Goal: Task Accomplishment & Management: Manage account settings

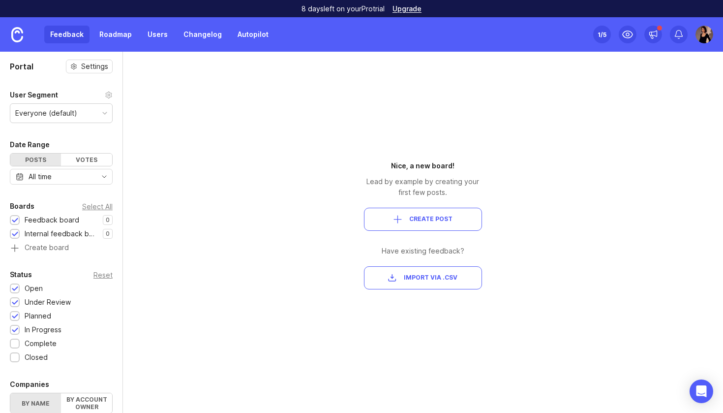
click at [109, 97] on icon at bounding box center [109, 95] width 8 height 8
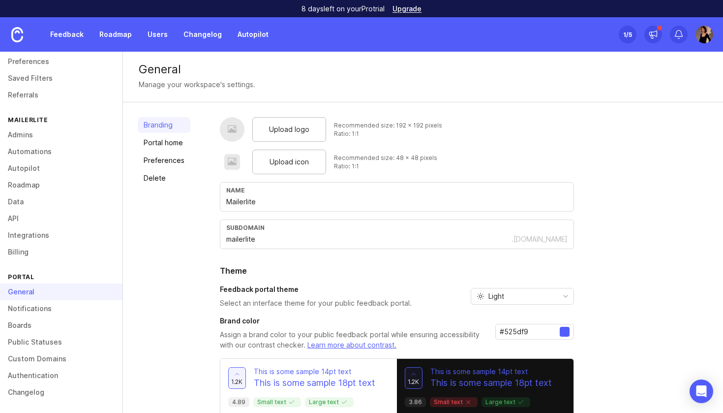
scroll to position [41, 0]
click at [31, 324] on link "Boards" at bounding box center [61, 325] width 123 height 17
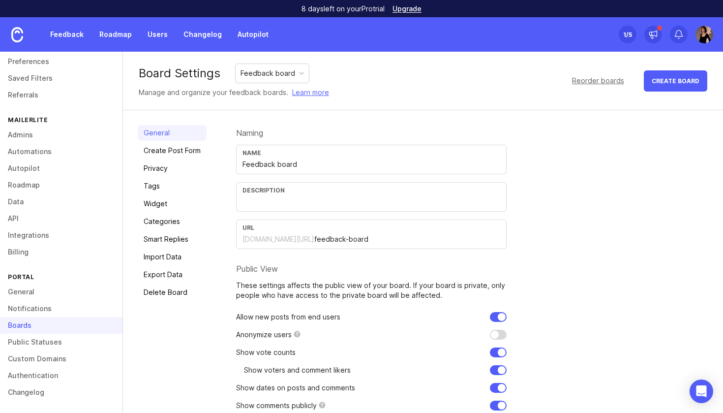
click at [291, 70] on div "Feedback board" at bounding box center [268, 73] width 55 height 11
drag, startPoint x: 267, startPoint y: 165, endPoint x: 237, endPoint y: 165, distance: 30.5
click at [237, 165] on div "Name Internal feedback board" at bounding box center [371, 160] width 271 height 30
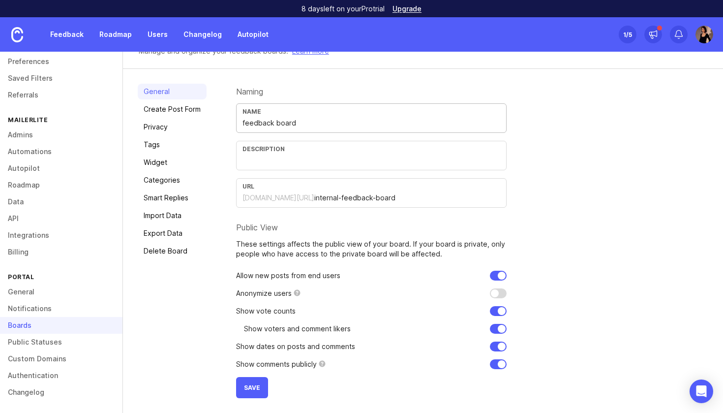
scroll to position [41, 0]
type input "feedback board"
click at [247, 385] on span "Save" at bounding box center [252, 387] width 16 height 7
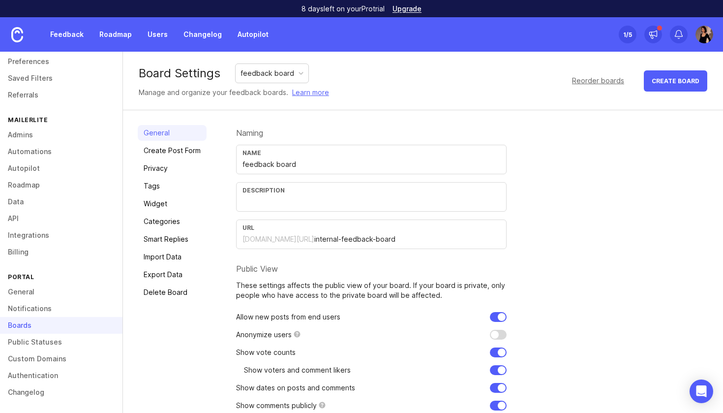
scroll to position [0, 0]
click at [293, 71] on div "feedback board" at bounding box center [272, 73] width 73 height 19
click at [245, 163] on input "Feedback board" at bounding box center [372, 164] width 258 height 11
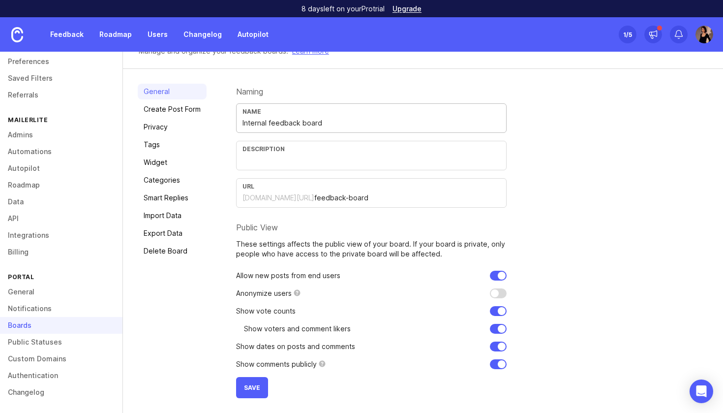
scroll to position [39, 0]
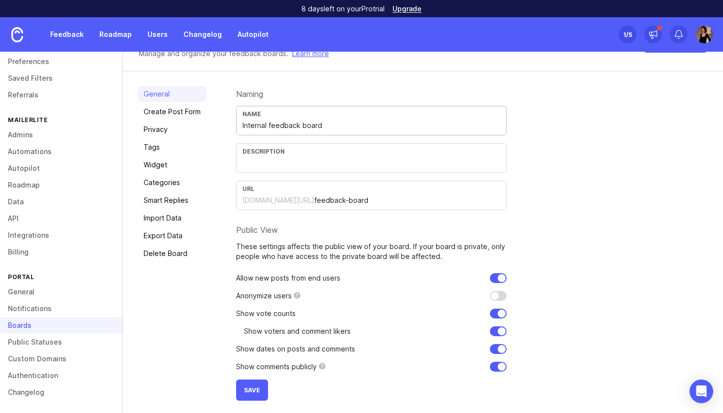
type input "Internal feedback board"
click at [260, 392] on button "Save" at bounding box center [252, 389] width 32 height 21
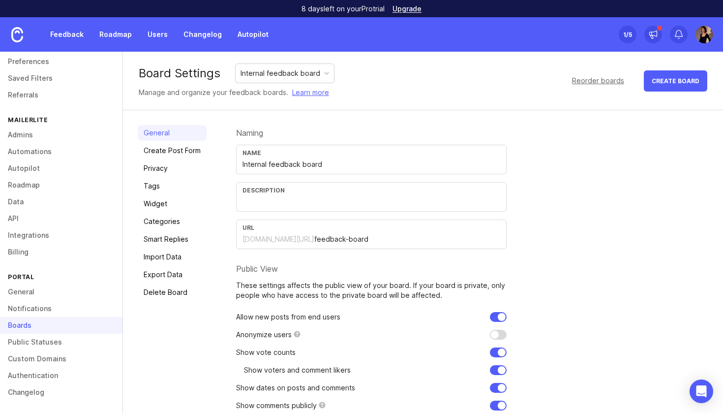
scroll to position [0, 0]
click at [284, 78] on div "Internal feedback board" at bounding box center [281, 73] width 80 height 11
drag, startPoint x: 387, startPoint y: 240, endPoint x: 303, endPoint y: 240, distance: 83.7
click at [314, 240] on input "internal-feedback-board" at bounding box center [407, 239] width 186 height 11
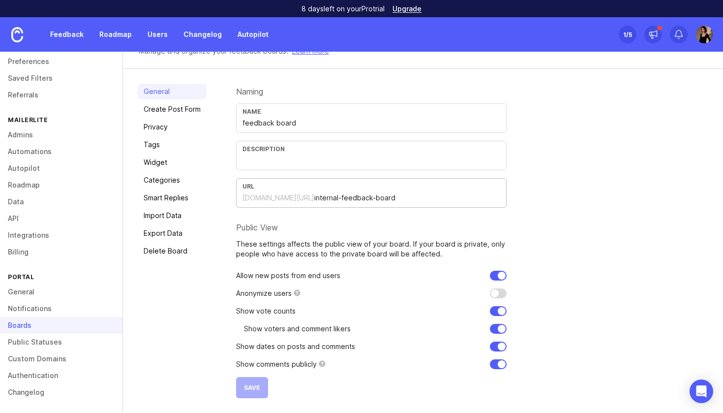
click at [344, 219] on form "Naming Name feedback board Description URL mailerlite.canny.io/ internal-feedba…" at bounding box center [371, 241] width 271 height 314
drag, startPoint x: 330, startPoint y: 197, endPoint x: 323, endPoint y: 198, distance: 7.4
click at [323, 198] on input "internal-feedback-board" at bounding box center [407, 197] width 186 height 11
drag, startPoint x: 332, startPoint y: 198, endPoint x: 305, endPoint y: 198, distance: 27.1
click at [314, 198] on input "internal-feedback-board" at bounding box center [407, 197] width 186 height 11
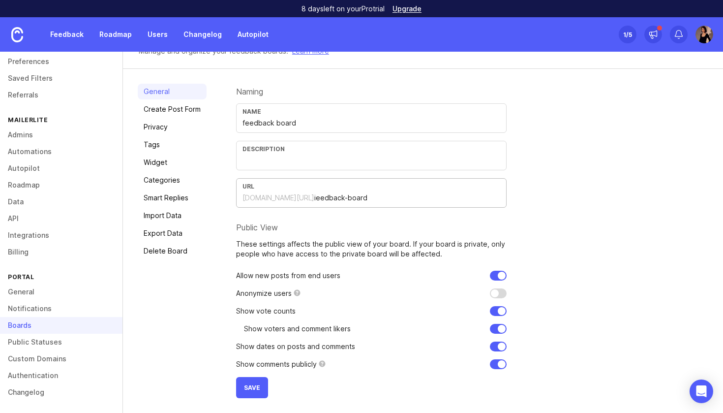
type input "ieedback-board"
click at [249, 392] on button "Save" at bounding box center [252, 387] width 32 height 21
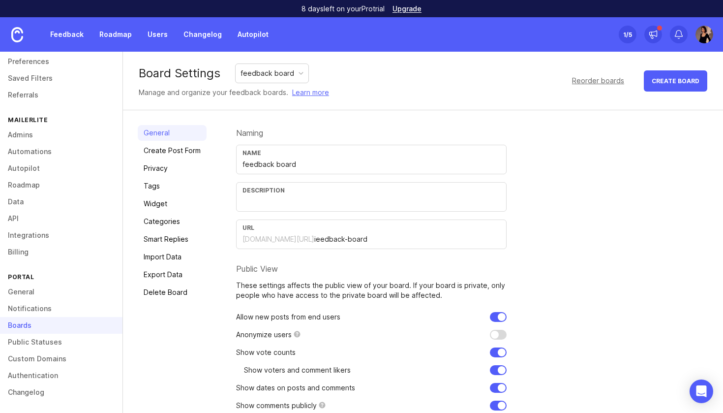
click at [279, 86] on div "Board Settings feedback board Manage and organize your feedback boards. Learn m…" at bounding box center [234, 80] width 190 height 34
click at [279, 77] on div "feedback board" at bounding box center [268, 73] width 54 height 11
drag, startPoint x: 302, startPoint y: 240, endPoint x: 377, endPoint y: 244, distance: 74.9
click at [377, 244] on div "mailerlite.canny.io/ feedback-board" at bounding box center [372, 239] width 258 height 11
drag, startPoint x: 376, startPoint y: 244, endPoint x: 299, endPoint y: 239, distance: 77.4
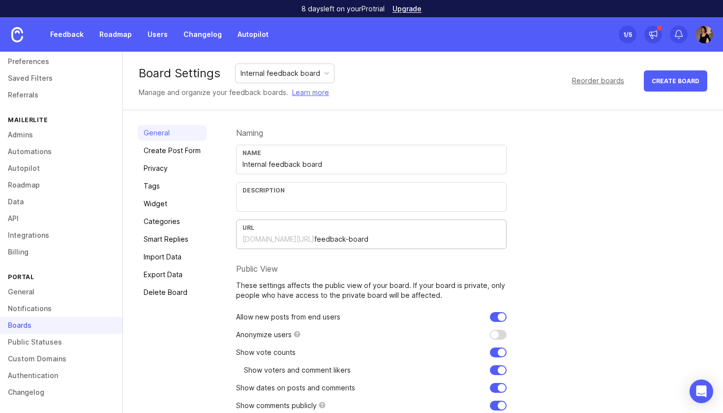
click at [299, 239] on div "mailerlite.canny.io/ feedback-board" at bounding box center [372, 239] width 258 height 11
paste input "internal-"
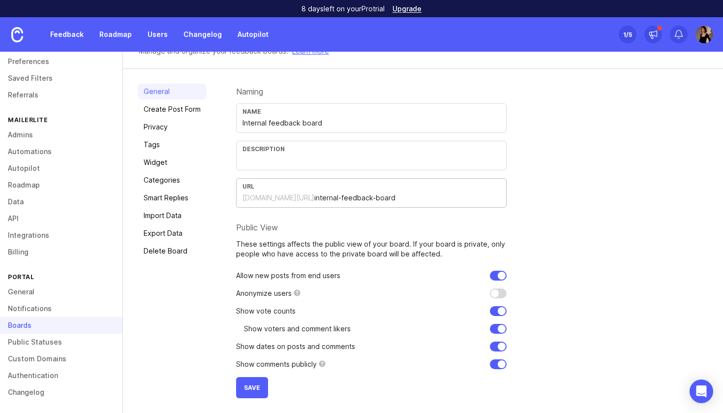
scroll to position [41, 0]
click at [263, 386] on button "Save" at bounding box center [252, 387] width 32 height 21
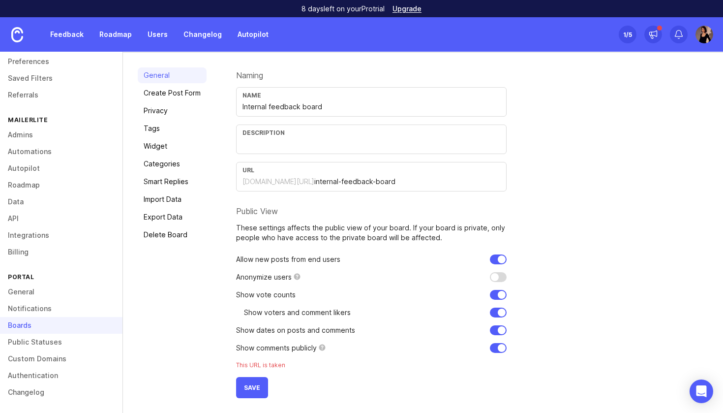
scroll to position [58, 0]
click at [256, 389] on span "Save" at bounding box center [252, 387] width 16 height 7
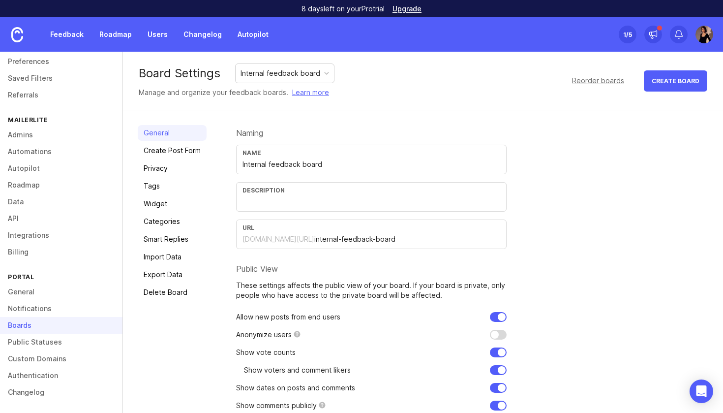
scroll to position [0, 0]
click at [327, 241] on input "internal-feedback-board" at bounding box center [407, 239] width 186 height 11
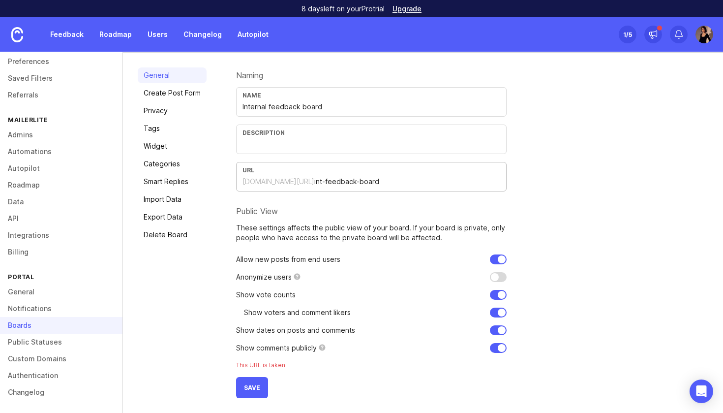
scroll to position [58, 0]
type input "int-feedback-board"
click at [258, 388] on span "Save" at bounding box center [252, 387] width 16 height 7
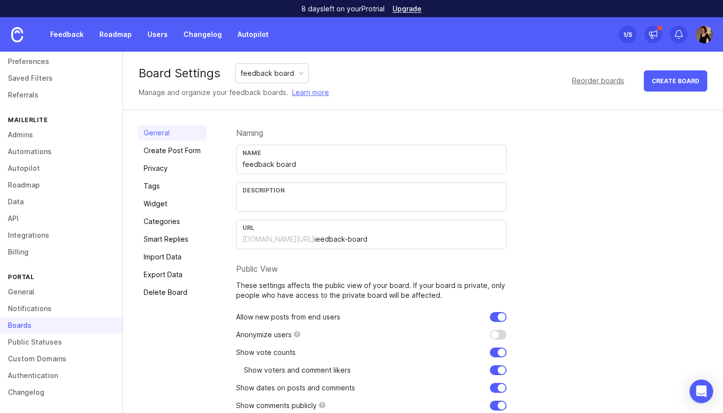
click at [284, 78] on div "feedback board" at bounding box center [268, 73] width 54 height 11
click at [246, 167] on input "feedback board" at bounding box center [372, 164] width 258 height 11
type input "Feedback board"
click at [314, 240] on input "ieedback-board" at bounding box center [407, 239] width 186 height 11
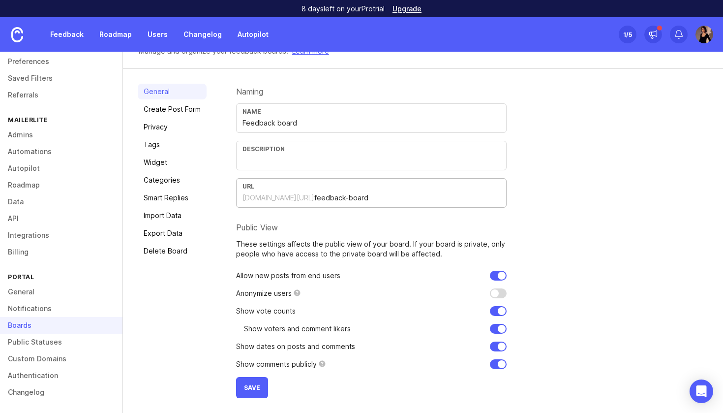
scroll to position [41, 0]
click at [258, 388] on span "Save" at bounding box center [252, 387] width 16 height 7
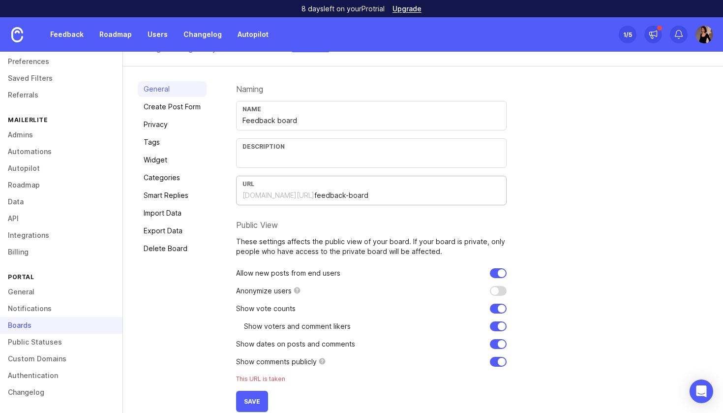
click at [314, 195] on input "feedback-board" at bounding box center [407, 195] width 186 height 11
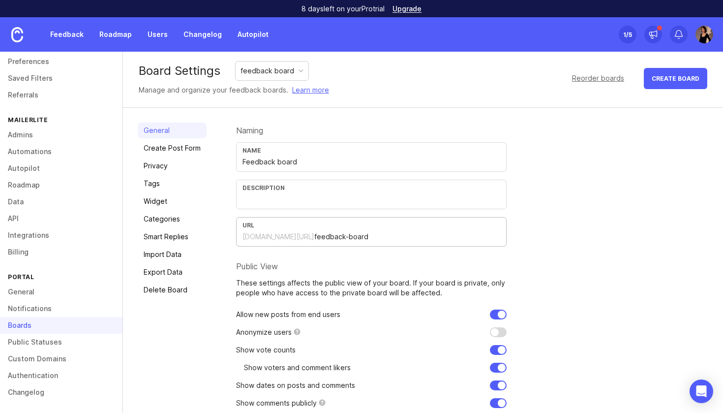
scroll to position [0, 0]
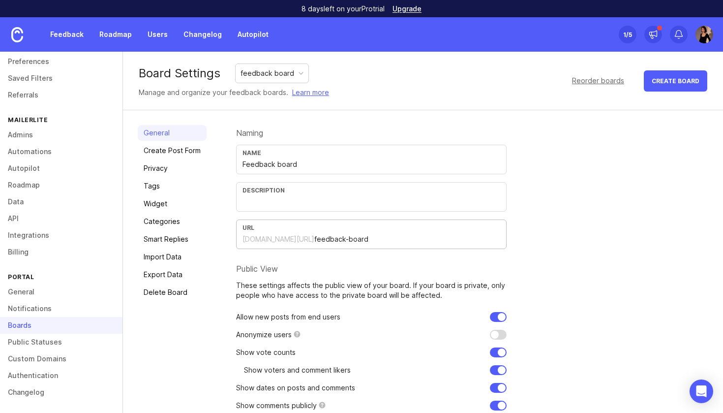
click at [314, 239] on input "feedback-board" at bounding box center [407, 239] width 186 height 11
click at [358, 242] on input "feedback-board" at bounding box center [407, 239] width 186 height 11
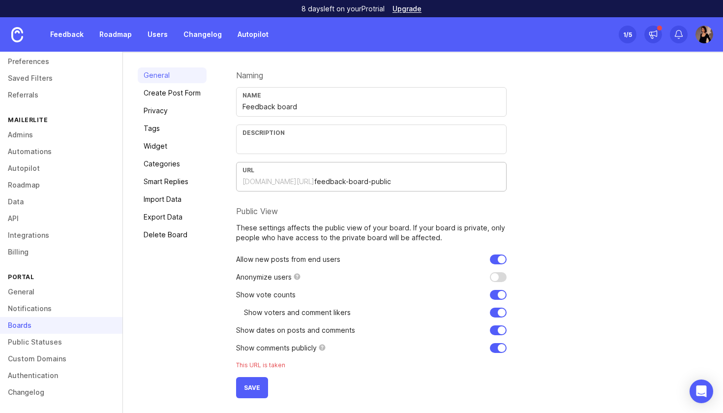
scroll to position [58, 0]
click at [267, 392] on button "Save" at bounding box center [252, 387] width 32 height 21
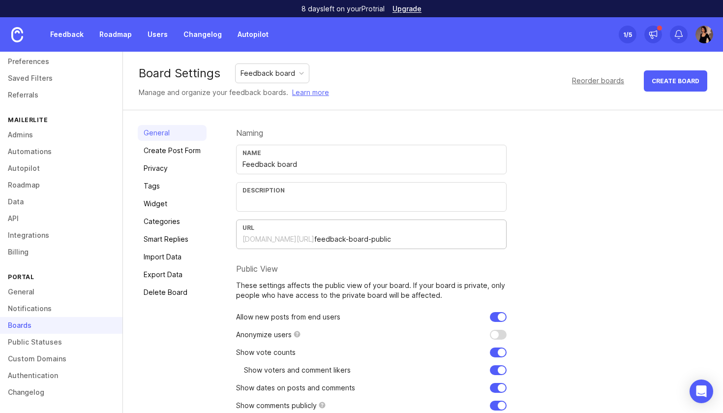
drag, startPoint x: 357, startPoint y: 241, endPoint x: 387, endPoint y: 242, distance: 30.0
click at [387, 242] on input "feedback-board-public" at bounding box center [407, 239] width 186 height 11
click at [314, 241] on input "feedback-board" at bounding box center [407, 239] width 186 height 11
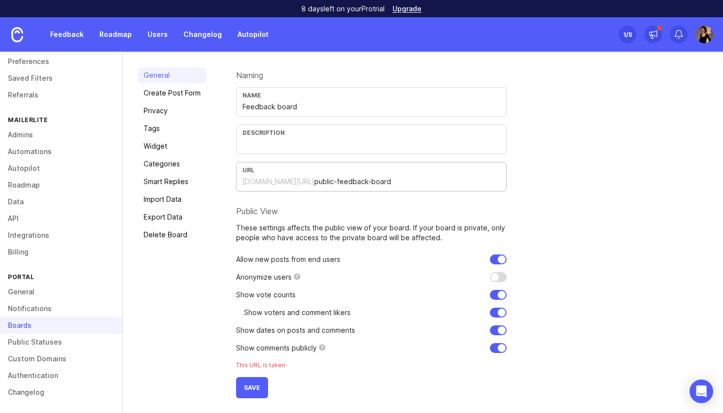
scroll to position [58, 0]
type input "public-feedback-board"
click at [256, 390] on span "Save" at bounding box center [252, 387] width 16 height 7
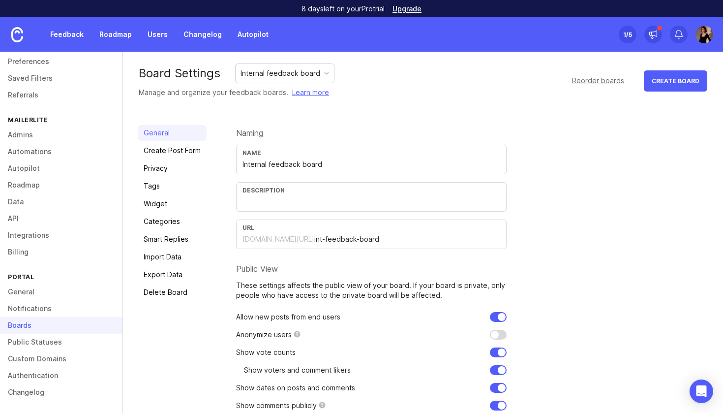
click at [316, 77] on div "Internal feedback board" at bounding box center [281, 73] width 80 height 11
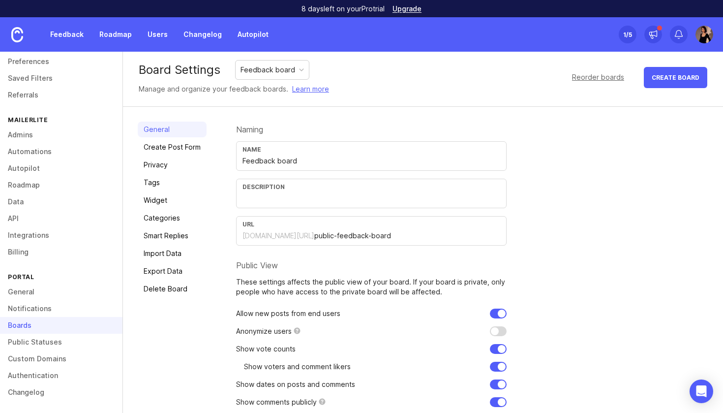
click at [284, 71] on div "Feedback board" at bounding box center [268, 69] width 55 height 11
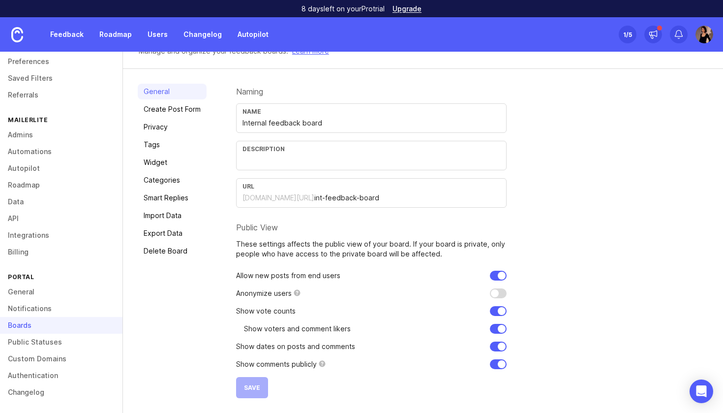
scroll to position [41, 0]
click at [496, 277] on input "checkbox" at bounding box center [498, 276] width 17 height 10
checkbox input "false"
click at [257, 382] on button "Save" at bounding box center [252, 387] width 32 height 21
click at [189, 114] on link "Create Post Form" at bounding box center [172, 109] width 69 height 16
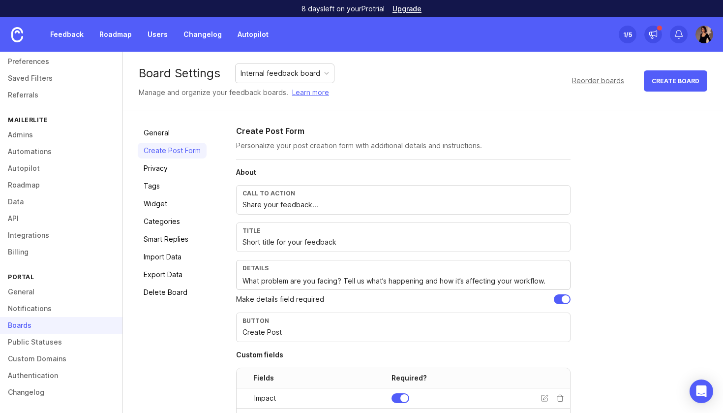
click at [168, 169] on link "Privacy" at bounding box center [172, 168] width 69 height 16
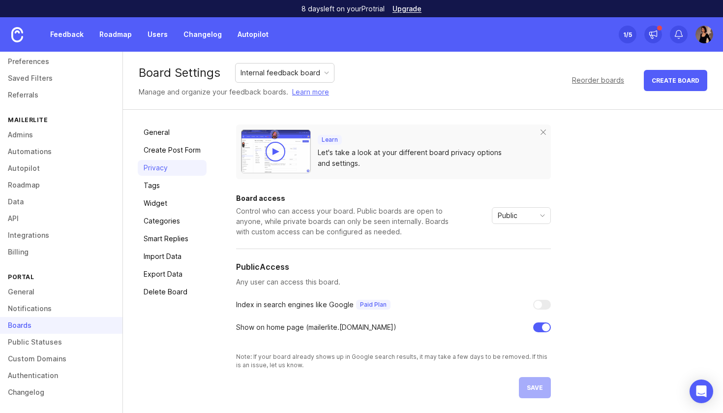
scroll to position [0, 0]
click at [542, 224] on div "Public" at bounding box center [521, 215] width 59 height 17
click at [531, 237] on li "Private" at bounding box center [521, 235] width 58 height 16
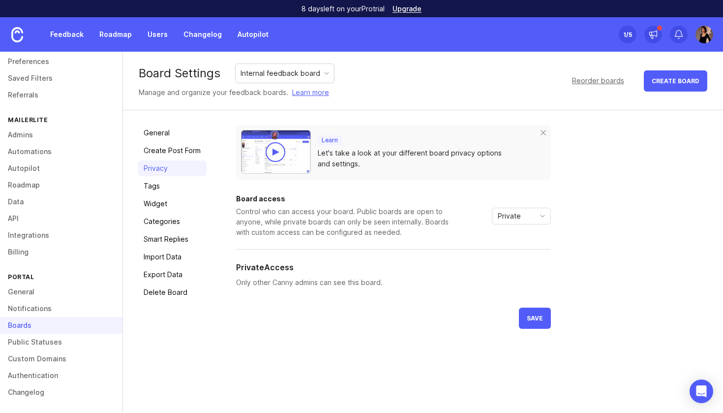
scroll to position [0, 0]
click at [535, 221] on span "toggle menu" at bounding box center [543, 216] width 16 height 11
click at [525, 262] on li "Custom" at bounding box center [521, 268] width 58 height 16
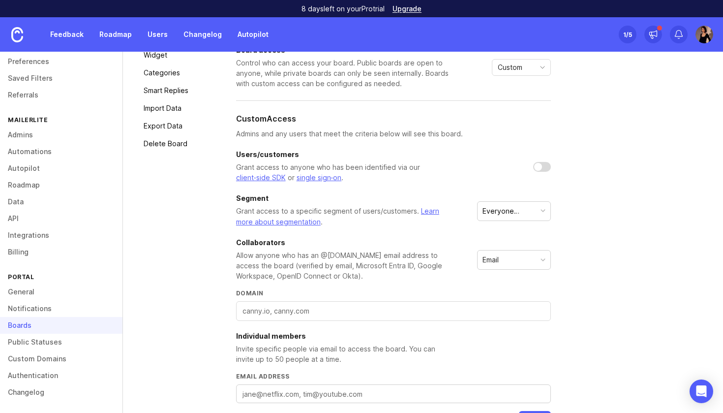
scroll to position [79, 0]
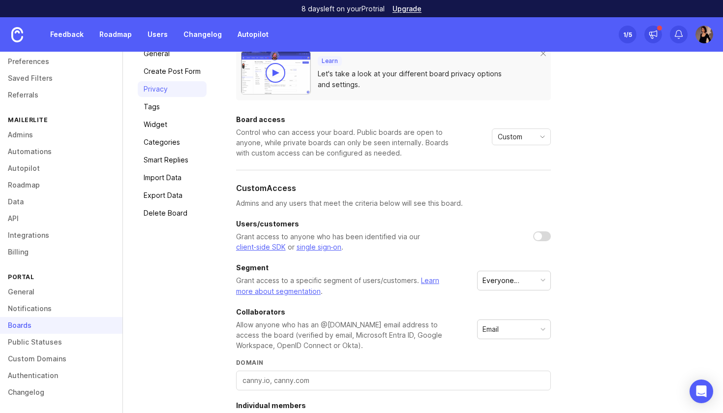
click at [533, 139] on div "Custom" at bounding box center [514, 137] width 42 height 16
click at [533, 153] on li "Private" at bounding box center [521, 156] width 58 height 16
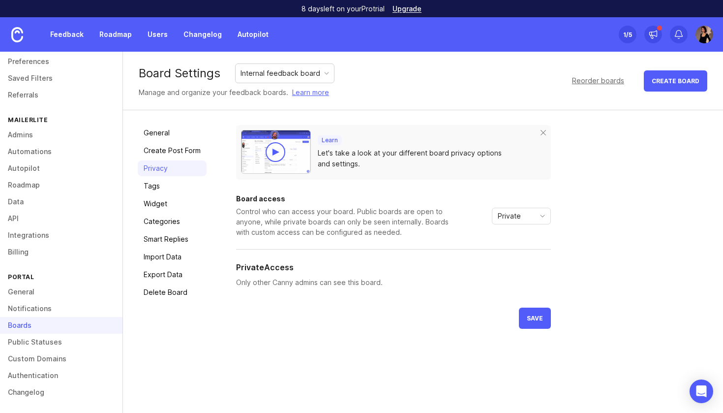
scroll to position [0, 0]
click at [539, 314] on span "save" at bounding box center [535, 317] width 16 height 7
click at [180, 189] on link "Tags" at bounding box center [172, 186] width 69 height 16
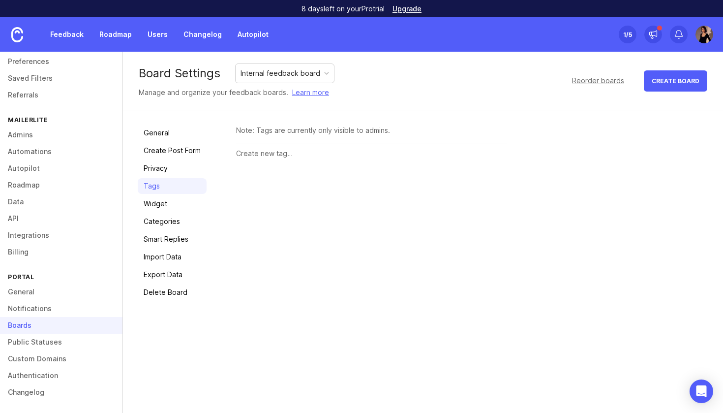
click at [178, 200] on link "Widget" at bounding box center [172, 204] width 69 height 16
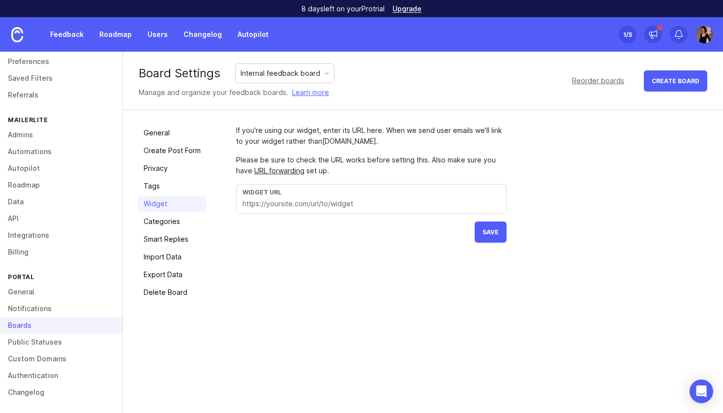
click at [179, 214] on link "Categories" at bounding box center [172, 222] width 69 height 16
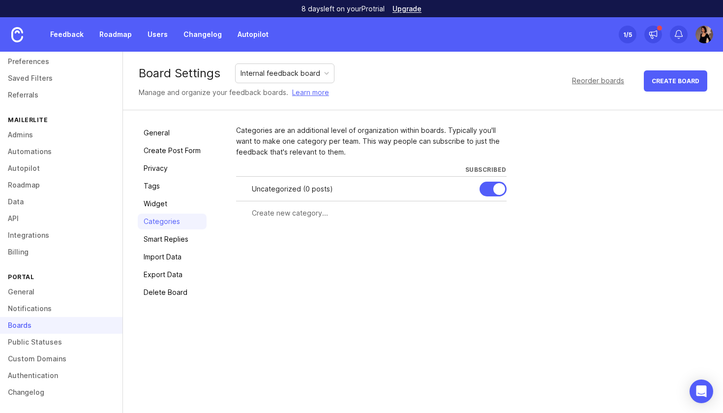
click at [147, 234] on link "Smart Replies" at bounding box center [172, 239] width 69 height 16
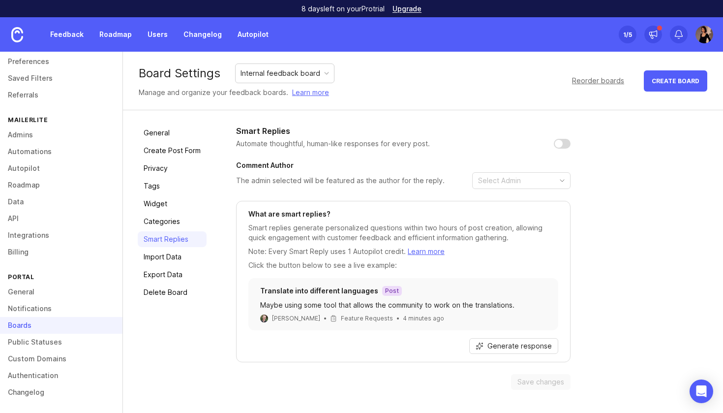
click at [188, 252] on link "Import Data" at bounding box center [172, 257] width 69 height 16
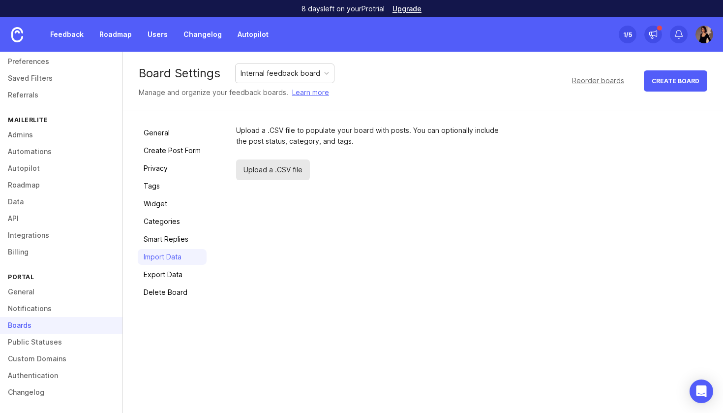
click at [193, 275] on link "Export Data" at bounding box center [172, 275] width 69 height 16
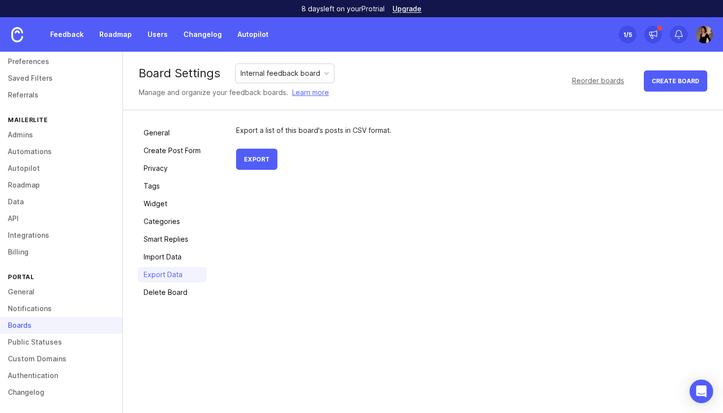
click at [181, 294] on link "Delete Board" at bounding box center [172, 292] width 69 height 16
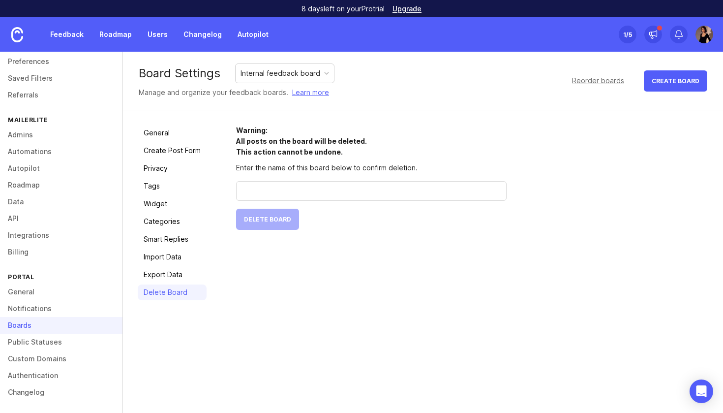
click at [174, 139] on link "General" at bounding box center [172, 133] width 69 height 16
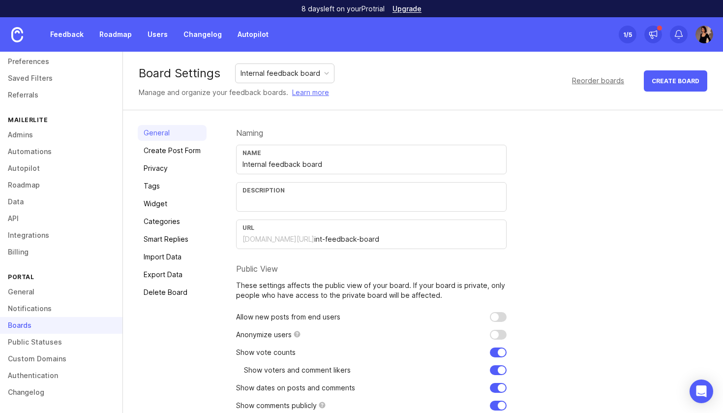
click at [185, 151] on link "Create Post Form" at bounding box center [172, 151] width 69 height 16
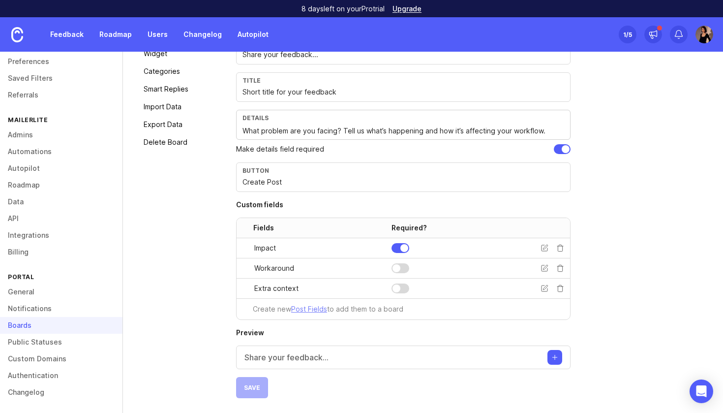
scroll to position [150, 0]
click at [315, 361] on p "Share your feedback..." at bounding box center [287, 357] width 84 height 12
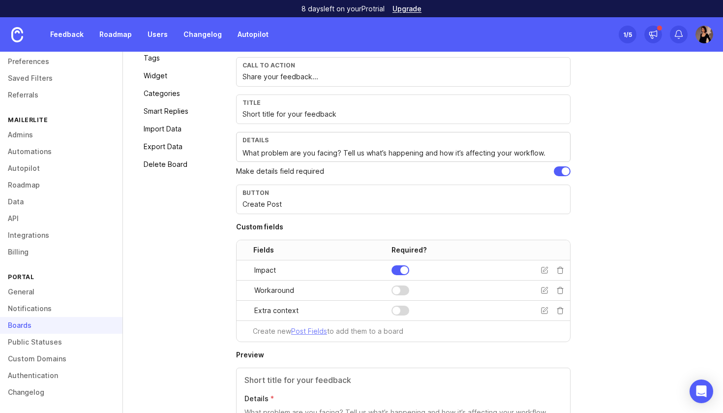
scroll to position [129, 0]
click at [350, 155] on textarea "What problem are you facing? Tell us what’s happening and how it’s affecting yo…" at bounding box center [404, 152] width 322 height 11
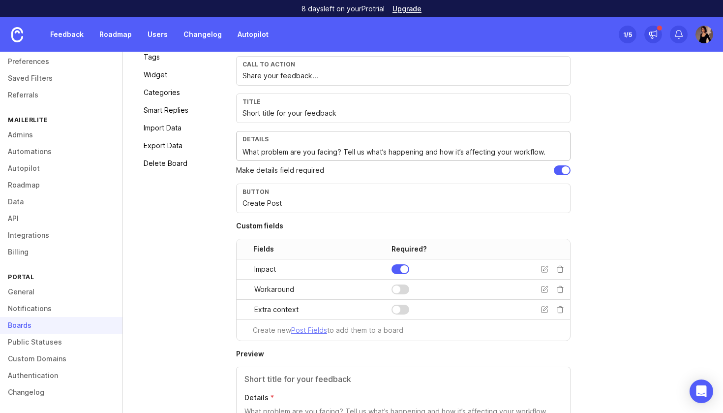
click at [350, 155] on textarea "What problem are you facing? Tell us what’s happening and how it’s affecting yo…" at bounding box center [404, 152] width 322 height 11
paste textarea "User problem (what’s happening?)"
click at [373, 155] on textarea "User problem (what’s happening?)" at bounding box center [404, 152] width 322 height 11
paste textarea "Describe the friction in the customer’s workflow."
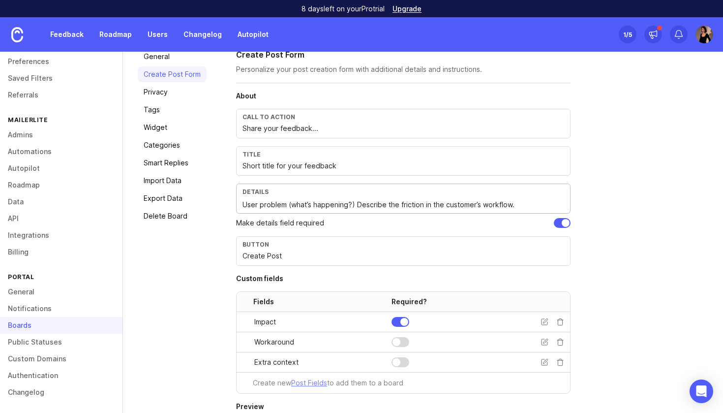
scroll to position [75, 0]
click at [248, 205] on textarea "User problem (what’s happening?)" at bounding box center [404, 206] width 322 height 11
paste textarea "escribe the friction in the customer’s workflow."
click at [273, 207] on textarea "Describe the friction in the customer’s workflow." at bounding box center [404, 206] width 322 height 11
drag, startPoint x: 388, startPoint y: 205, endPoint x: 426, endPoint y: 206, distance: 37.9
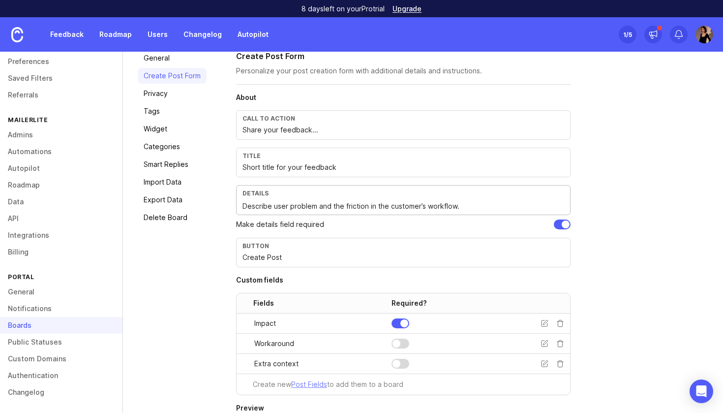
click at [426, 206] on textarea "Describe user problem and the friction in the customer’s workflow." at bounding box center [404, 206] width 322 height 11
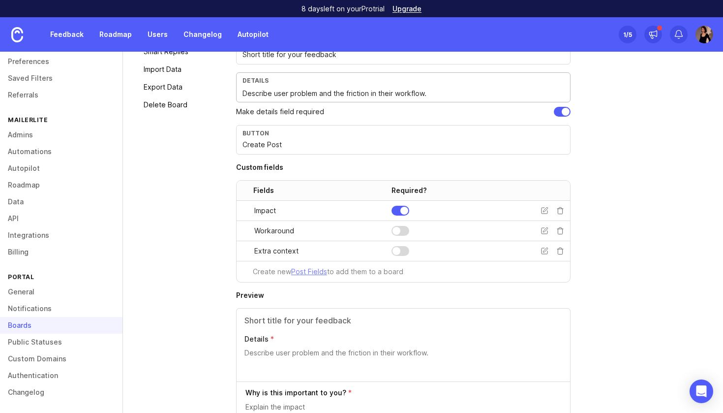
scroll to position [81, 0]
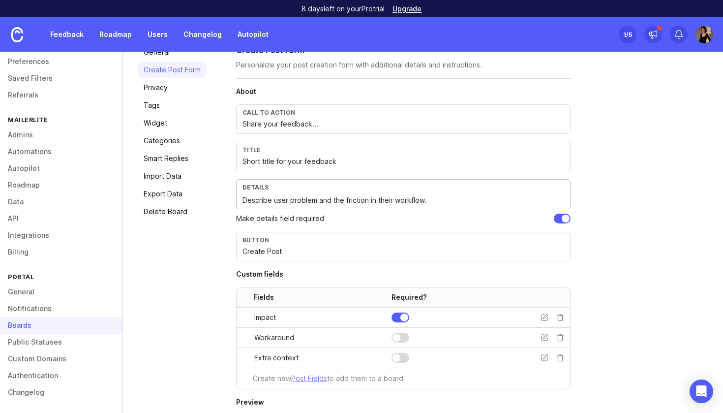
type textarea "Describe user problem and the friction in their workflow."
click at [480, 225] on section "About Call to action Share your feedback... Title Short title for your feedback…" at bounding box center [403, 238] width 335 height 303
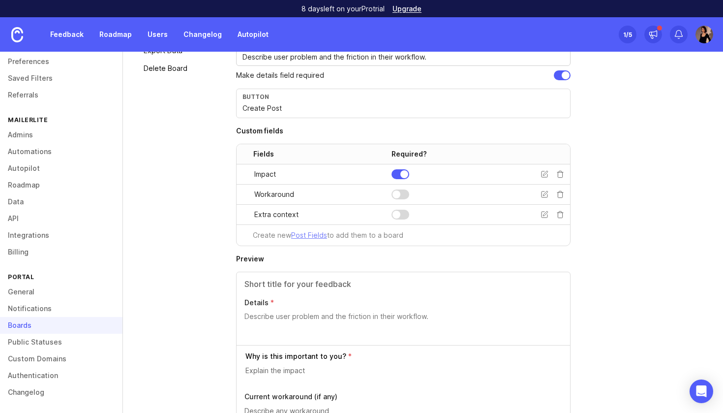
scroll to position [227, 0]
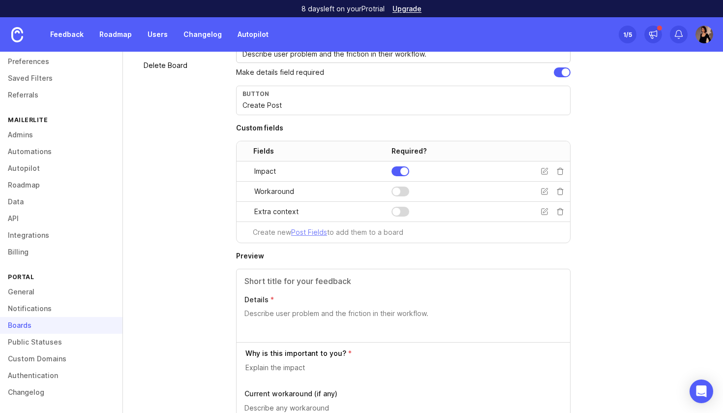
click at [542, 169] on icon at bounding box center [545, 171] width 8 height 8
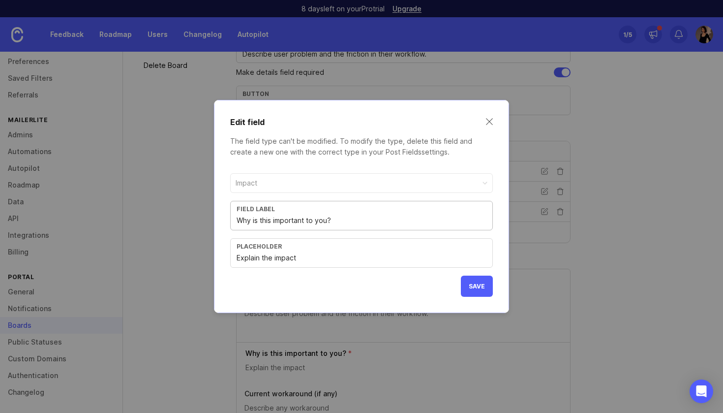
click at [323, 223] on input "Why is this important to you?" at bounding box center [362, 220] width 250 height 11
type input "Why is this important to them?"
click at [481, 288] on span "Save" at bounding box center [477, 285] width 16 height 7
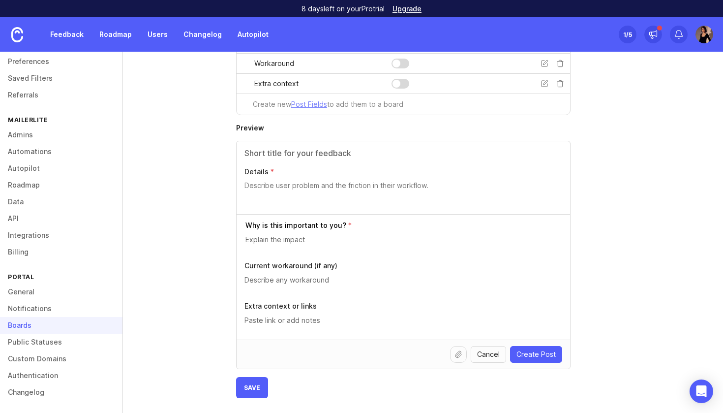
scroll to position [355, 0]
click at [241, 378] on button "Save" at bounding box center [252, 387] width 32 height 21
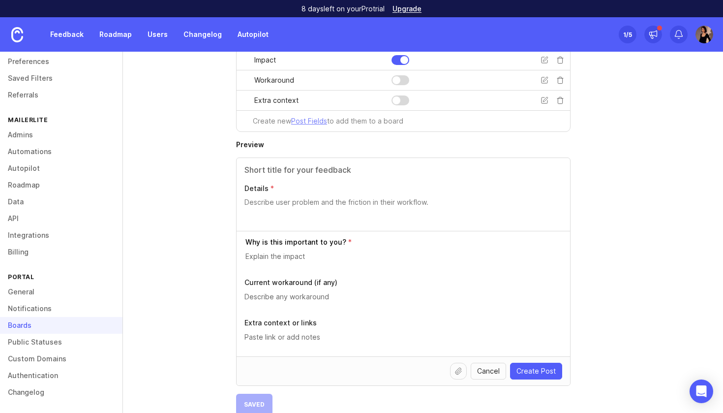
scroll to position [344, 0]
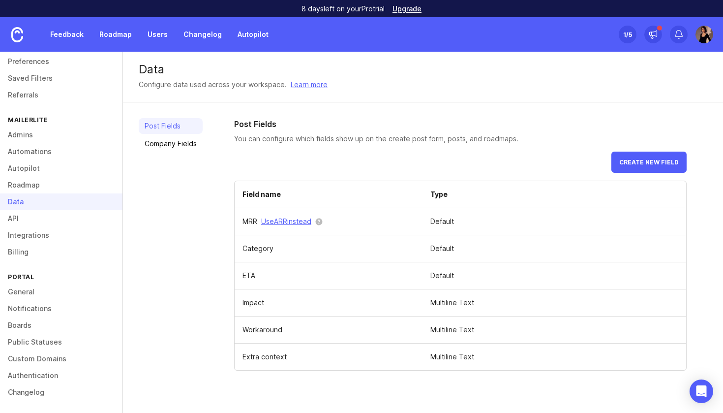
click at [446, 303] on td "Multiline text" at bounding box center [555, 302] width 264 height 27
click at [542, 265] on td "Default" at bounding box center [555, 275] width 264 height 27
click at [637, 238] on td "Default" at bounding box center [555, 248] width 264 height 27
click at [0, 0] on td at bounding box center [0, 0] width 0 height 0
click at [0, 0] on span at bounding box center [0, 0] width 0 height 0
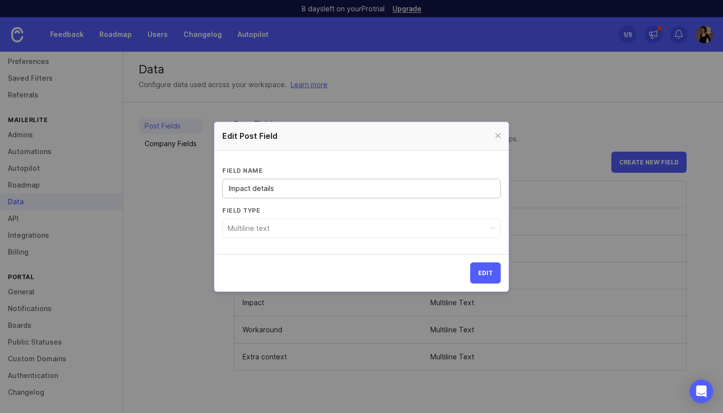
type input "Impact details"
click at [494, 268] on button "Edit" at bounding box center [485, 272] width 31 height 21
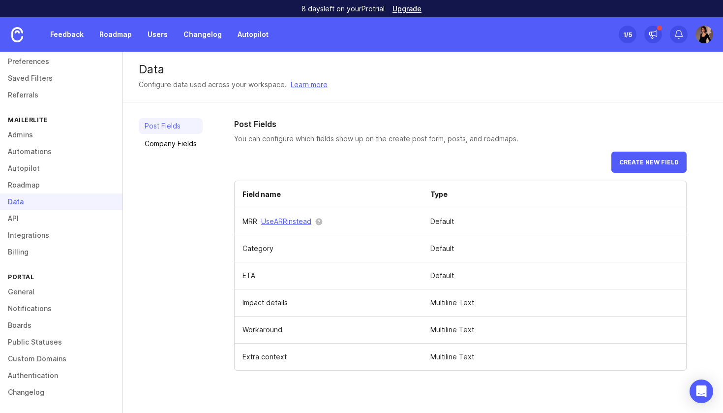
click at [635, 158] on button "Create new field" at bounding box center [649, 162] width 75 height 21
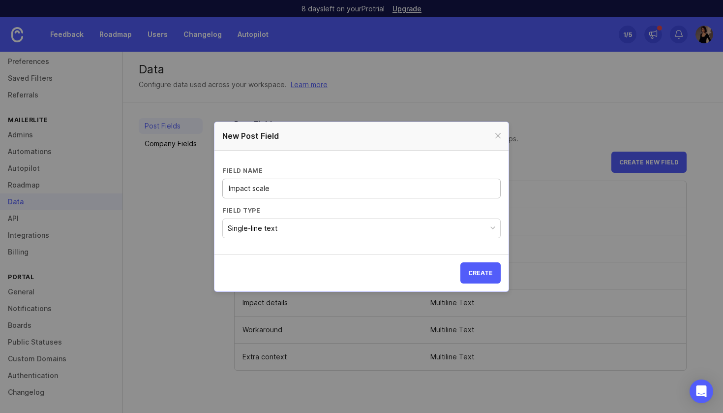
type input "Impact scale"
click at [474, 220] on button "Single-line text" at bounding box center [361, 228] width 279 height 20
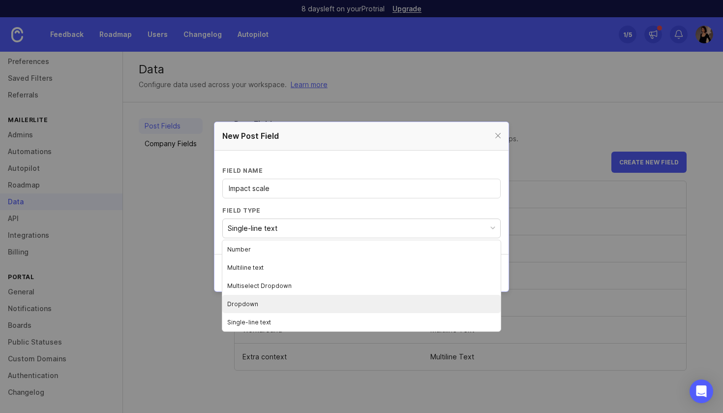
click at [351, 298] on li "Dropdown" at bounding box center [361, 304] width 279 height 18
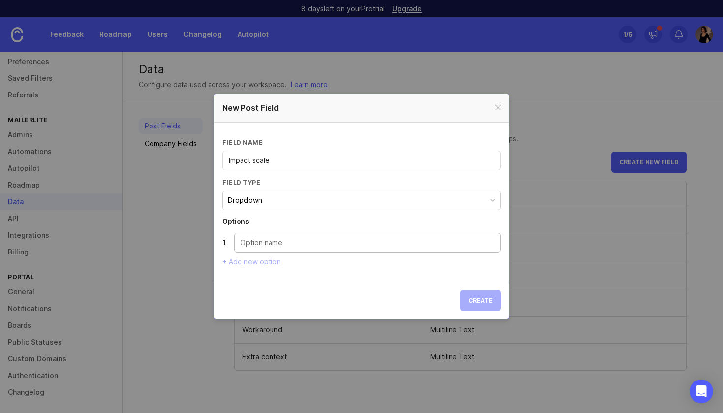
click at [306, 242] on input "Dropdown option" at bounding box center [368, 242] width 254 height 11
paste input "High – revenue loss, churn ri"
type input "High – revenue loss, churn ri"
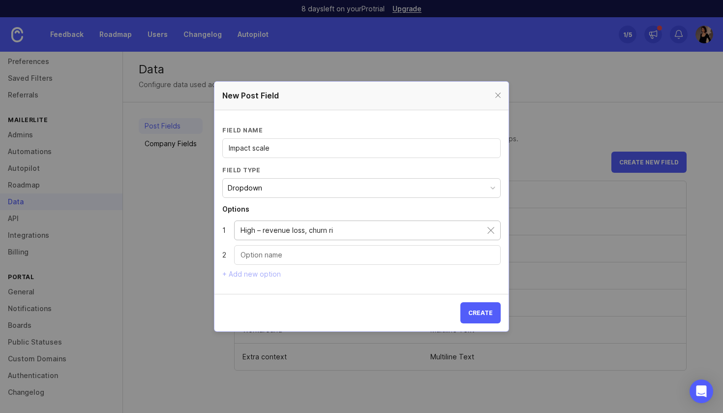
drag, startPoint x: 266, startPoint y: 231, endPoint x: 312, endPoint y: 230, distance: 46.8
click at [312, 230] on input "High – revenue loss, churn ri" at bounding box center [364, 230] width 247 height 11
drag, startPoint x: 310, startPoint y: 230, endPoint x: 348, endPoint y: 230, distance: 37.9
click at [348, 230] on input "High – revenue loss, churn ri" at bounding box center [364, 230] width 247 height 11
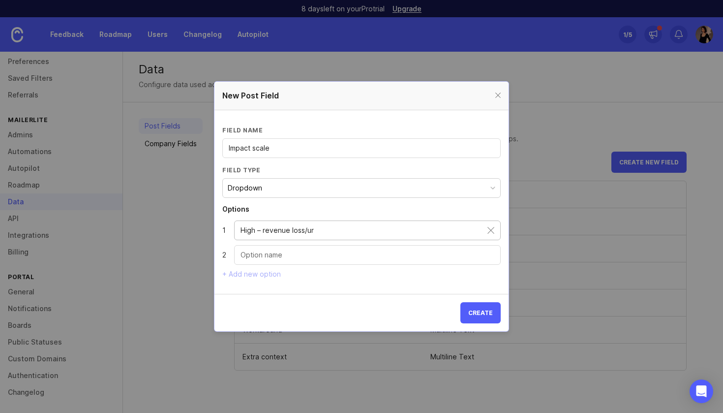
click at [278, 232] on input "High – revenue loss/ur" at bounding box center [364, 230] width 247 height 11
click at [298, 229] on input "High – blocker/ur" at bounding box center [364, 230] width 247 height 11
type input "High – blocker/urgent"
click at [300, 251] on input "Dropdown option" at bounding box center [368, 254] width 254 height 11
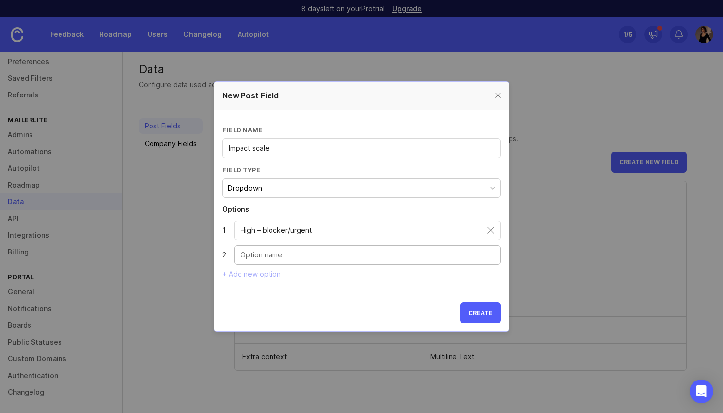
paste input "High – revenue loss, churn ri"
type input "High – revenue loss, churn ri"
click at [249, 255] on input "High – revenue loss, churn ri" at bounding box center [368, 254] width 254 height 11
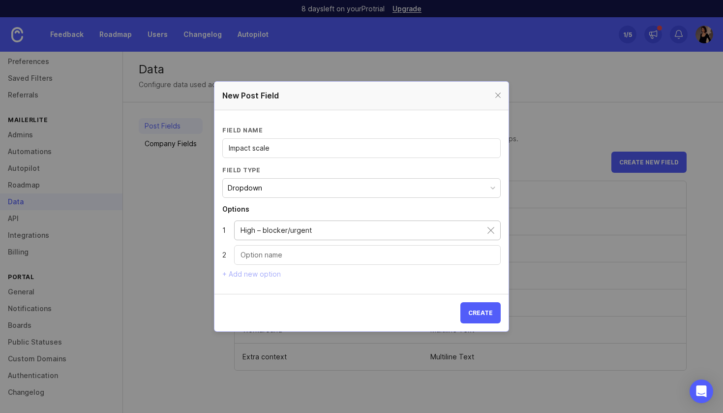
click at [246, 228] on input "High – blocker/urgent" at bounding box center [364, 230] width 247 height 11
click at [244, 228] on input "High – blocker/urgent" at bounding box center [364, 230] width 247 height 11
type input "🔴 High – blocker/urgent"
click at [242, 255] on input "Dropdown option" at bounding box center [368, 254] width 254 height 11
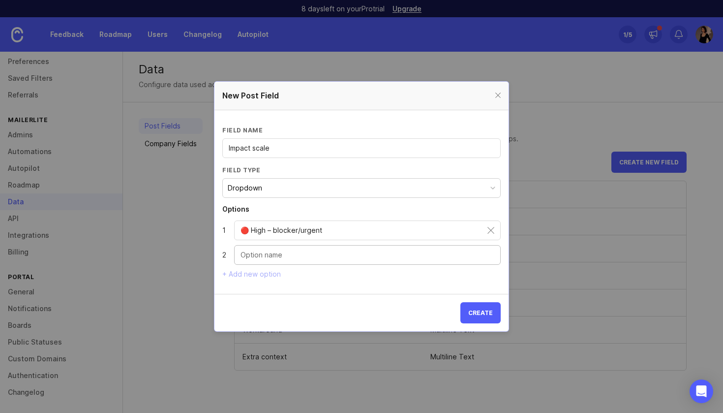
paste input "🟠 Medium – workflow inefficie"
drag, startPoint x: 286, startPoint y: 255, endPoint x: 370, endPoint y: 255, distance: 83.7
click at [370, 255] on input "🟠 Medium – workflow inefficie" at bounding box center [368, 254] width 254 height 11
type input "🟠 Medium – some frustration"
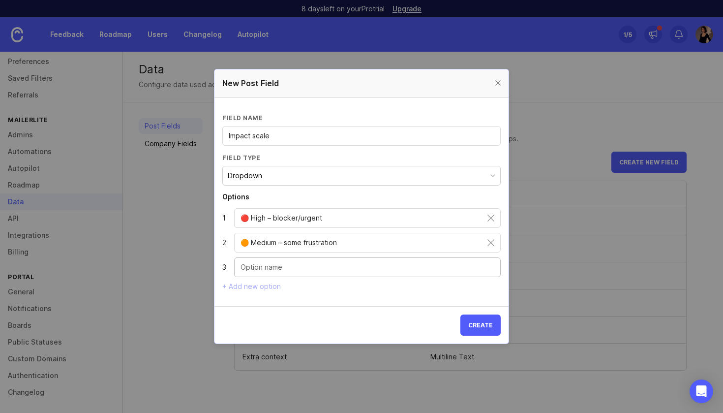
paste input "🟢 Low – nice-to-have"
click at [339, 265] on input "🟢 Low – nice-to-have" at bounding box center [368, 267] width 254 height 11
type input "🟢 Low – nice-to-have"
click at [244, 217] on input "🔴 High – blocker/urgent" at bounding box center [364, 218] width 247 height 11
type input "🔴 High – blocker/urgent"
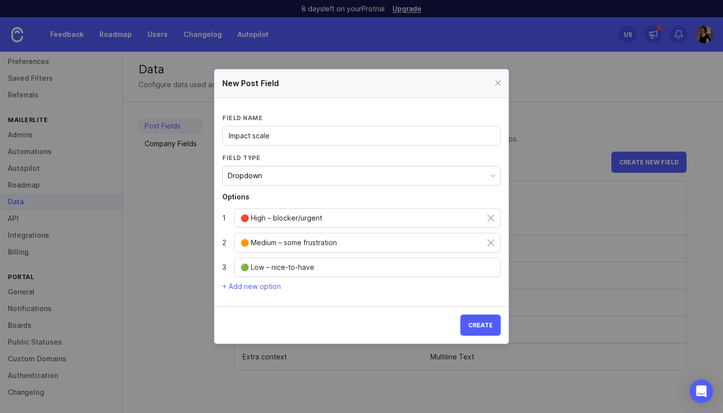
click at [481, 320] on button "Create" at bounding box center [481, 324] width 40 height 21
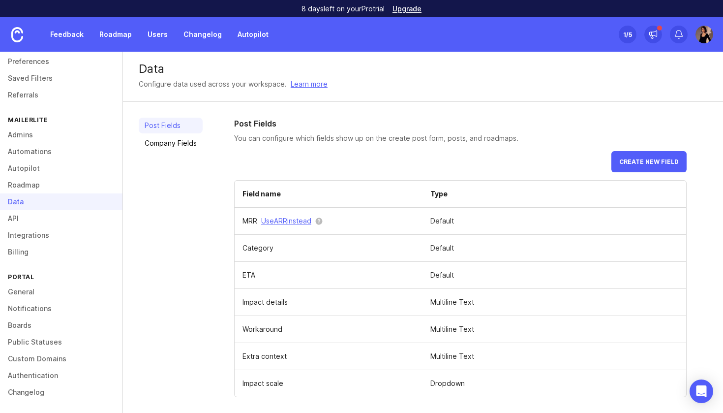
scroll to position [0, 0]
click at [186, 145] on link "Company Fields" at bounding box center [171, 143] width 64 height 16
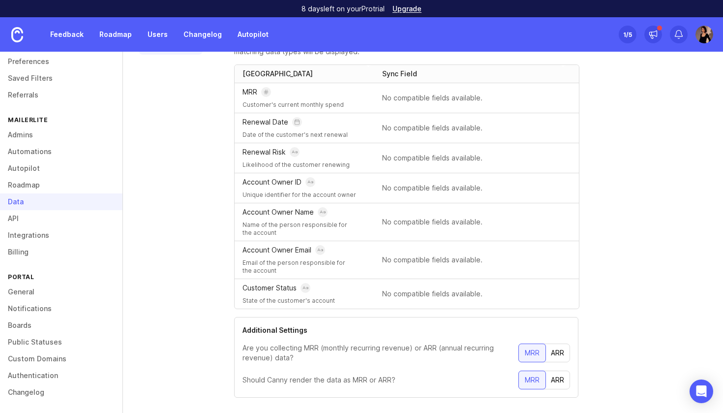
scroll to position [97, 0]
click at [419, 351] on p "Are you collecting MRR (monthly recurring revenue) or ARR (annual recurring rev…" at bounding box center [381, 352] width 276 height 20
click at [366, 297] on div "Customer Status State of the customer's account" at bounding box center [302, 294] width 134 height 30
click at [339, 277] on div "Account Owner Email Email of the person responsible for the account" at bounding box center [302, 259] width 134 height 37
click at [306, 251] on p "Account Owner Email" at bounding box center [277, 250] width 69 height 10
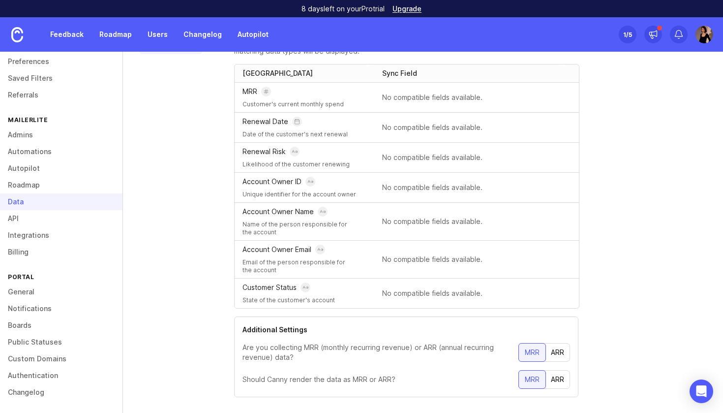
click at [312, 219] on div "Account Owner Name Name of the person responsible for the account" at bounding box center [302, 222] width 118 height 30
click at [304, 177] on div "Account Owner ID" at bounding box center [302, 182] width 118 height 10
click at [304, 145] on div "Renewal Risk Likelihood of the customer renewing" at bounding box center [302, 158] width 134 height 30
click at [269, 99] on div "MRR Customer's current monthly spend" at bounding box center [302, 98] width 118 height 22
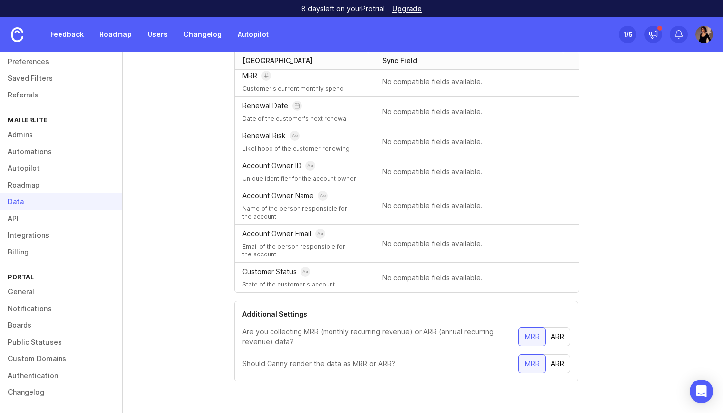
scroll to position [113, 0]
click at [414, 351] on section "Additional Settings Are you collecting MRR (monthly recurring revenue) or ARR (…" at bounding box center [406, 341] width 344 height 81
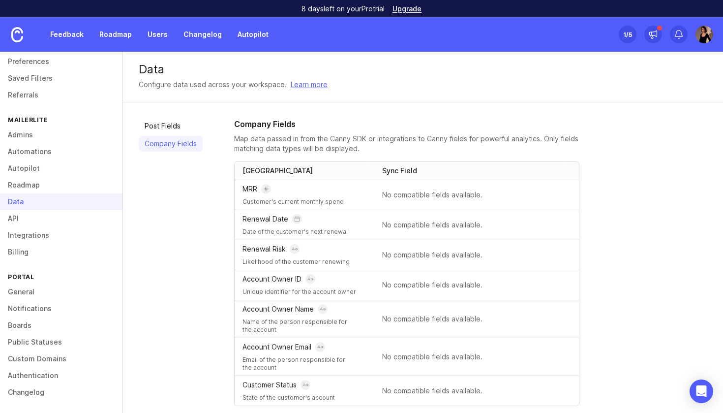
scroll to position [0, 0]
click at [40, 327] on link "Boards" at bounding box center [61, 325] width 123 height 17
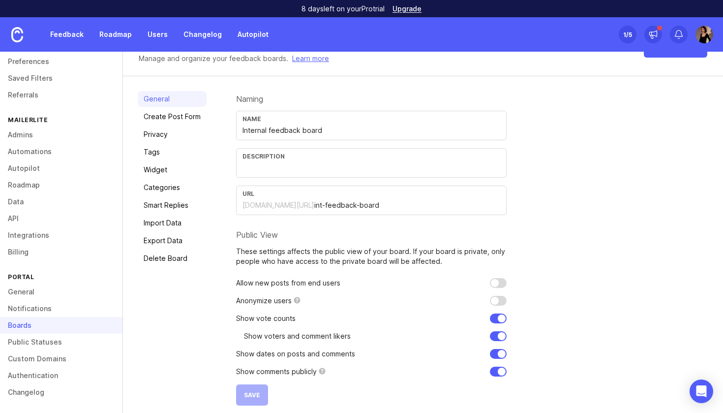
scroll to position [34, 0]
click at [185, 120] on link "Create Post Form" at bounding box center [172, 116] width 69 height 16
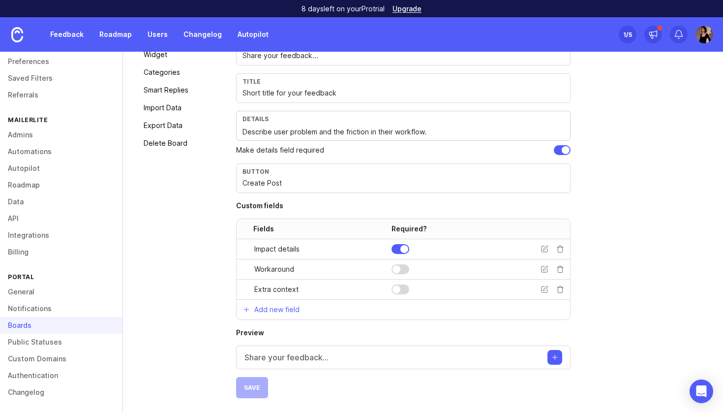
scroll to position [149, 0]
click at [279, 305] on p "Add new field" at bounding box center [276, 310] width 45 height 10
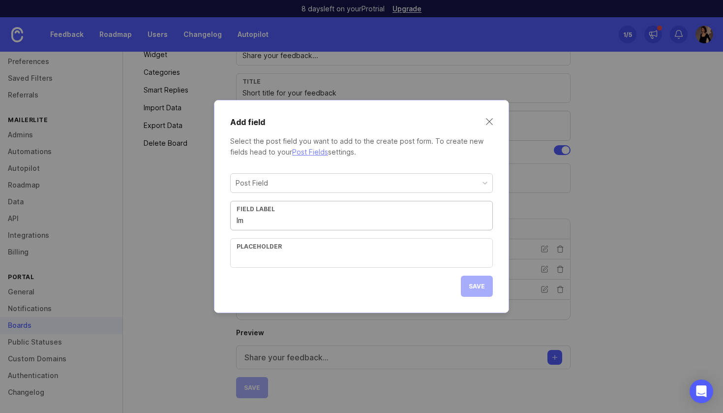
type input "I"
click at [284, 178] on div "Post Field" at bounding box center [362, 183] width 262 height 19
click at [281, 221] on input "text" at bounding box center [362, 220] width 250 height 11
type input "What's the scale of the"
type input "How"
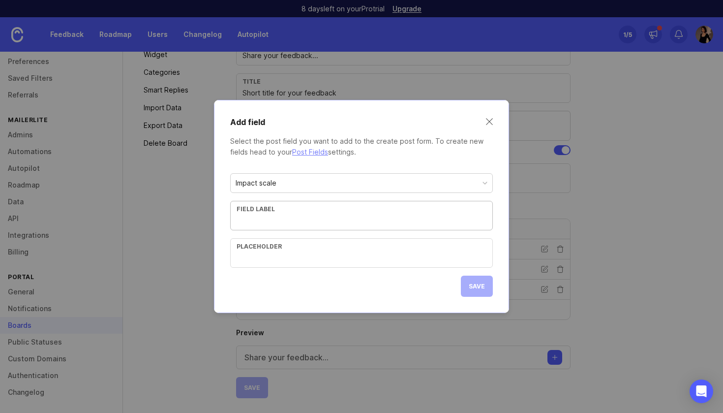
click at [272, 254] on input "text" at bounding box center [362, 257] width 250 height 11
click at [313, 259] on input "Choose from the drop-down" at bounding box center [362, 257] width 250 height 11
type input "Choose from the dropdown"
click at [279, 220] on input "text" at bounding box center [362, 220] width 250 height 11
click at [475, 286] on span "Save" at bounding box center [477, 285] width 16 height 7
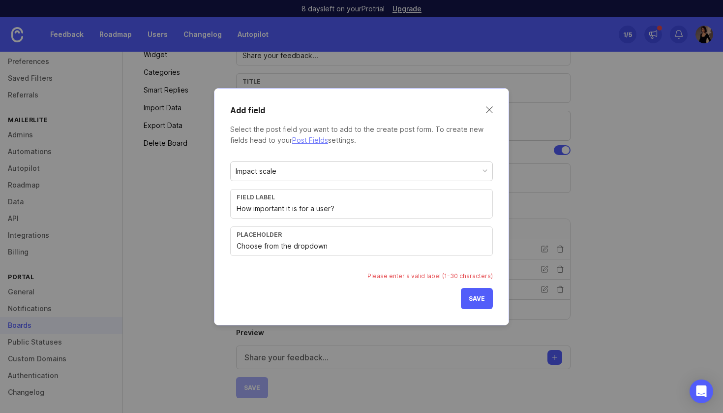
click at [362, 240] on div "Placeholder Choose from the dropdown" at bounding box center [361, 241] width 263 height 30
click at [338, 207] on input "How important it is for a user?" at bounding box center [362, 208] width 250 height 11
click at [338, 210] on input "How important it is for a user?" at bounding box center [362, 208] width 250 height 11
click at [346, 211] on input "How important it is for a user?" at bounding box center [362, 208] width 250 height 11
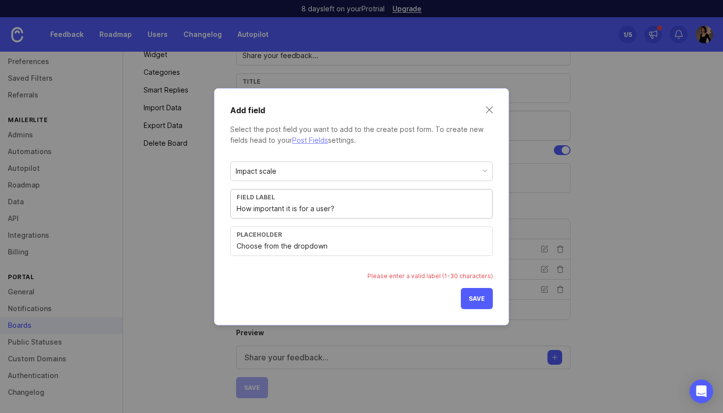
click at [341, 208] on input "How important it is for a user?" at bounding box center [362, 208] width 250 height 11
click at [475, 303] on button "Save" at bounding box center [477, 298] width 32 height 21
drag, startPoint x: 339, startPoint y: 207, endPoint x: 214, endPoint y: 207, distance: 125.5
click at [214, 207] on div "Add field Select the post field you want to add to the create post form. To cre…" at bounding box center [361, 206] width 723 height 413
click at [328, 216] on div "Field label How important it is for a user?" at bounding box center [361, 204] width 263 height 30
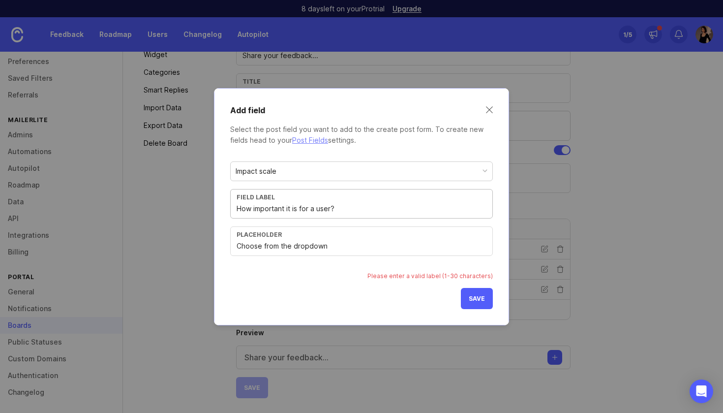
click at [323, 214] on input "How important it is for a user?" at bounding box center [362, 208] width 250 height 11
drag, startPoint x: 338, startPoint y: 206, endPoint x: 220, endPoint y: 206, distance: 118.1
click at [220, 206] on div "Add field Select the post field you want to add to the create post form. To cre…" at bounding box center [361, 206] width 295 height 237
type input "Importance scale"
click at [488, 295] on button "Save" at bounding box center [477, 298] width 32 height 21
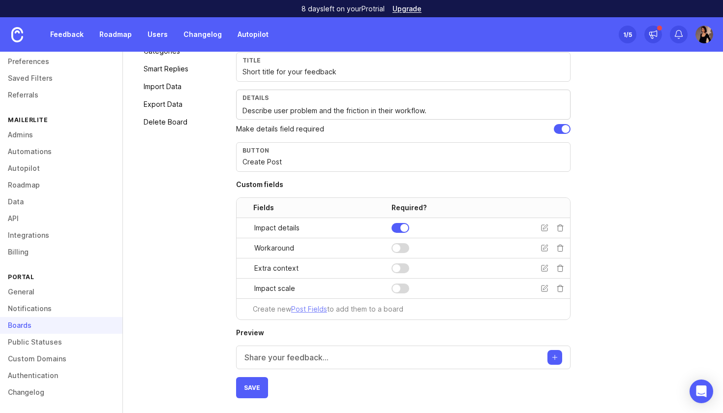
scroll to position [170, 0]
click at [386, 355] on div "Share your feedback..." at bounding box center [403, 357] width 335 height 24
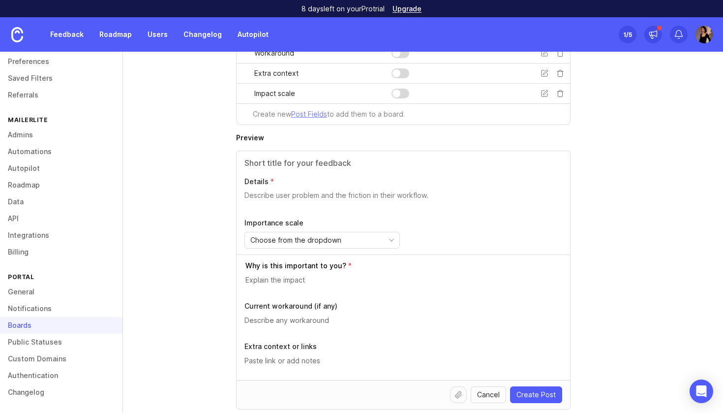
scroll to position [369, 0]
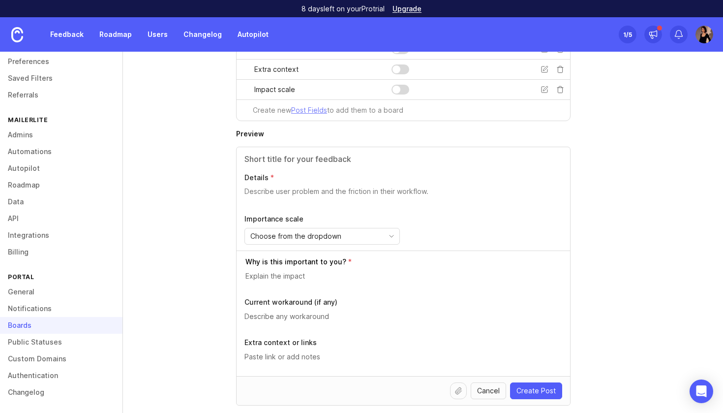
click at [372, 232] on div "Choose from the dropdown" at bounding box center [314, 236] width 139 height 16
click at [464, 256] on div "Why is this important to you? Current workaround (if any) Extra context or links" at bounding box center [404, 312] width 334 height 125
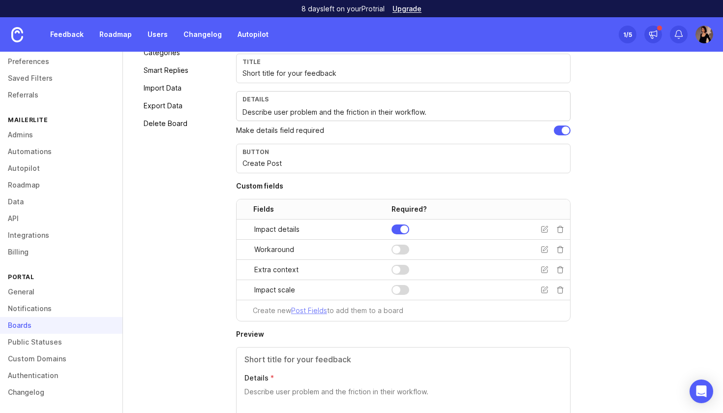
scroll to position [142, 0]
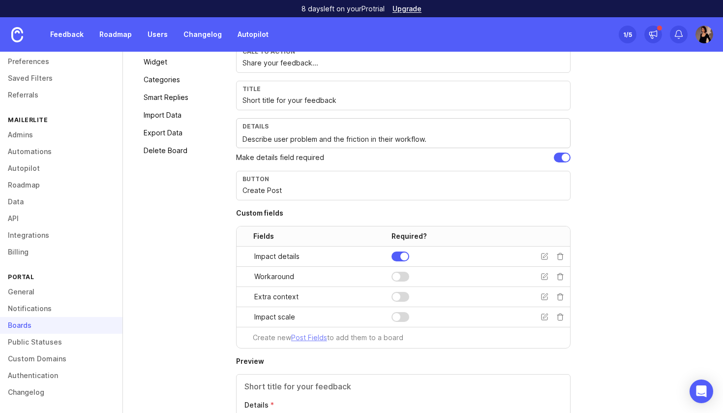
click at [408, 314] on div at bounding box center [401, 317] width 18 height 10
click at [406, 298] on div at bounding box center [401, 297] width 18 height 10
click at [403, 278] on div at bounding box center [401, 277] width 18 height 10
click at [545, 277] on icon at bounding box center [545, 275] width 4 height 4
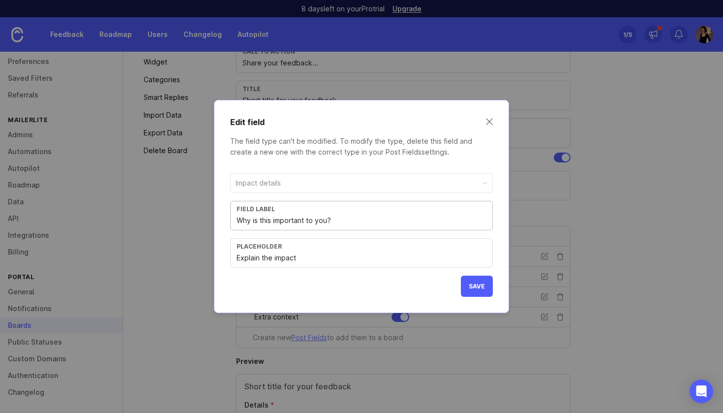
click at [322, 224] on input "Why is this important to you?" at bounding box center [362, 220] width 250 height 11
type input "Why is this important to them?"
click at [481, 283] on span "Save" at bounding box center [477, 285] width 16 height 7
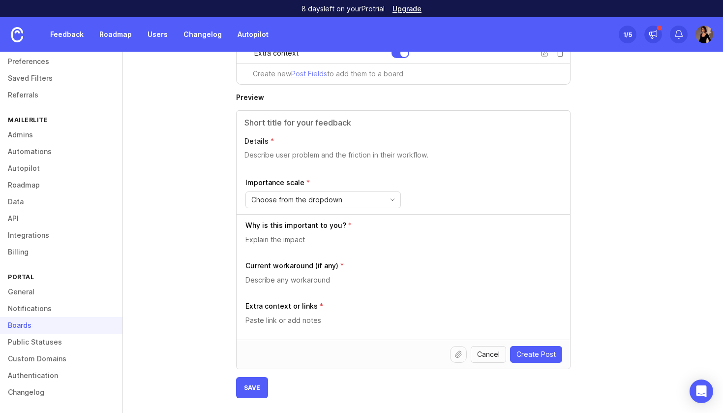
scroll to position [405, 0]
click at [257, 385] on span "Save" at bounding box center [252, 387] width 16 height 7
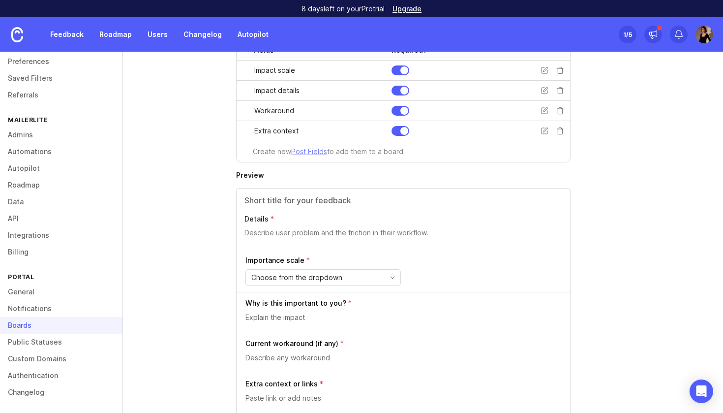
scroll to position [294, 0]
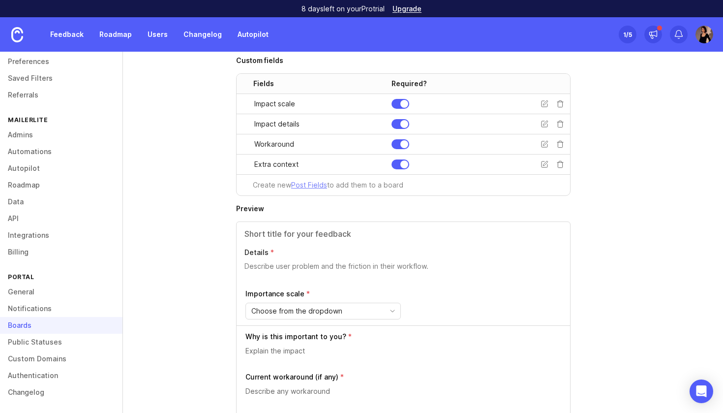
click at [381, 221] on form "Details Importance scale Choose from the dropdown Why is this important to you?…" at bounding box center [403, 350] width 335 height 259
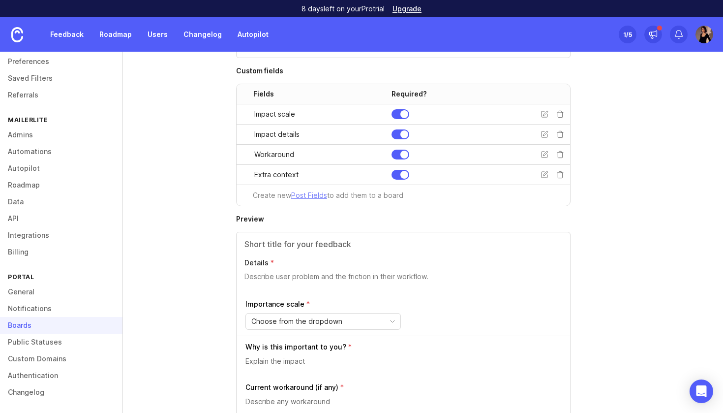
scroll to position [284, 0]
click at [544, 157] on icon at bounding box center [545, 154] width 6 height 6
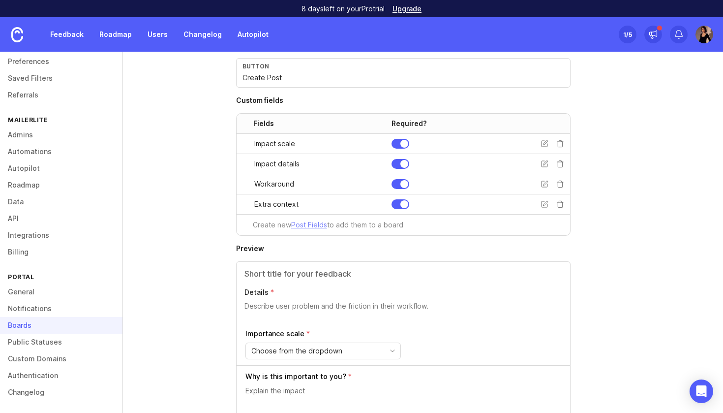
scroll to position [236, 0]
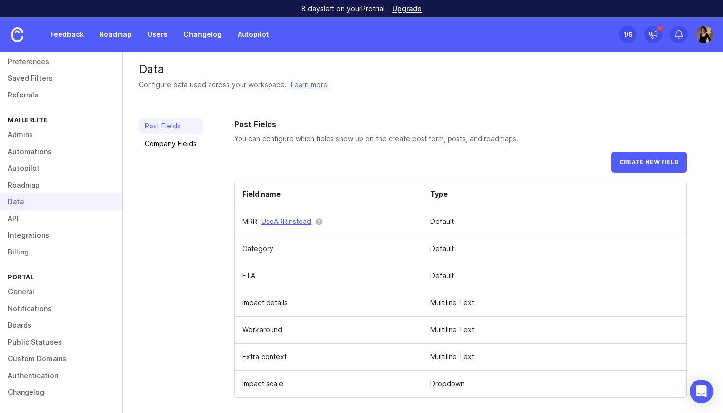
scroll to position [0, 0]
click at [174, 148] on link "Company Fields" at bounding box center [171, 143] width 64 height 16
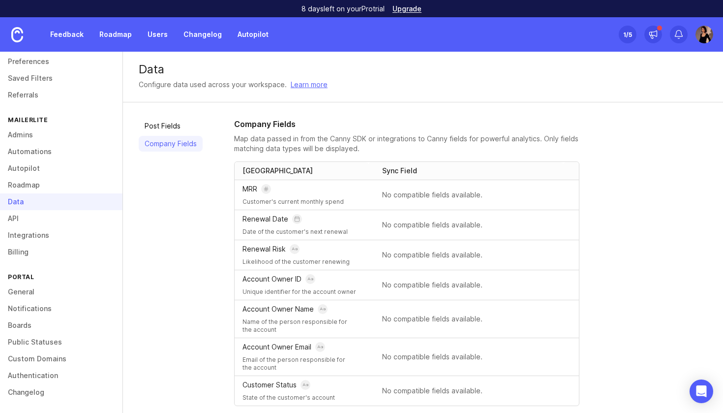
click at [174, 126] on link "Post Fields" at bounding box center [171, 126] width 64 height 16
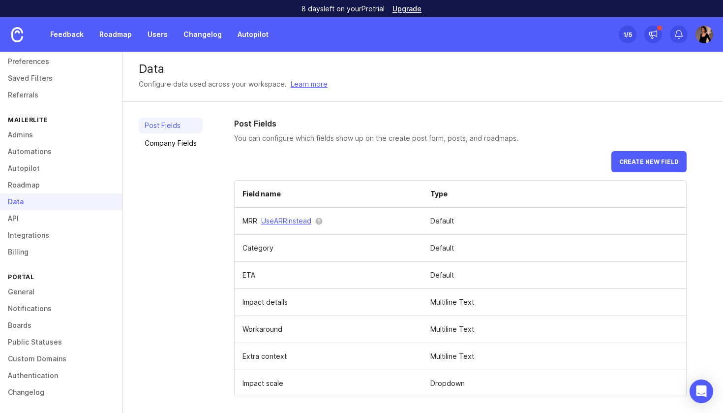
scroll to position [0, 0]
click at [671, 159] on span "Create new field" at bounding box center [650, 161] width 60 height 7
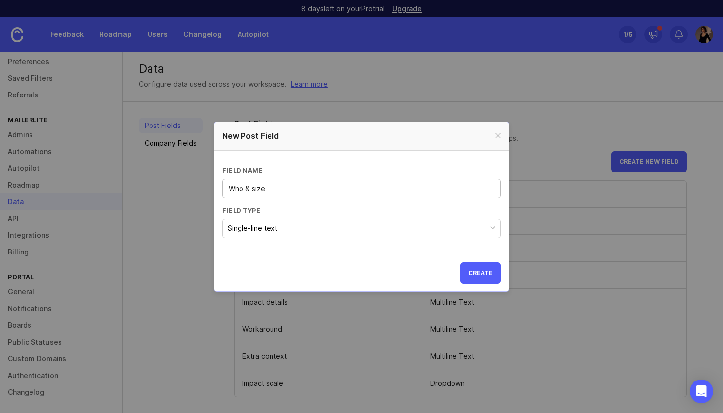
drag, startPoint x: 266, startPoint y: 191, endPoint x: 203, endPoint y: 191, distance: 63.0
click at [203, 191] on div "New Post Field Field name Who & size Field type Single-line text Create" at bounding box center [361, 206] width 723 height 413
type input "I"
click at [230, 201] on div "Field name Org details Field type Single-line text" at bounding box center [361, 202] width 279 height 72
click at [231, 189] on input "Org details" at bounding box center [362, 188] width 266 height 11
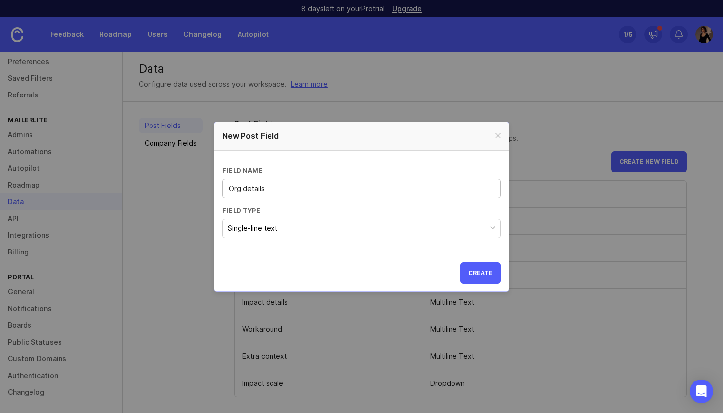
click at [231, 189] on input "Org details" at bounding box center [362, 188] width 266 height 11
click at [235, 186] on input "User details" at bounding box center [362, 188] width 266 height 11
type input "Customer details"
click at [304, 229] on button "Single-line text" at bounding box center [361, 228] width 279 height 20
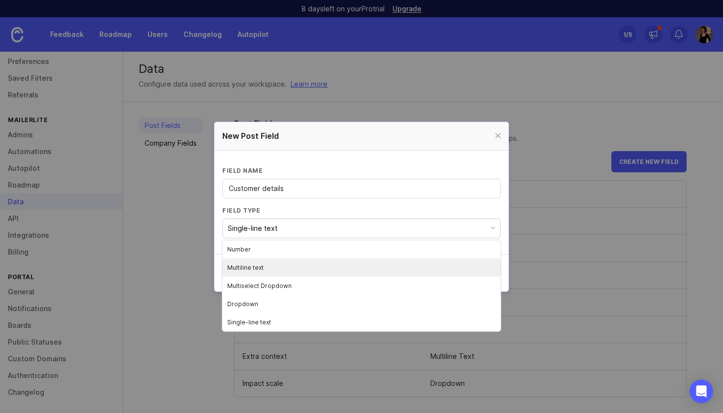
click at [277, 270] on li "Multiline text" at bounding box center [361, 267] width 279 height 18
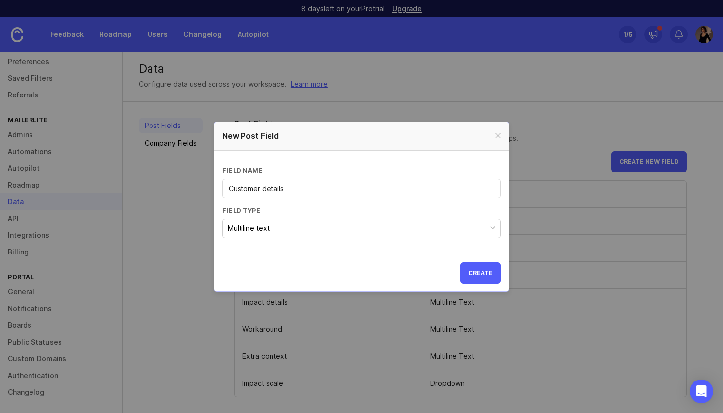
click at [486, 276] on span "Create" at bounding box center [480, 272] width 25 height 7
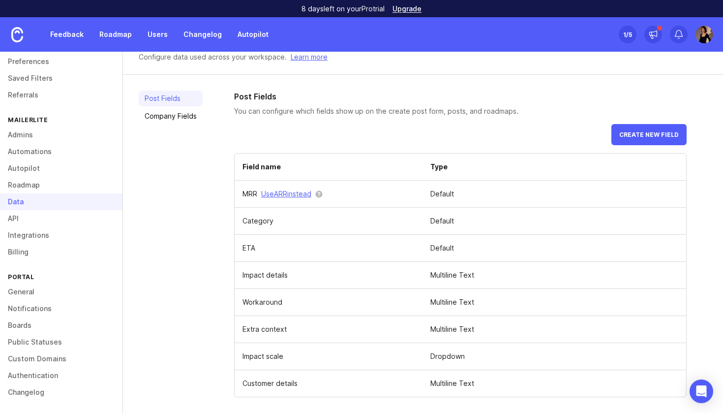
scroll to position [28, 0]
click at [22, 322] on link "Boards" at bounding box center [61, 325] width 123 height 17
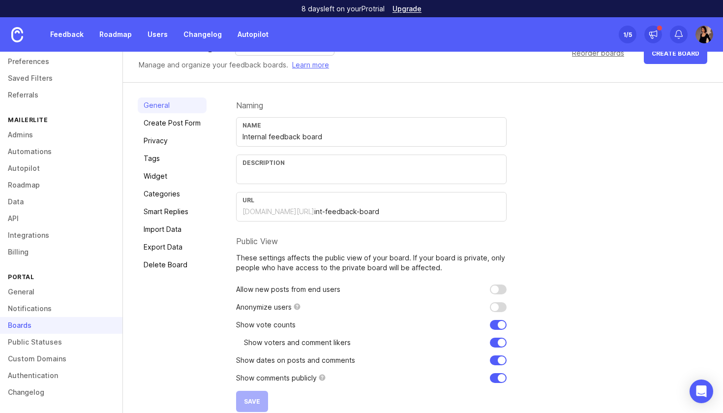
click at [184, 123] on link "Create Post Form" at bounding box center [172, 123] width 69 height 16
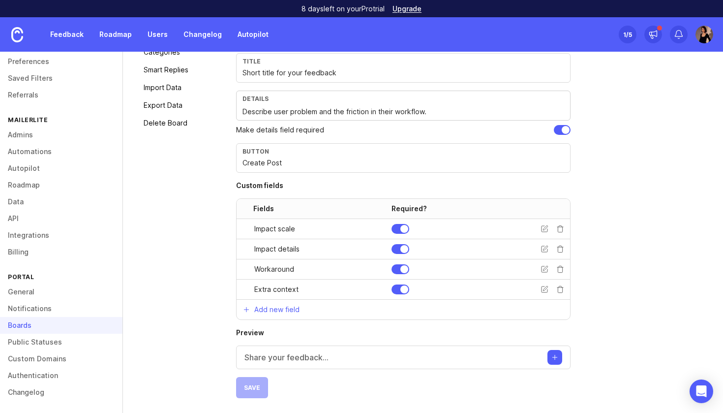
scroll to position [169, 0]
click at [269, 312] on p "Add new field" at bounding box center [276, 310] width 45 height 10
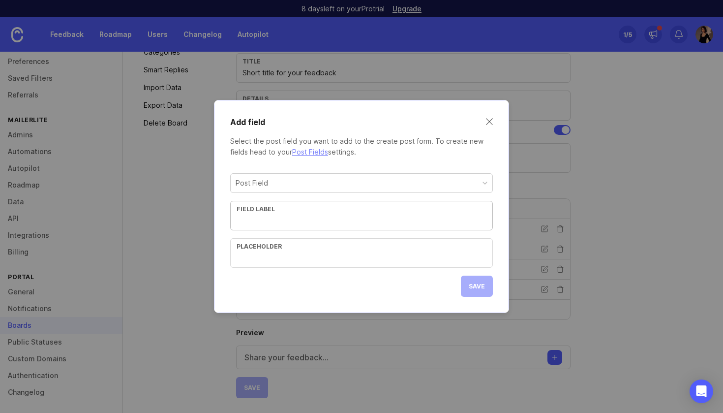
click at [321, 194] on div "Post Field Field label Placeholder" at bounding box center [361, 220] width 263 height 94
click at [321, 186] on div "Post Field" at bounding box center [362, 183] width 262 height 19
click at [299, 223] on input "text" at bounding box center [362, 220] width 250 height 11
paste input "Who & size"
type input "Who & size"
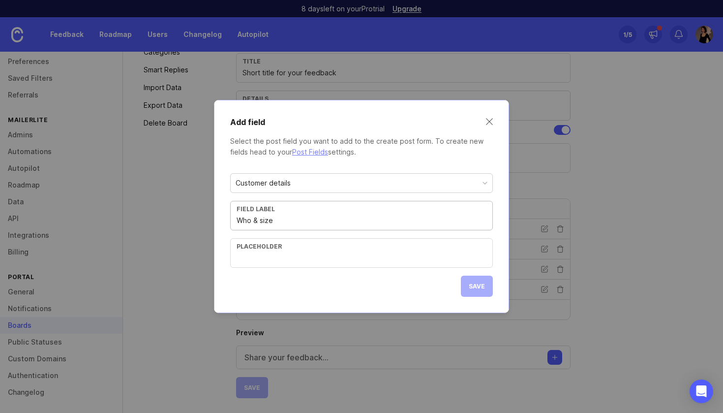
click at [270, 255] on input "text" at bounding box center [362, 257] width 250 height 11
paste input "Org name, segment, region, subscriber count or account size."
click at [482, 290] on button "Save" at bounding box center [477, 286] width 32 height 21
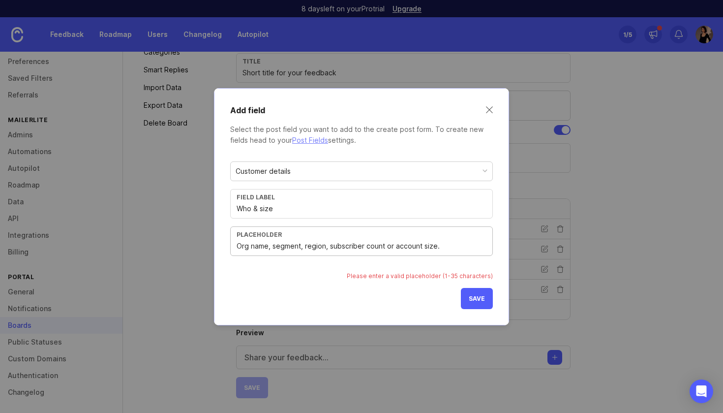
click at [446, 248] on input "Org name, segment, region, subscriber count or account size." at bounding box center [362, 246] width 250 height 11
drag, startPoint x: 385, startPoint y: 246, endPoint x: 455, endPoint y: 246, distance: 69.9
click at [455, 246] on input "Org name, segment, region, subscriber count or account size." at bounding box center [362, 246] width 250 height 11
click at [484, 298] on span "Save" at bounding box center [477, 298] width 16 height 7
click at [386, 248] on input "Org name, segment, region, subscriber count ..." at bounding box center [362, 246] width 250 height 11
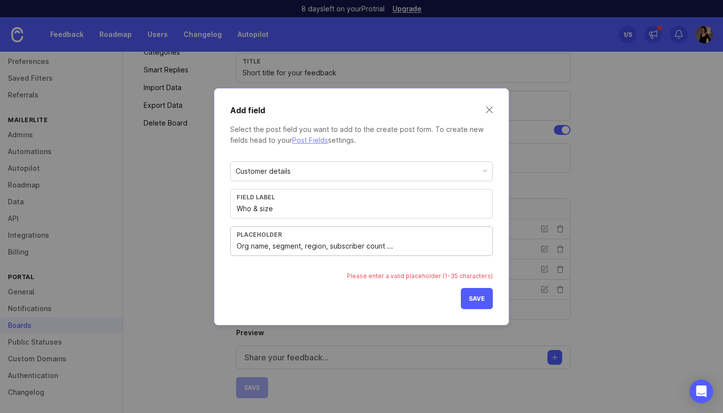
drag, startPoint x: 329, startPoint y: 247, endPoint x: 306, endPoint y: 246, distance: 23.1
click at [306, 246] on input "Org name, segment, region, subscriber count ..." at bounding box center [362, 246] width 250 height 11
click at [486, 290] on button "Save" at bounding box center [477, 298] width 32 height 21
click at [481, 292] on button "Save" at bounding box center [477, 298] width 32 height 21
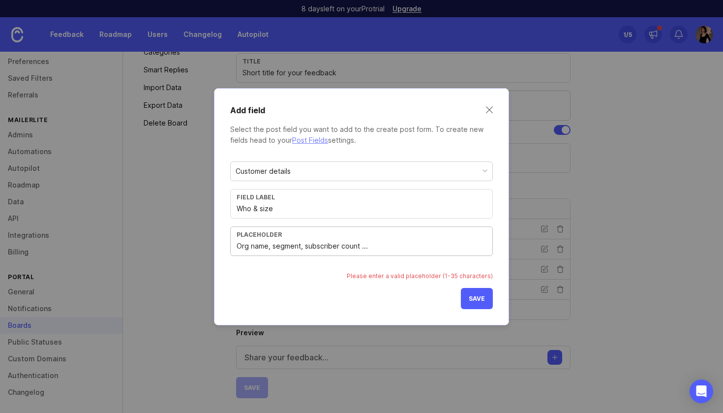
click at [303, 247] on input "Org name, segment, subscriber count ..." at bounding box center [362, 246] width 250 height 11
click at [337, 246] on input "Org name, segment subscriber count ..." at bounding box center [362, 246] width 250 height 11
drag, startPoint x: 360, startPoint y: 245, endPoint x: 342, endPoint y: 245, distance: 17.7
click at [342, 245] on input "Org name, segment subscribers count ..." at bounding box center [362, 246] width 250 height 11
click at [300, 245] on input "Org name, segment subscribers..." at bounding box center [362, 246] width 250 height 11
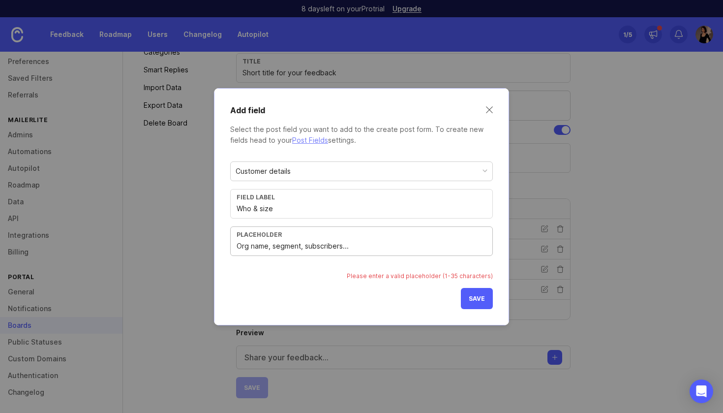
type input "Org name, segment, subscribers..."
click at [486, 297] on button "Save" at bounding box center [477, 298] width 32 height 21
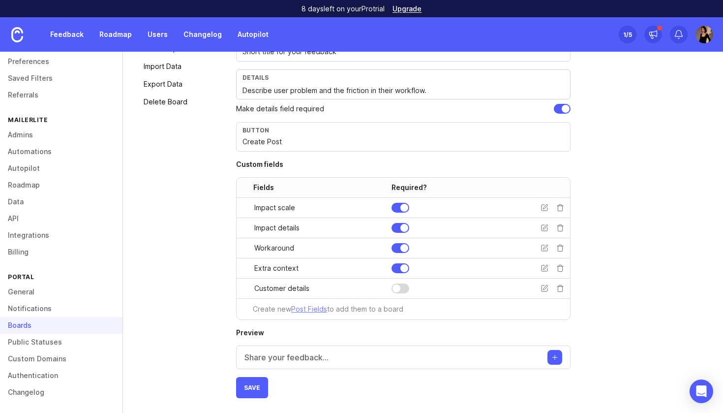
scroll to position [190, 0]
click at [403, 290] on div at bounding box center [401, 288] width 18 height 10
click at [350, 357] on div "Share your feedback..." at bounding box center [403, 357] width 335 height 24
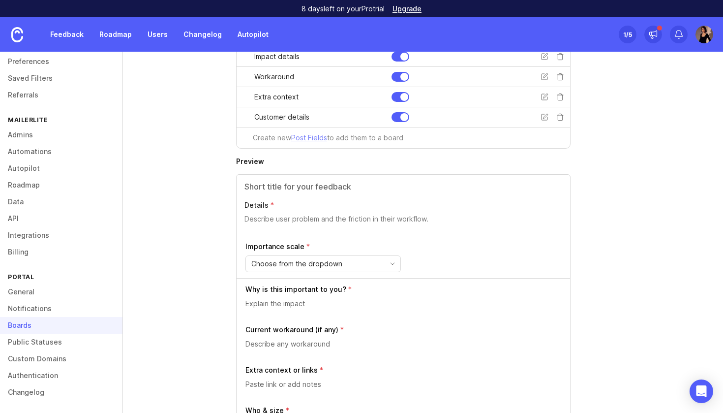
scroll to position [407, 0]
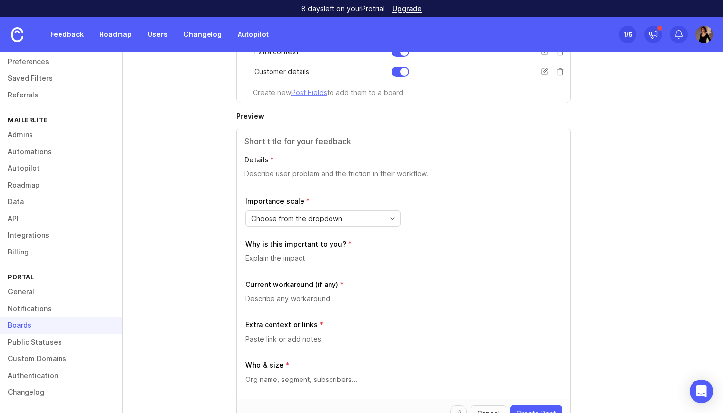
click at [431, 146] on input "text" at bounding box center [404, 141] width 318 height 12
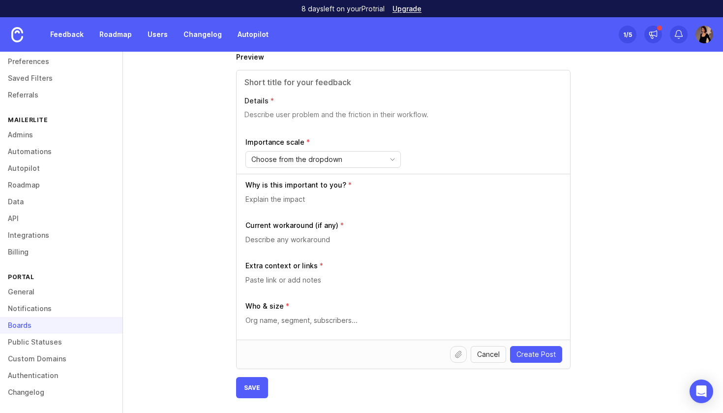
scroll to position [466, 0]
click at [257, 388] on span "Save" at bounding box center [252, 387] width 16 height 7
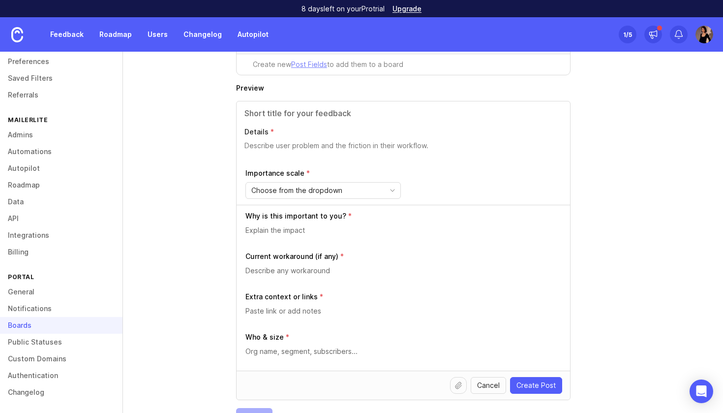
click at [493, 387] on span "Cancel" at bounding box center [488, 385] width 23 height 10
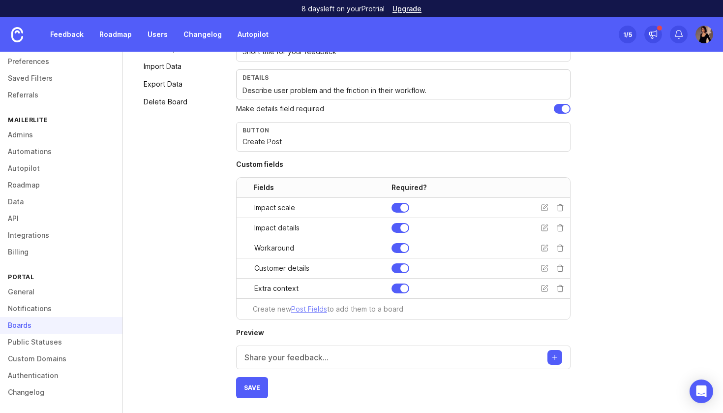
scroll to position [186, 0]
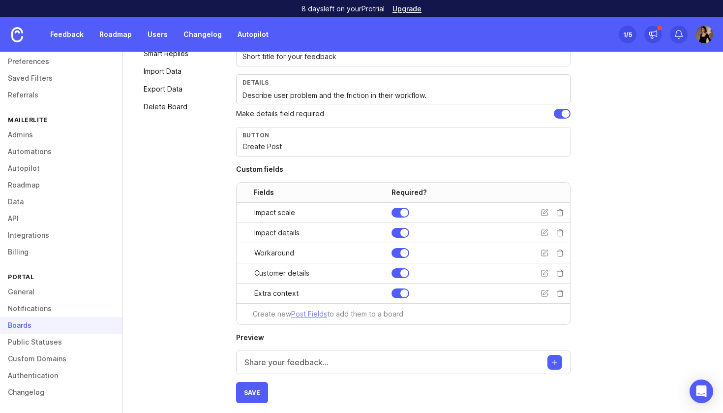
click at [344, 363] on div "Share your feedback..." at bounding box center [403, 362] width 335 height 24
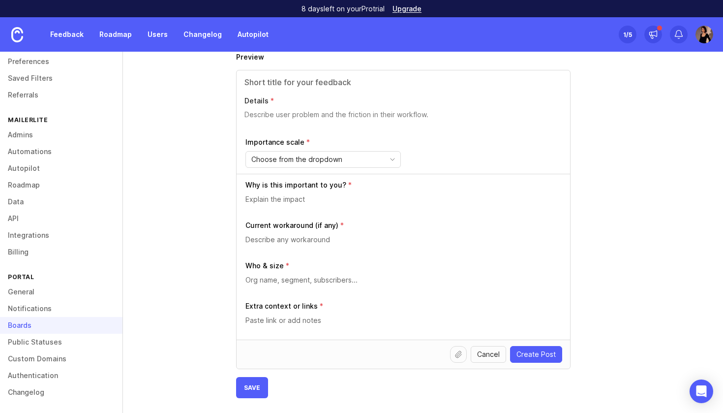
scroll to position [466, 0]
click at [258, 388] on span "Save" at bounding box center [252, 387] width 16 height 7
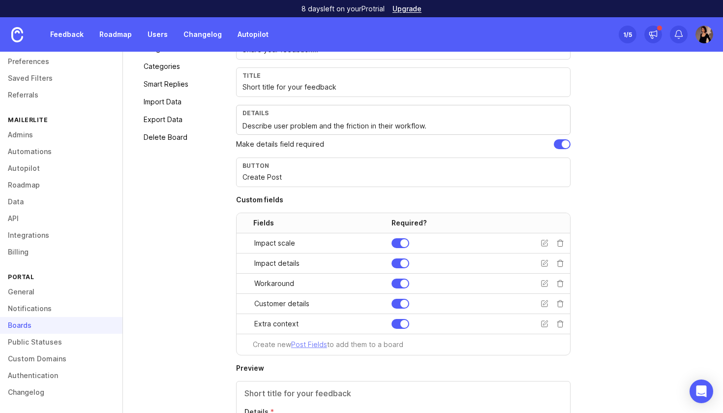
scroll to position [148, 0]
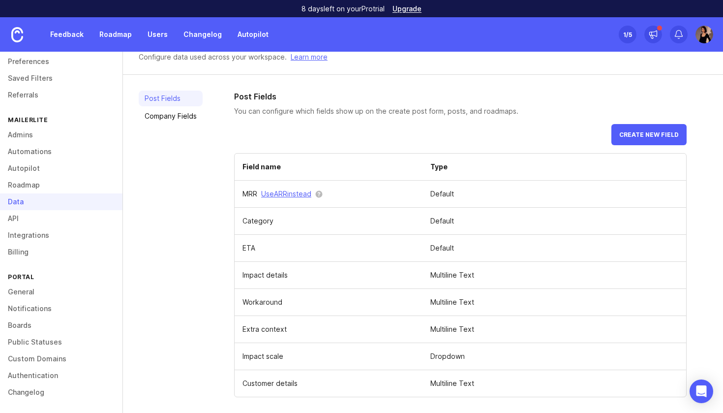
scroll to position [28, 0]
click at [416, 11] on link "Upgrade" at bounding box center [407, 8] width 29 height 7
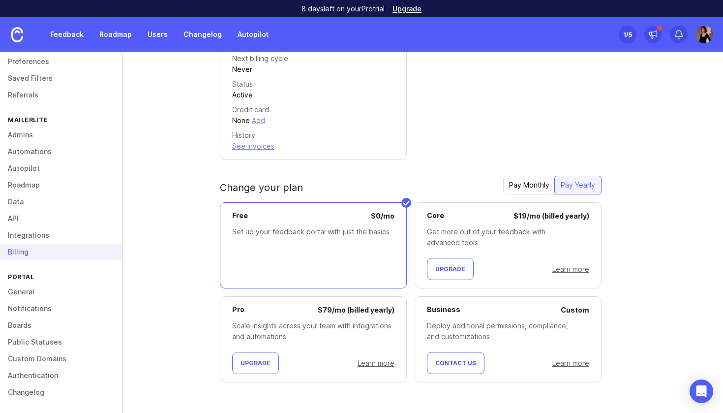
scroll to position [205, 0]
click at [372, 361] on link "Learn more" at bounding box center [376, 363] width 37 height 8
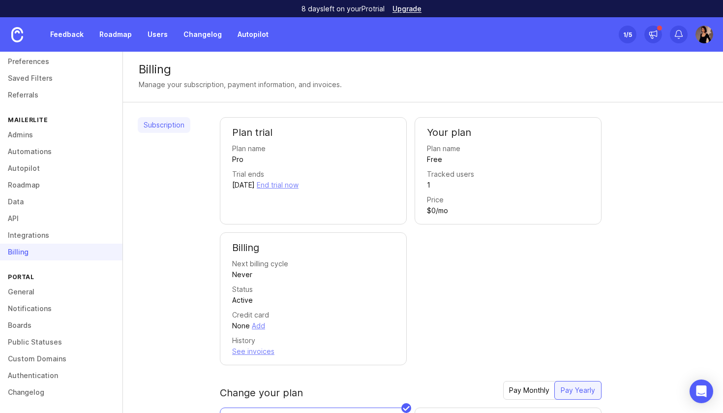
scroll to position [0, 0]
click at [39, 325] on link "Boards" at bounding box center [61, 325] width 123 height 17
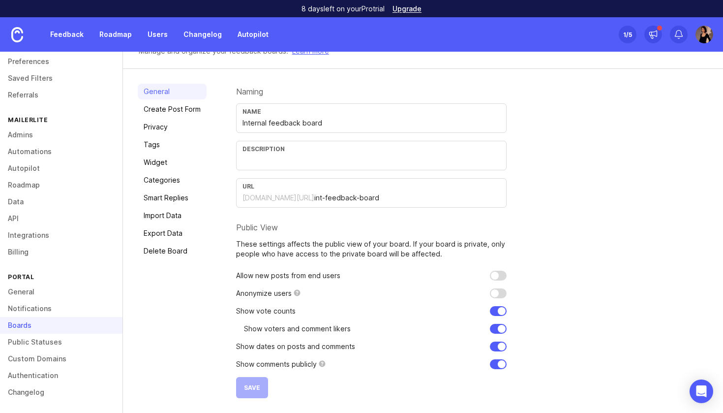
scroll to position [41, 0]
click at [175, 109] on link "Create Post Form" at bounding box center [172, 109] width 69 height 16
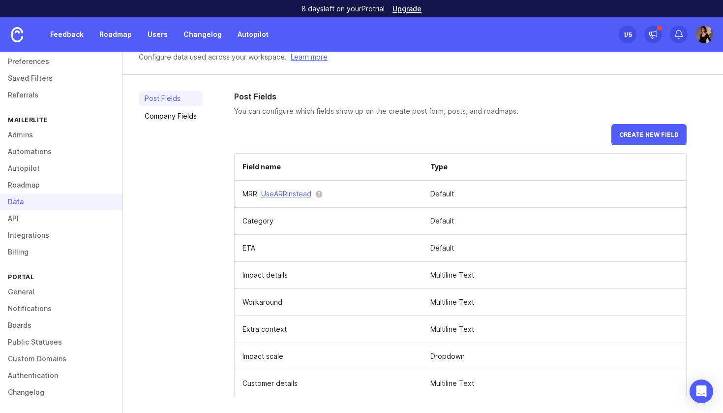
scroll to position [28, 0]
click at [641, 138] on span "Create new field" at bounding box center [650, 134] width 60 height 7
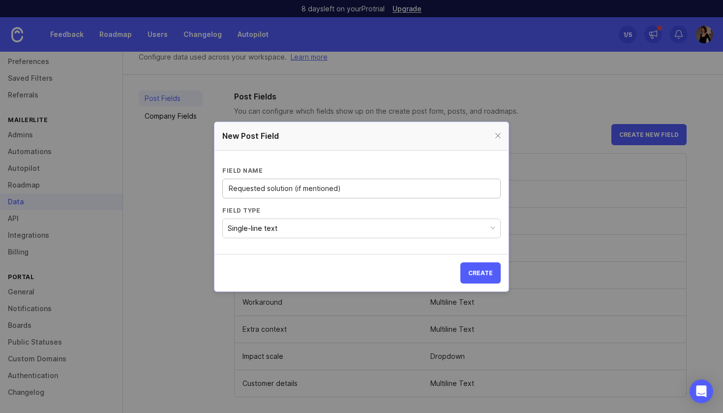
drag, startPoint x: 294, startPoint y: 188, endPoint x: 374, endPoint y: 187, distance: 80.7
click at [374, 187] on input "Requested solution (if mentioned)" at bounding box center [362, 188] width 266 height 11
type input "Requested solution"
click at [331, 225] on button "Single-line text" at bounding box center [361, 228] width 279 height 20
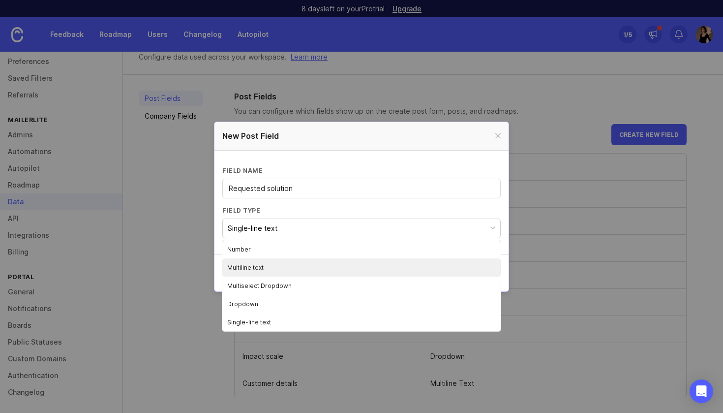
click at [310, 267] on li "Multiline text" at bounding box center [361, 267] width 279 height 18
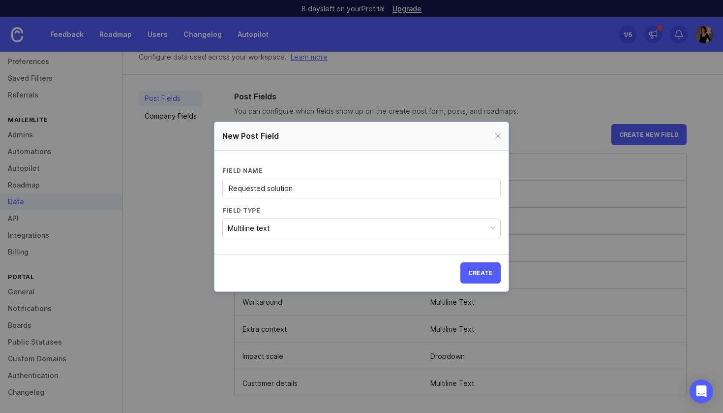
click at [483, 270] on span "Create" at bounding box center [480, 272] width 25 height 7
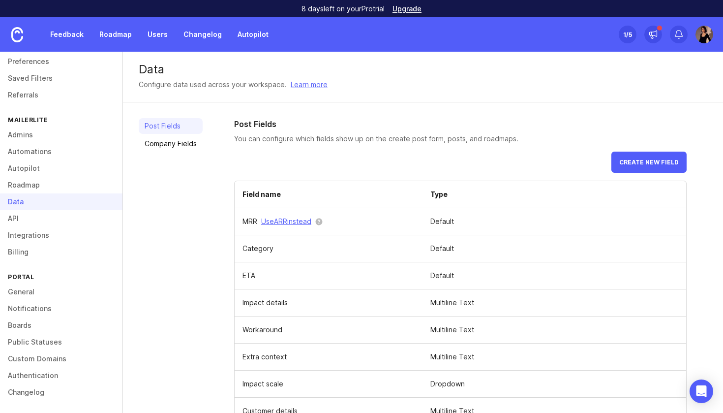
scroll to position [0, 0]
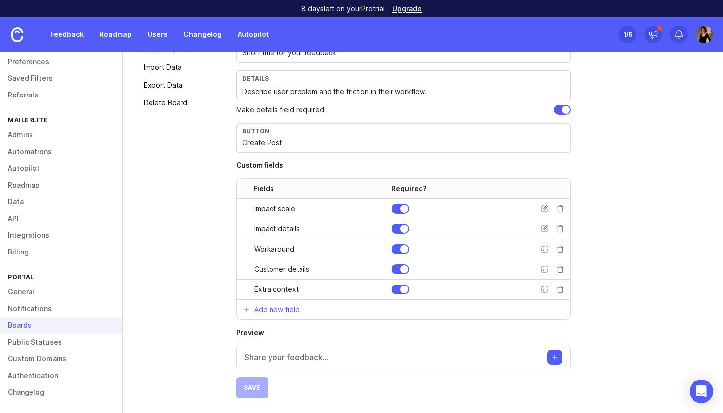
scroll to position [189, 0]
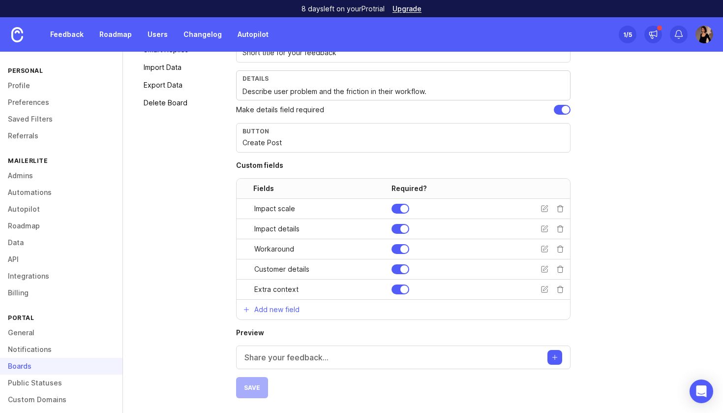
scroll to position [189, 0]
click at [294, 311] on p "Add new field" at bounding box center [276, 310] width 45 height 10
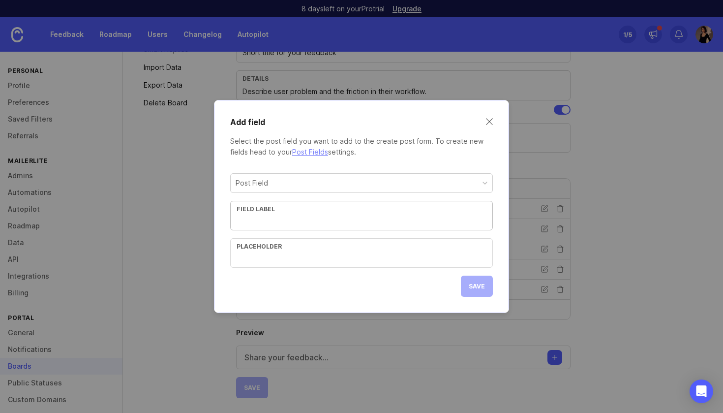
click at [321, 180] on div "Post Field" at bounding box center [362, 183] width 262 height 19
click at [316, 205] on div "Field label" at bounding box center [361, 216] width 263 height 30
paste input "Requested solution (if mentioned)"
type input "Requested solution (if mentioned)"
click at [306, 253] on input "text" at bounding box center [362, 257] width 250 height 11
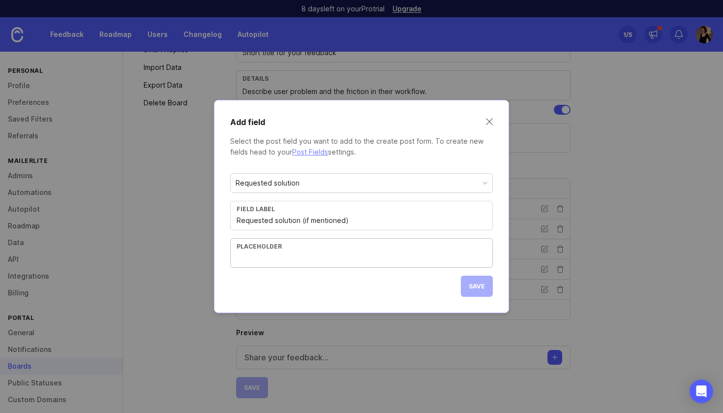
paste input "What the customer asked for, but keep it separate from the problem."
click at [331, 258] on input "What the customer asked for, but keep it separate from the problem." at bounding box center [362, 257] width 250 height 11
drag, startPoint x: 254, startPoint y: 256, endPoint x: 233, endPoint y: 255, distance: 21.2
click at [233, 256] on div "Placeholder What the customer asked" at bounding box center [361, 253] width 263 height 30
click at [334, 256] on input "Solution the customer asked" at bounding box center [362, 257] width 250 height 11
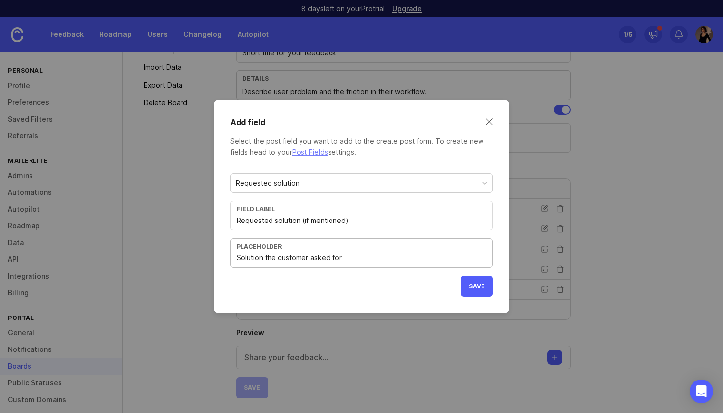
type input "Solution the customer asked for"
drag, startPoint x: 301, startPoint y: 221, endPoint x: 351, endPoint y: 222, distance: 49.7
click at [351, 222] on input "Requested solution (if mentioned)" at bounding box center [362, 220] width 250 height 11
click at [479, 288] on span "Save" at bounding box center [477, 285] width 16 height 7
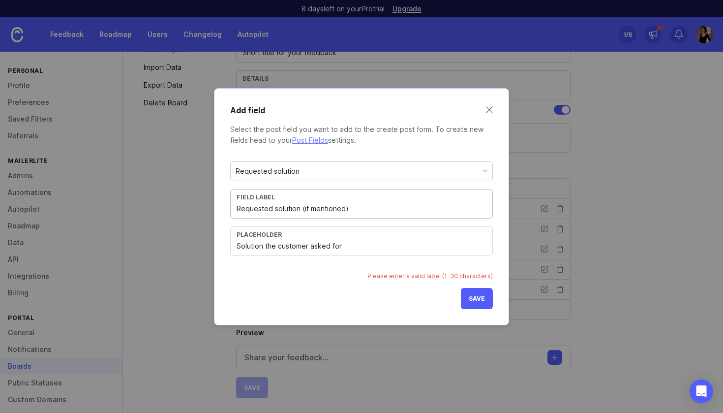
drag, startPoint x: 300, startPoint y: 207, endPoint x: 365, endPoint y: 208, distance: 65.4
click at [365, 208] on input "Requested solution (if mentioned)" at bounding box center [362, 208] width 250 height 11
type input "Requested solution"
click at [455, 288] on div "Requested solution Field label Requested solution Placeholder Solution the cust…" at bounding box center [361, 231] width 263 height 155
click at [471, 290] on button "Save" at bounding box center [477, 298] width 32 height 21
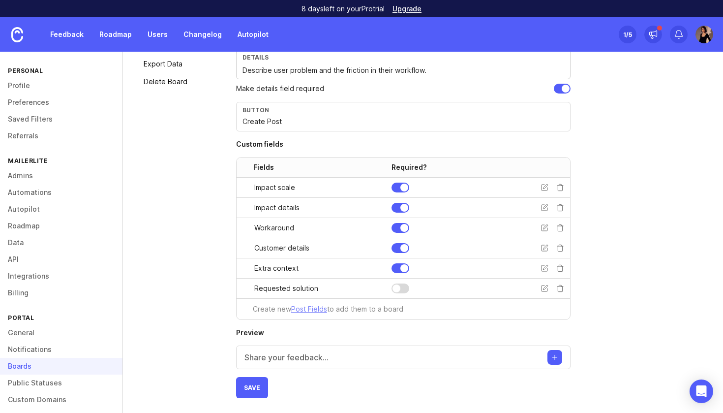
scroll to position [211, 0]
click at [404, 289] on div at bounding box center [405, 288] width 8 height 8
click at [401, 231] on div at bounding box center [405, 228] width 8 height 8
click at [352, 357] on div "Share your feedback..." at bounding box center [403, 357] width 335 height 24
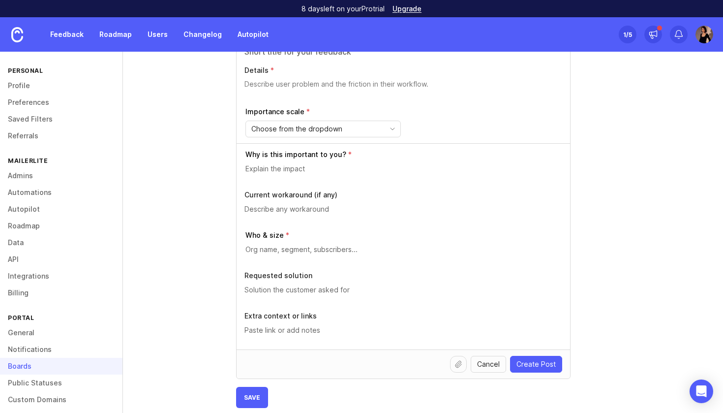
scroll to position [524, 0]
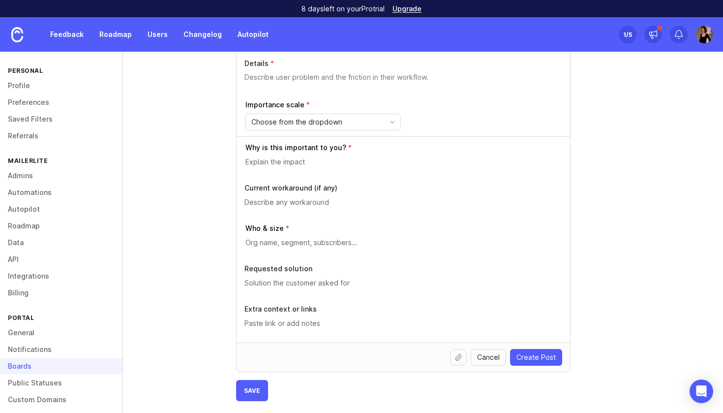
click at [258, 386] on button "Save" at bounding box center [252, 390] width 32 height 21
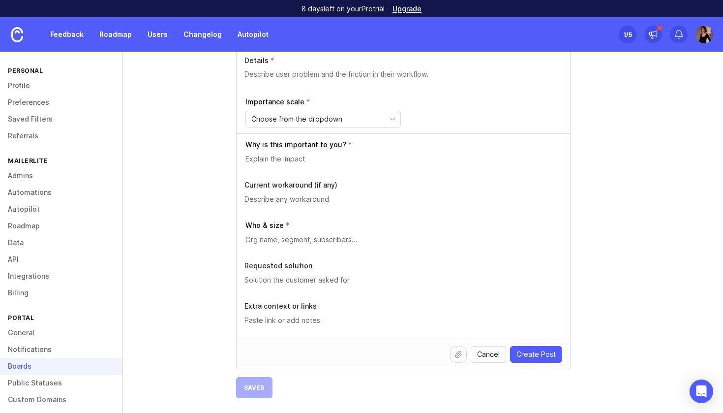
scroll to position [527, 0]
click at [350, 115] on div "Choose from the dropdown" at bounding box center [315, 119] width 139 height 16
click at [369, 291] on div at bounding box center [404, 284] width 318 height 19
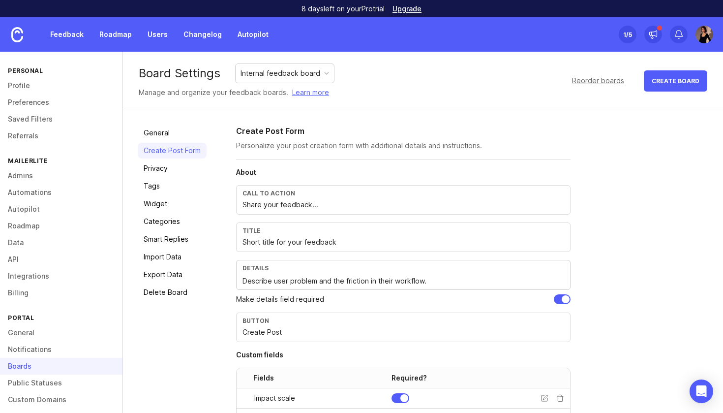
scroll to position [0, 0]
click at [307, 79] on div "Internal feedback board" at bounding box center [285, 73] width 98 height 19
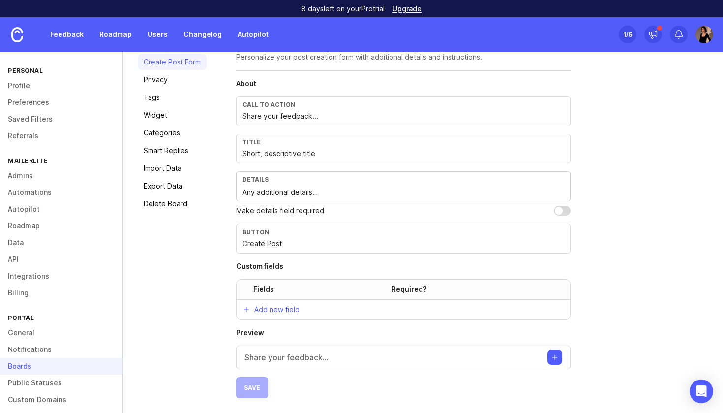
scroll to position [89, 0]
click at [552, 357] on button "Create post" at bounding box center [555, 357] width 15 height 15
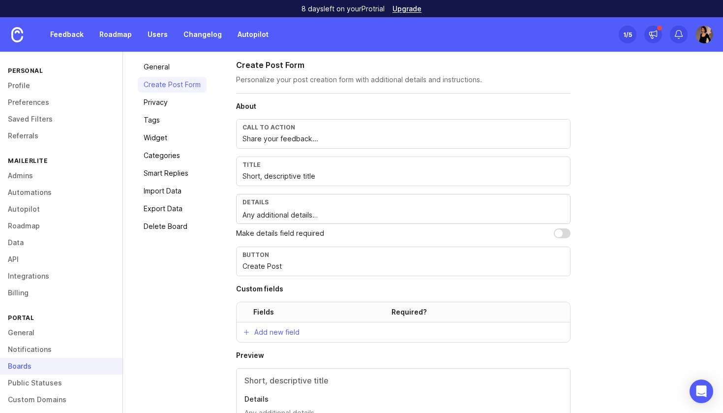
scroll to position [70, 0]
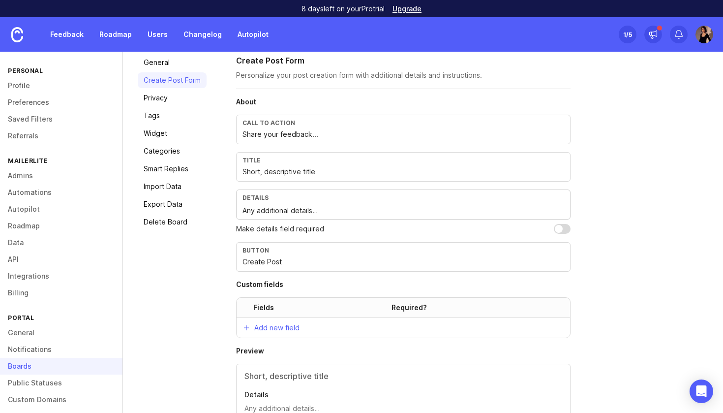
click at [315, 132] on input "Share your feedback..." at bounding box center [404, 134] width 322 height 11
click at [302, 134] on input "Share your feedback..." at bounding box center [404, 134] width 322 height 11
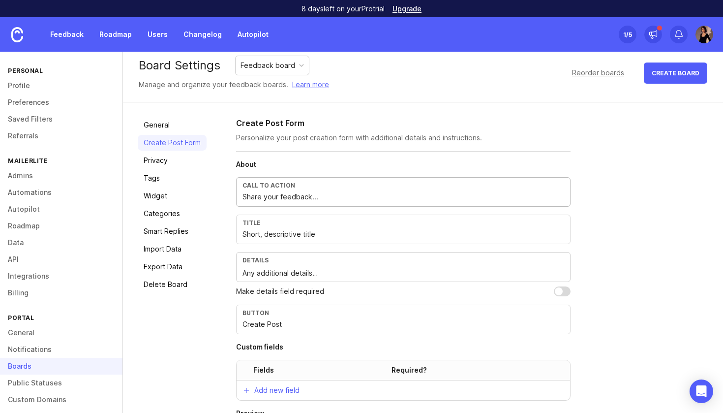
scroll to position [10, 0]
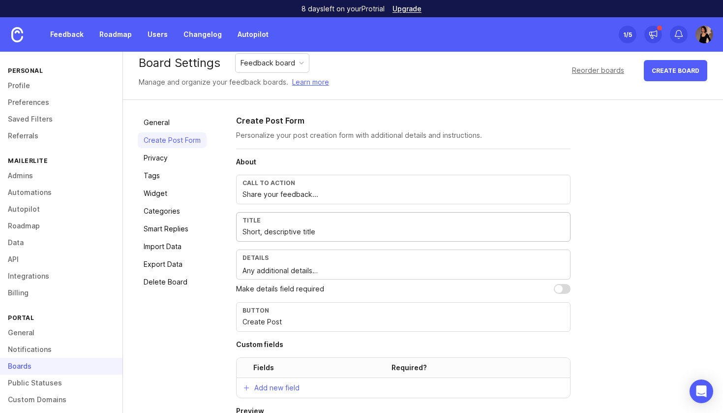
click at [273, 232] on input "Short, descriptive title" at bounding box center [404, 231] width 322 height 11
click at [289, 232] on input "Short title" at bounding box center [404, 231] width 322 height 11
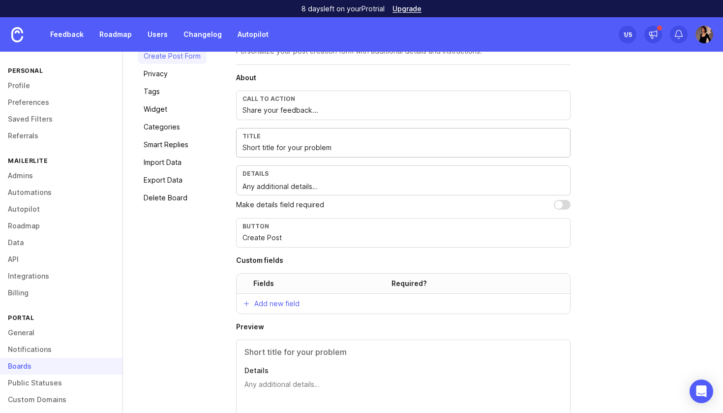
scroll to position [84, 0]
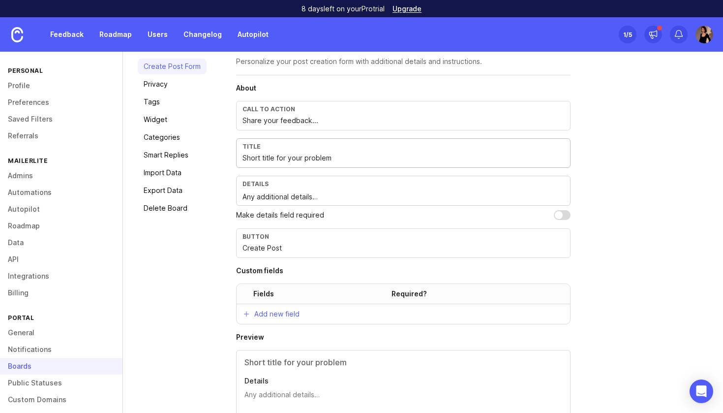
click at [321, 162] on input "Short title for your problem" at bounding box center [404, 158] width 322 height 11
type input "Short title for your feedback"
click at [342, 196] on textarea "Any additional details…" at bounding box center [404, 196] width 322 height 11
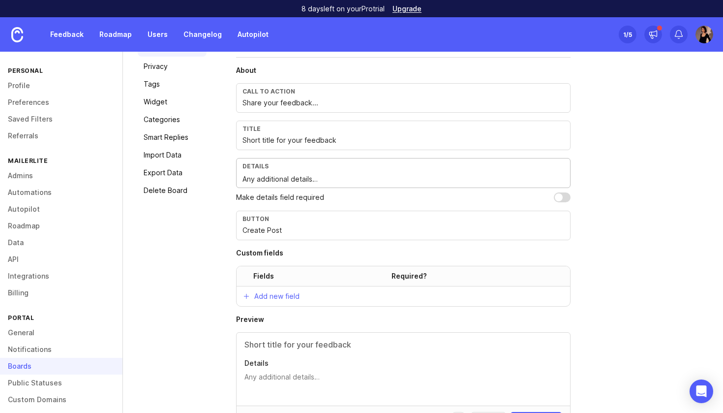
scroll to position [106, 0]
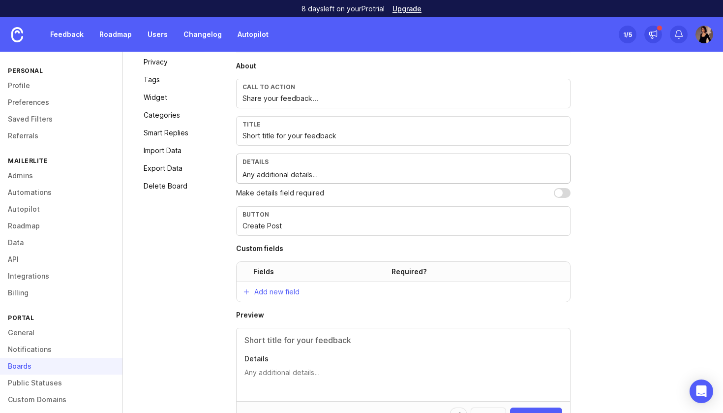
click at [333, 161] on div "Details" at bounding box center [404, 161] width 322 height 7
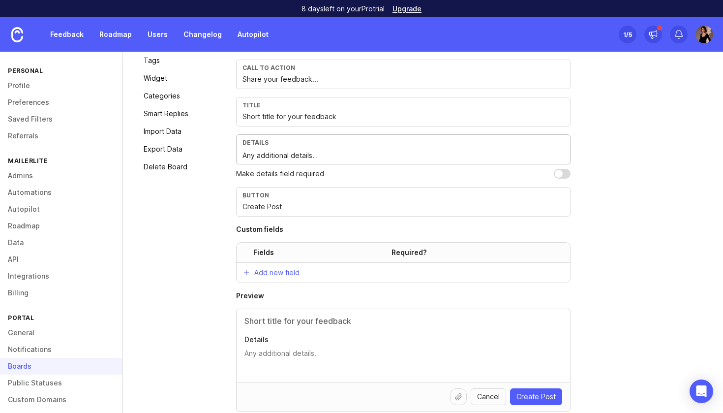
scroll to position [128, 0]
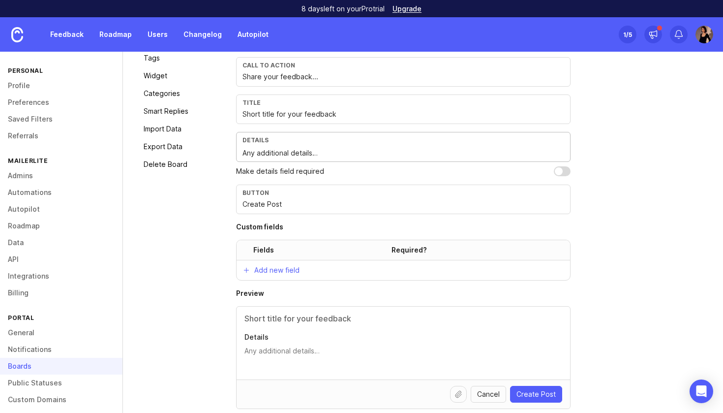
click at [294, 149] on textarea "Any additional details…" at bounding box center [404, 153] width 322 height 11
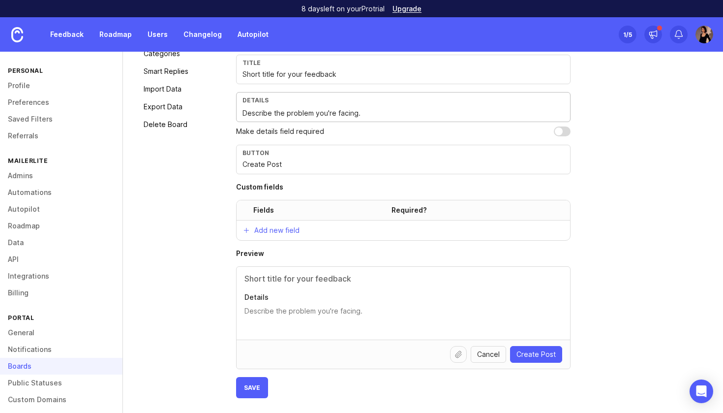
scroll to position [168, 0]
type textarea "Describe the problem you're facing."
click at [559, 133] on input "checkbox" at bounding box center [562, 131] width 17 height 10
checkbox input "true"
click at [286, 233] on p "Add new field" at bounding box center [276, 230] width 45 height 10
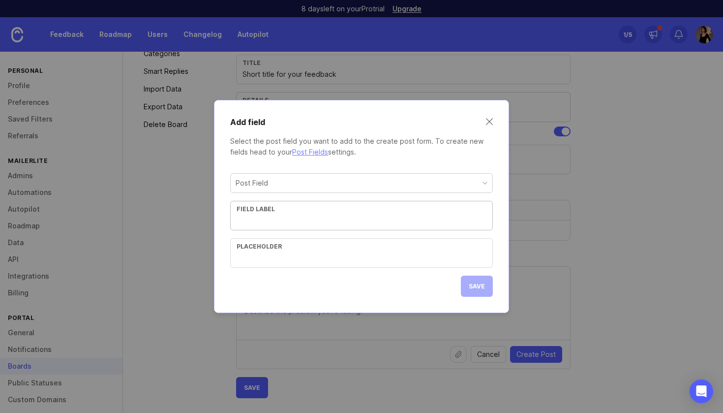
click at [304, 190] on div "Post Field" at bounding box center [362, 183] width 262 height 19
click at [301, 200] on div "Impact scale Field label Placeholder" at bounding box center [361, 220] width 263 height 94
click at [307, 186] on div "Impact scale" at bounding box center [362, 183] width 262 height 19
click at [292, 220] on input "text" at bounding box center [362, 220] width 250 height 11
type input "How important is it for you?"
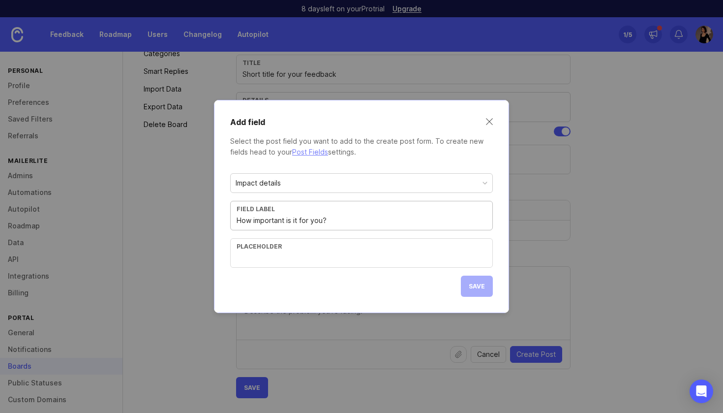
click at [442, 175] on div "Impact details" at bounding box center [362, 183] width 262 height 19
click at [412, 250] on div "Placeholder" at bounding box center [361, 253] width 263 height 30
type input "Choose one from the dropdown."
click at [490, 286] on button "Save" at bounding box center [477, 286] width 32 height 21
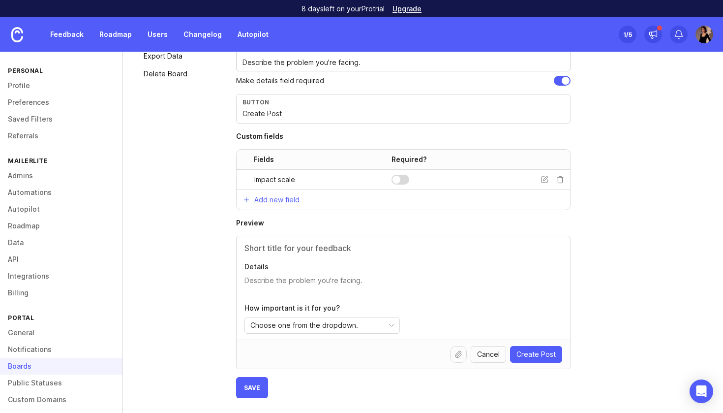
scroll to position [218, 0]
click at [391, 324] on icon "toggle icon" at bounding box center [392, 325] width 16 height 8
click at [447, 300] on div "Details How important is it for you? Choose one from the dropdown." at bounding box center [404, 287] width 334 height 103
click at [383, 320] on div "Choose one from the dropdown." at bounding box center [314, 325] width 139 height 16
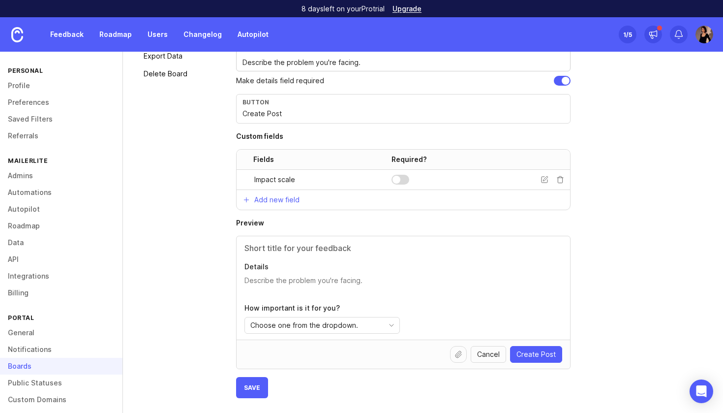
click at [382, 317] on div "Choose one from the dropdown." at bounding box center [314, 325] width 139 height 16
click at [292, 198] on p "Add new field" at bounding box center [276, 200] width 45 height 10
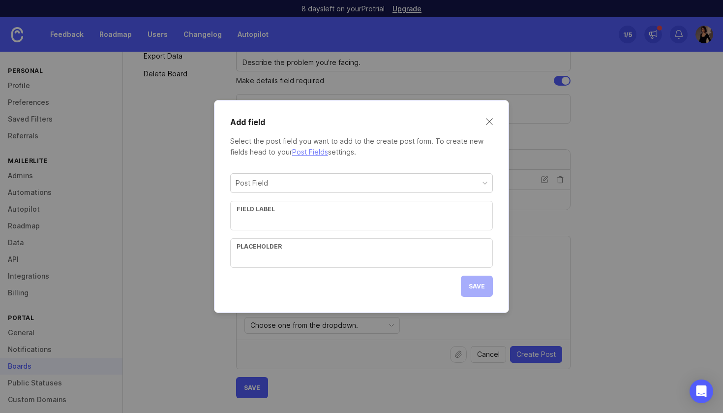
click at [291, 184] on div "Post Field" at bounding box center [362, 183] width 262 height 19
click at [299, 209] on div "Field label" at bounding box center [362, 208] width 250 height 7
click at [314, 217] on input "text" at bounding box center [362, 220] width 250 height 11
type input "г"
click at [266, 222] on input "Why is that important" at bounding box center [362, 220] width 250 height 11
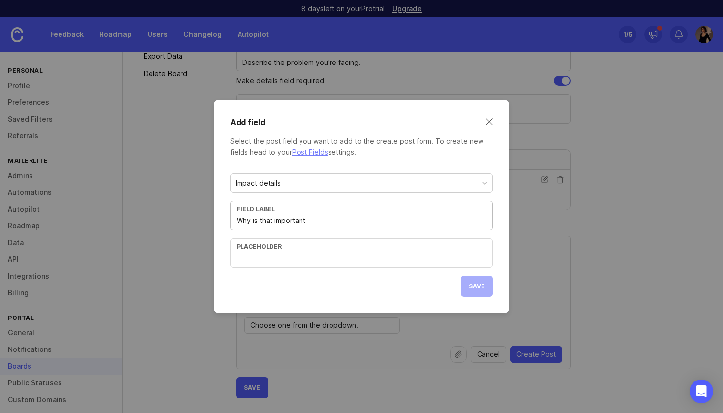
click at [266, 222] on input "Why is that important" at bounding box center [362, 220] width 250 height 11
click at [338, 226] on div "Field label Why is it important" at bounding box center [361, 216] width 263 height 30
click at [331, 221] on input "Why is it important" at bounding box center [362, 220] width 250 height 11
type input "Why is it important for you?"
click at [343, 247] on div "Placeholder" at bounding box center [362, 246] width 250 height 7
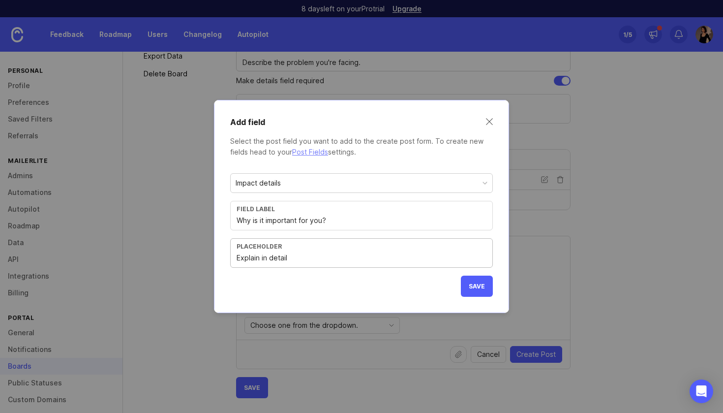
type input "Explain in detail"
click at [476, 286] on span "Save" at bounding box center [477, 285] width 16 height 7
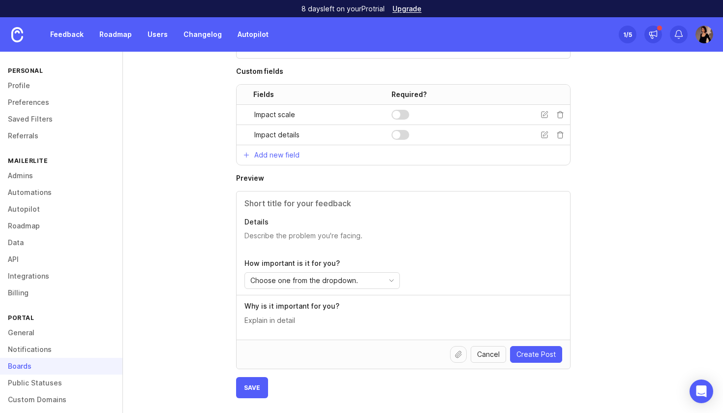
scroll to position [283, 0]
click at [366, 279] on div "Choose one from the dropdown." at bounding box center [314, 281] width 139 height 16
click at [561, 112] on icon at bounding box center [561, 115] width 8 height 8
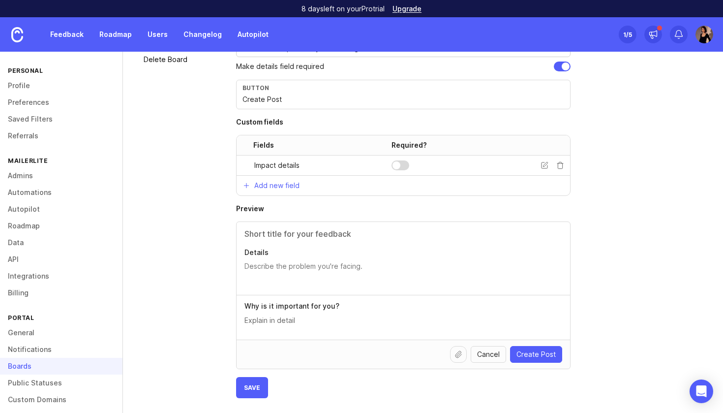
click at [342, 235] on input "text" at bounding box center [404, 234] width 318 height 12
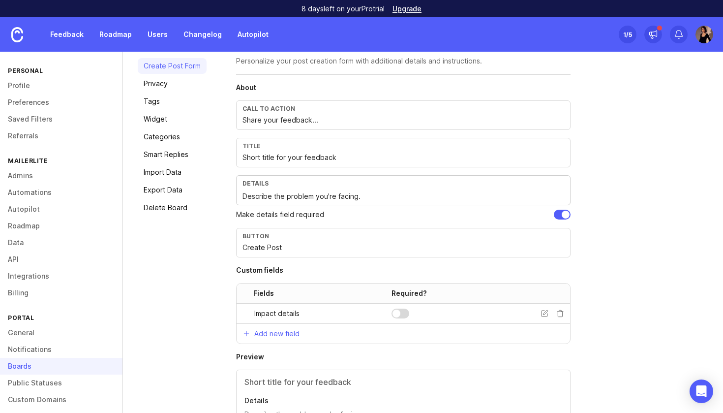
scroll to position [62, 0]
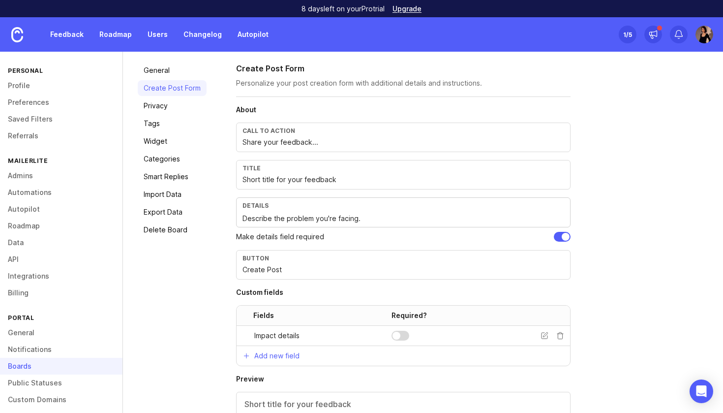
click at [308, 176] on input "Short title for your feedback" at bounding box center [404, 179] width 322 height 11
paste input "name for idea or issue"
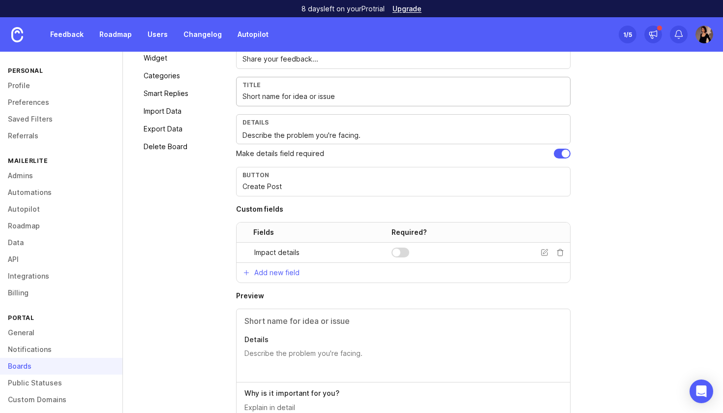
scroll to position [142, 0]
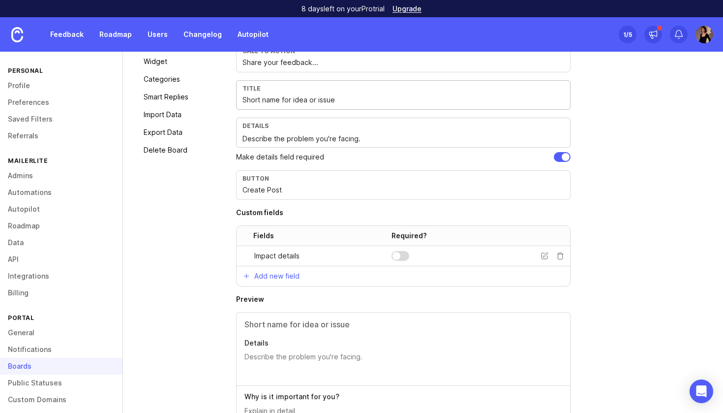
type input "Short name for idea or issue"
click at [338, 135] on textarea "Describe the problem you're facing." at bounding box center [404, 138] width 322 height 11
click at [285, 134] on textarea "Describe the problem you're facing." at bounding box center [404, 138] width 322 height 11
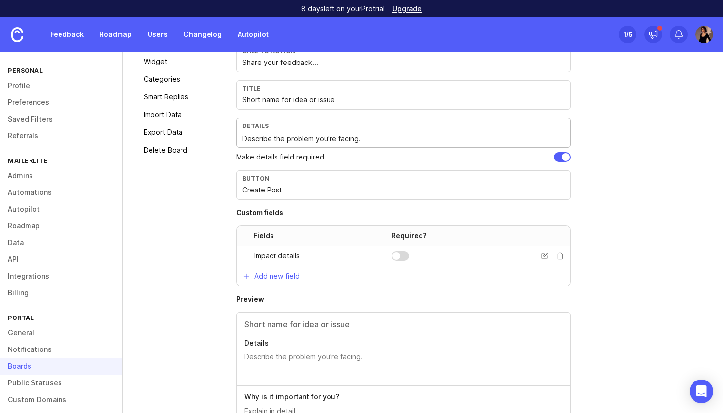
click at [285, 134] on textarea "Describe the problem you're facing." at bounding box center [404, 138] width 322 height 11
paste textarea "what’s wrong or needed"
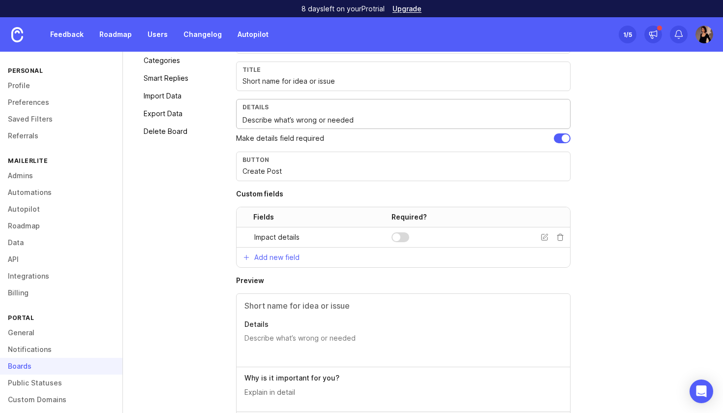
scroll to position [168, 0]
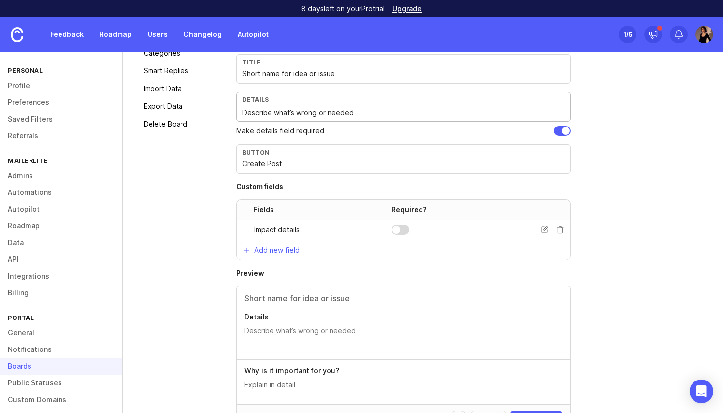
type textarea "Describe what’s wrong or needed"
click at [544, 230] on icon at bounding box center [545, 230] width 8 height 8
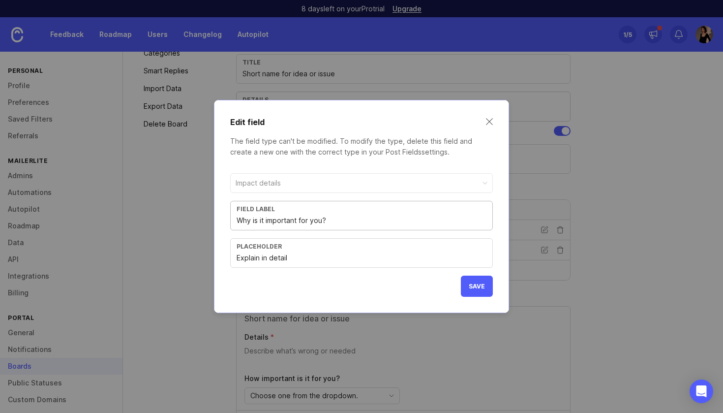
click at [238, 214] on div "Field label Why is it important for you?" at bounding box center [361, 216] width 263 height 30
click at [261, 220] on input "Why is it important for you?" at bounding box center [362, 220] width 250 height 11
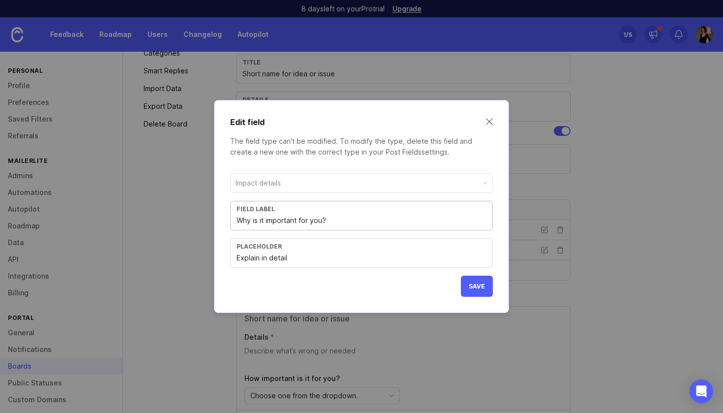
click at [261, 220] on input "Why is it important for you?" at bounding box center [362, 220] width 250 height 11
paste input "t matters"
type input "Why it matters"
click at [315, 253] on input "Explain in detail" at bounding box center [362, 257] width 250 height 11
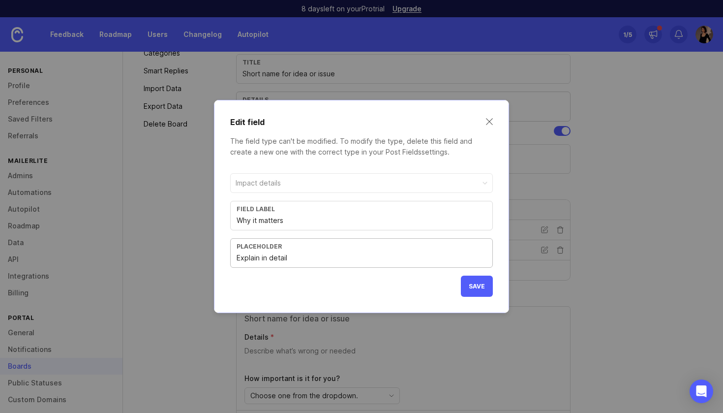
click at [315, 253] on input "Explain in detail" at bounding box center [362, 257] width 250 height 11
paste input "Impact on you/customers"
type input "Impact on you/customers"
click at [474, 282] on button "Save" at bounding box center [477, 286] width 32 height 21
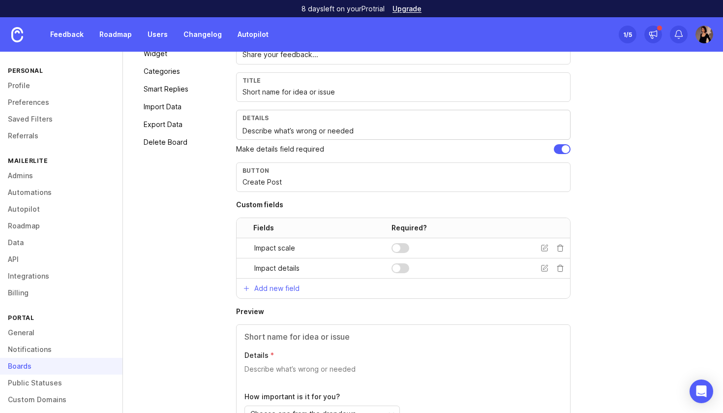
scroll to position [159, 0]
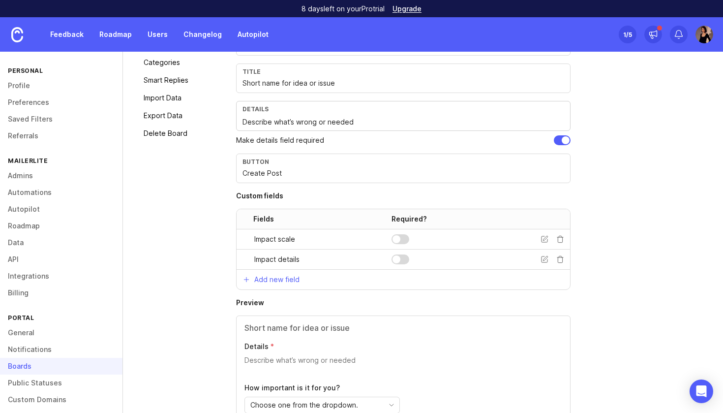
click at [562, 238] on icon at bounding box center [561, 239] width 8 height 8
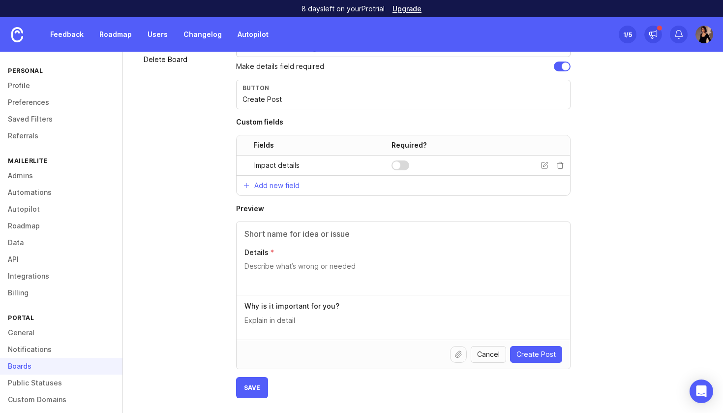
scroll to position [233, 0]
click at [538, 165] on div at bounding box center [466, 165] width 149 height 10
click at [539, 165] on div at bounding box center [466, 165] width 149 height 10
click at [542, 165] on icon at bounding box center [545, 165] width 8 height 8
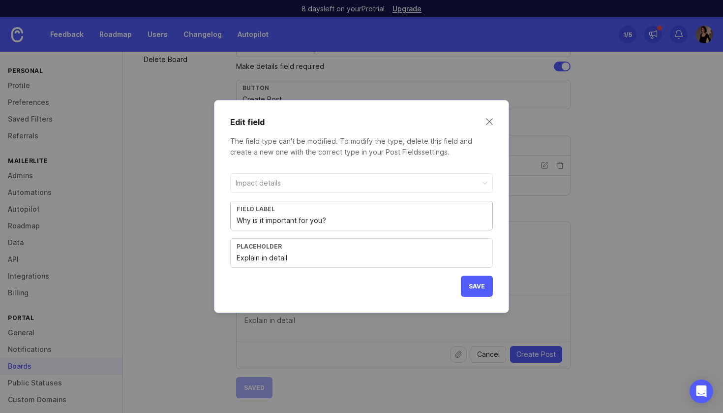
click at [296, 256] on input "Explain in detail" at bounding box center [362, 257] width 250 height 11
paste input "Impact on you/customers"
type input "Impact on you/customers"
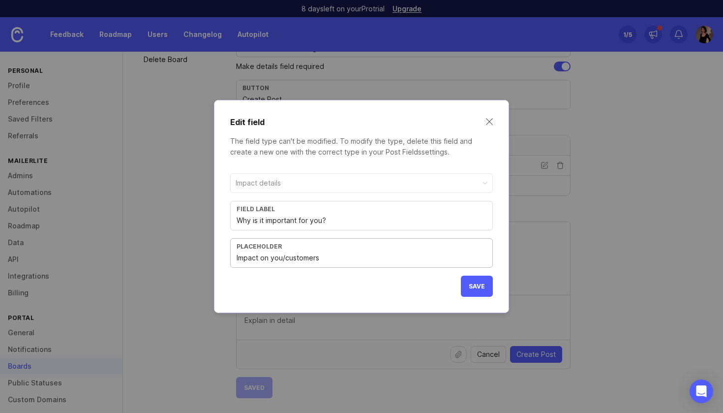
click at [296, 218] on input "Why is it important for you?" at bounding box center [362, 220] width 250 height 11
paste input "t matters"
type input "Why it matters"
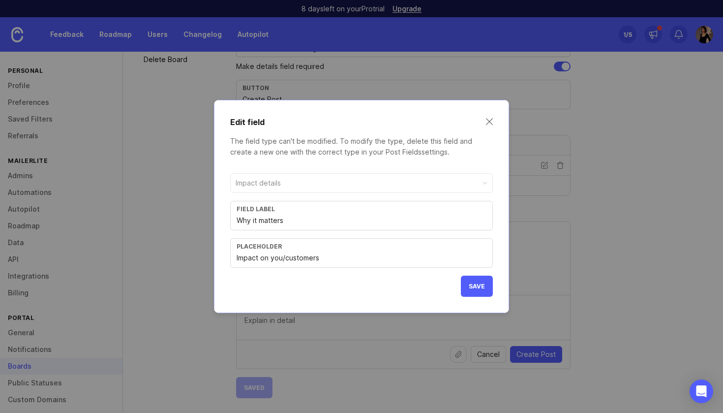
click at [474, 290] on button "Save" at bounding box center [477, 286] width 32 height 21
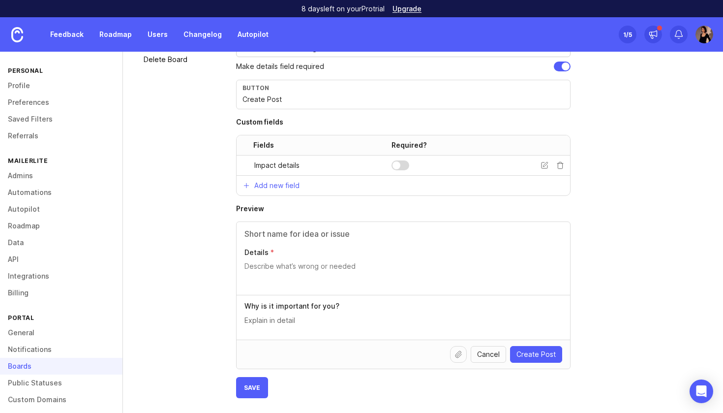
click at [252, 383] on button "Save" at bounding box center [252, 387] width 32 height 21
click at [489, 353] on span "Cancel" at bounding box center [488, 354] width 23 height 10
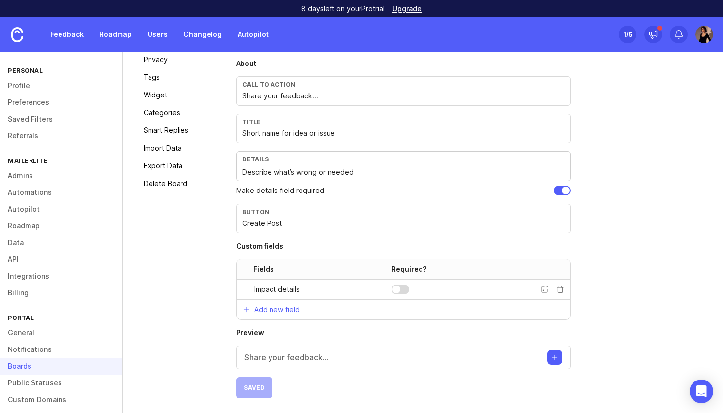
click at [558, 350] on button "Create post" at bounding box center [555, 357] width 15 height 15
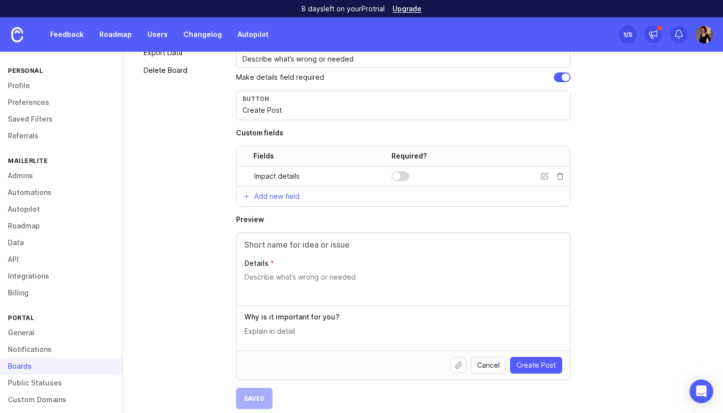
scroll to position [218, 0]
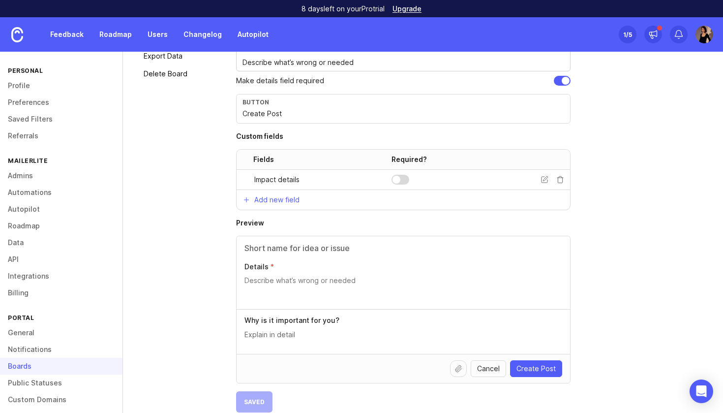
click at [557, 179] on icon at bounding box center [561, 180] width 8 height 8
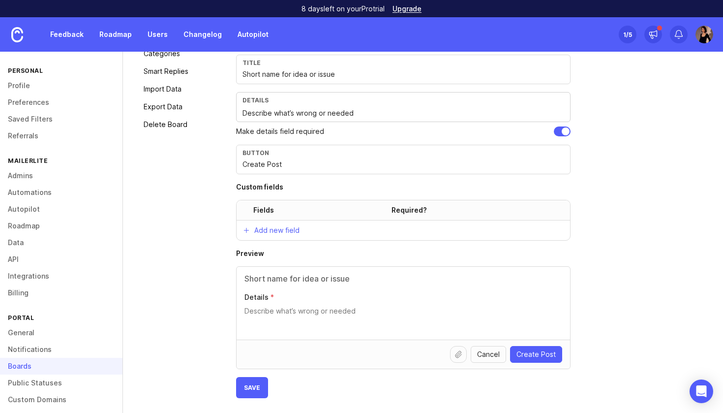
click at [281, 236] on button "Add new field" at bounding box center [271, 230] width 69 height 20
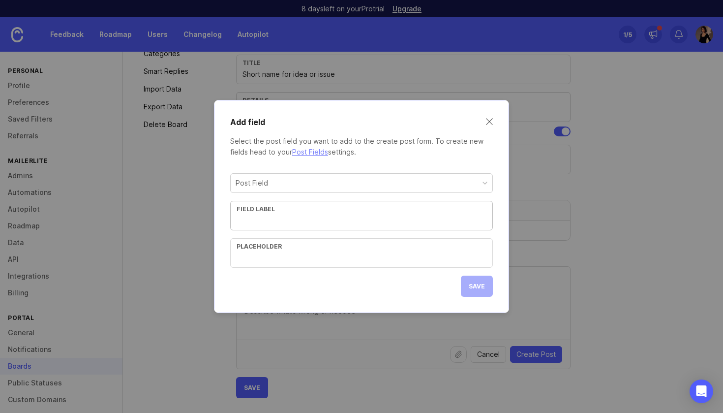
click at [282, 221] on input "text" at bounding box center [362, 220] width 250 height 11
click at [282, 265] on div "Placeholder" at bounding box center [361, 253] width 263 height 30
click at [288, 185] on div "Post Field" at bounding box center [362, 183] width 262 height 19
click at [294, 213] on div "Field label" at bounding box center [361, 216] width 263 height 30
paste input "Why it matters"
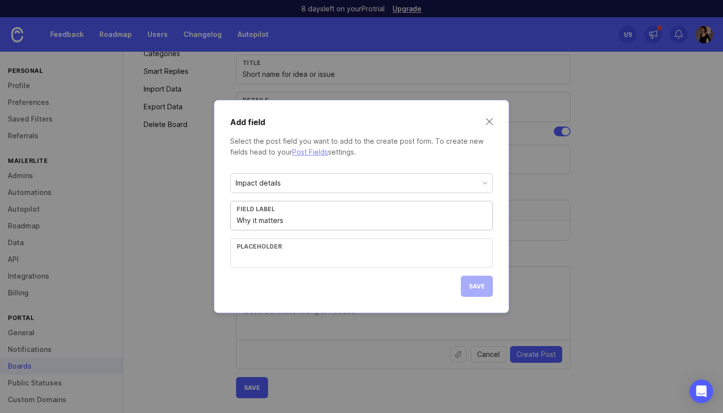
type input "Why it matters"
click at [288, 245] on div "Placeholder" at bounding box center [362, 246] width 250 height 7
click at [288, 254] on input "text" at bounding box center [362, 257] width 250 height 11
click at [320, 246] on div "Placeholder" at bounding box center [362, 246] width 250 height 7
paste input "Impact on you/customers"
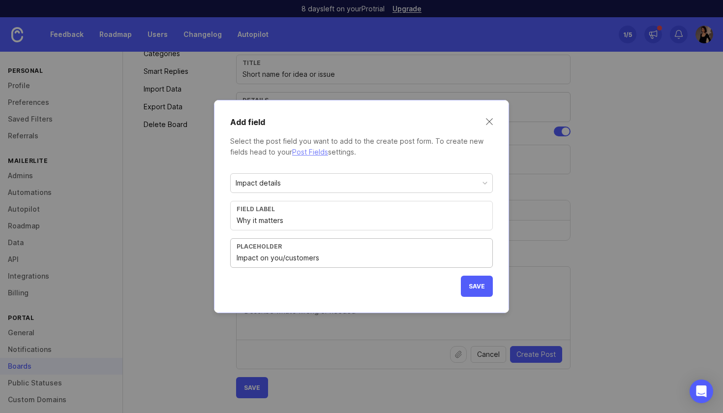
type input "Impact on you/customers"
click at [484, 289] on span "Save" at bounding box center [477, 285] width 16 height 7
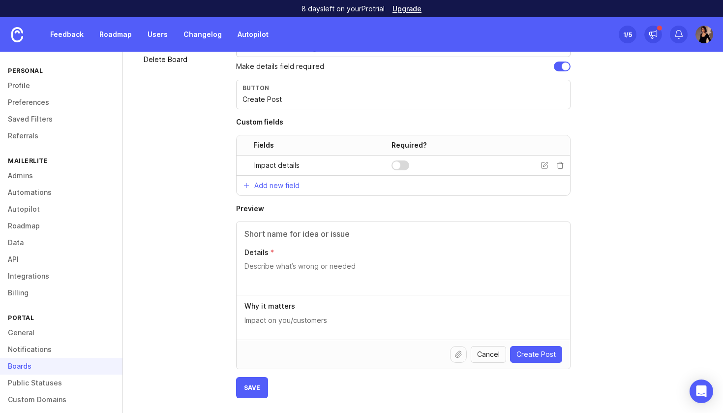
scroll to position [233, 0]
click at [264, 384] on button "Save" at bounding box center [252, 387] width 32 height 21
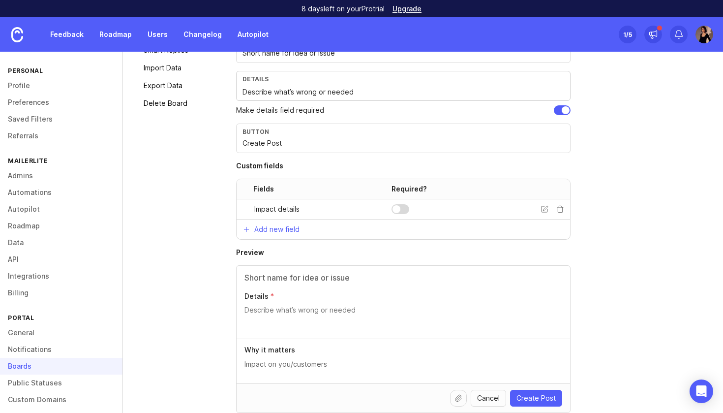
click at [538, 283] on input "text" at bounding box center [404, 278] width 318 height 12
click at [377, 281] on input "text" at bounding box center [404, 278] width 318 height 12
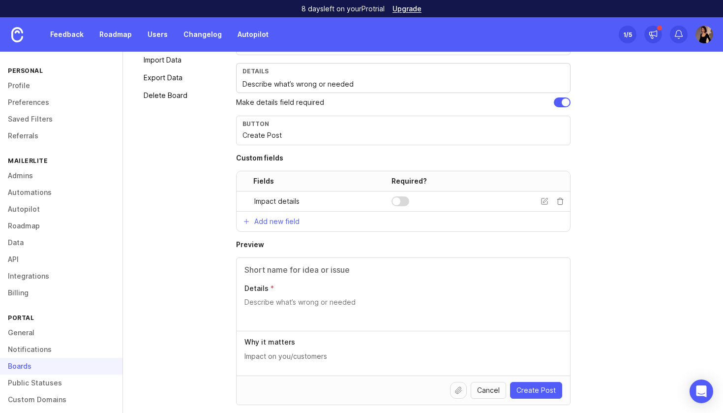
click at [495, 387] on span "Cancel" at bounding box center [488, 390] width 23 height 10
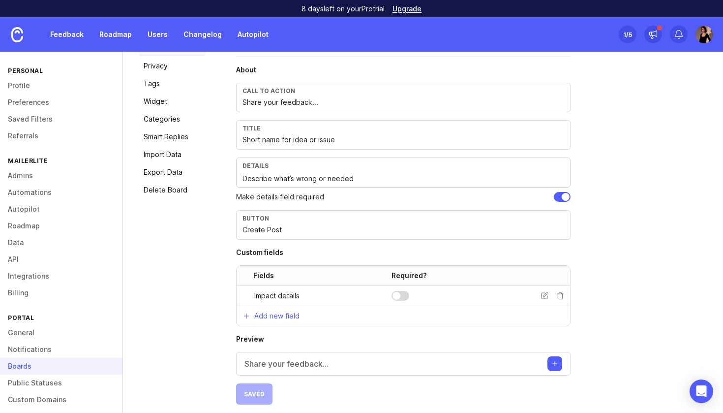
scroll to position [101, 0]
click at [550, 366] on button "Create post" at bounding box center [555, 365] width 15 height 15
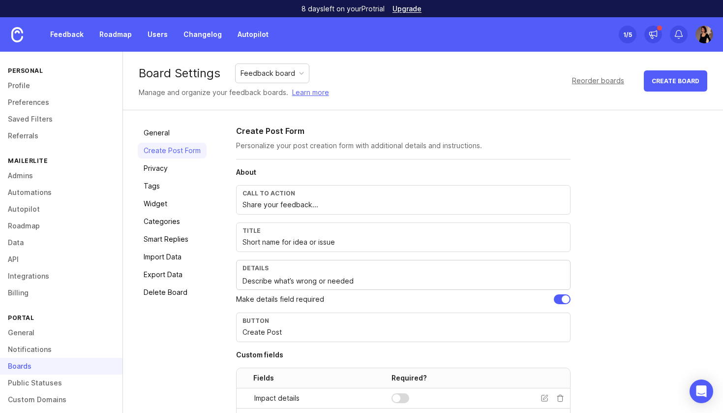
scroll to position [0, 0]
click at [236, 357] on h4 "Custom fields" at bounding box center [403, 355] width 335 height 10
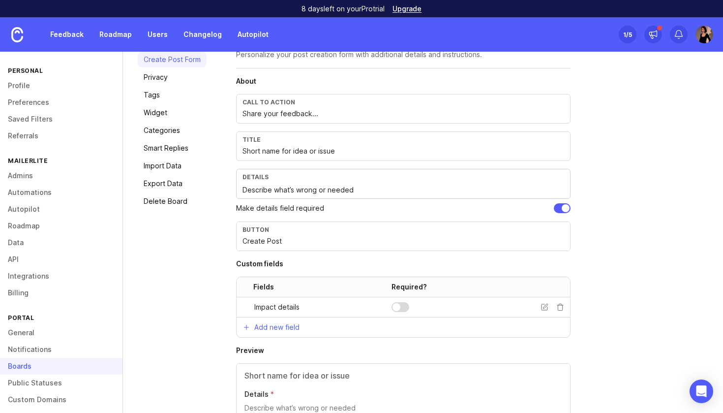
scroll to position [117, 0]
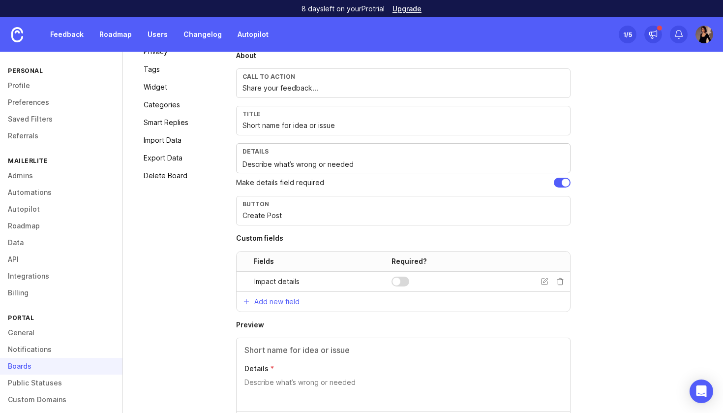
click at [407, 281] on div at bounding box center [401, 282] width 18 height 10
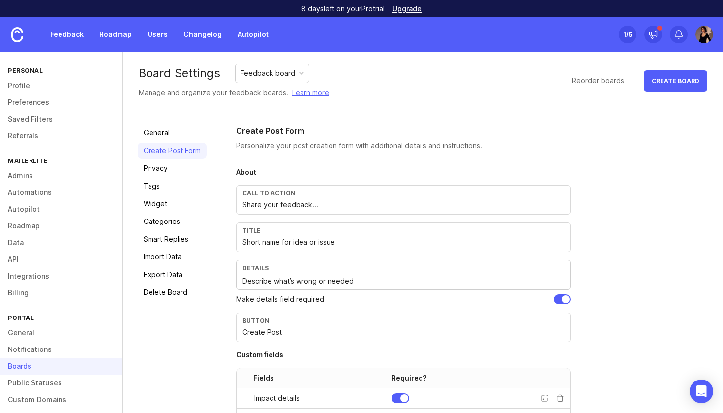
scroll to position [2, 0]
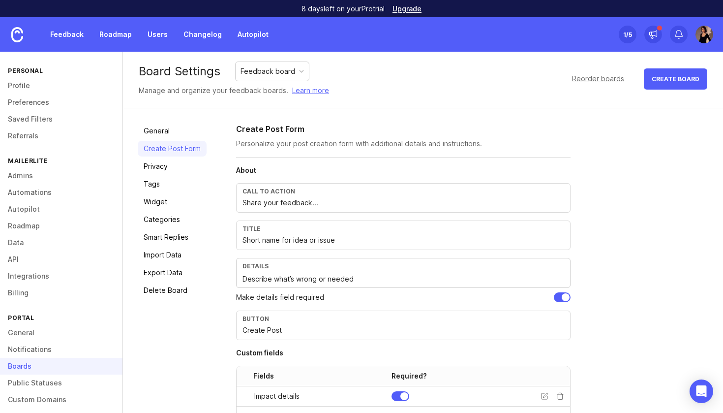
click at [176, 170] on link "Privacy" at bounding box center [172, 166] width 69 height 16
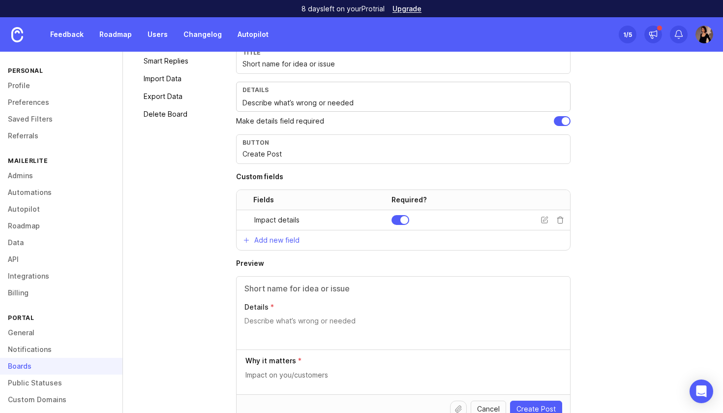
scroll to position [208, 0]
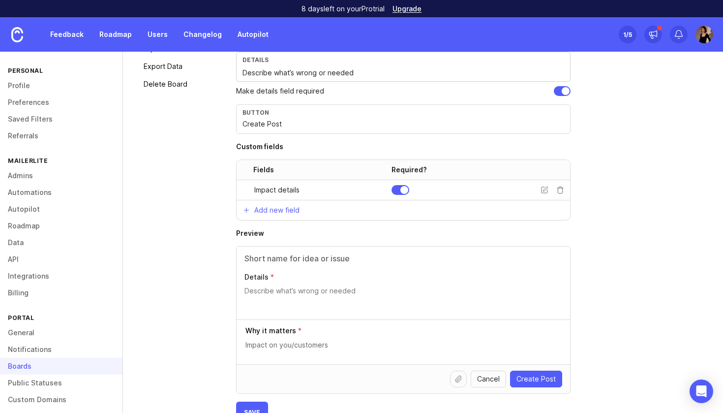
click at [256, 406] on button "Save" at bounding box center [252, 412] width 32 height 21
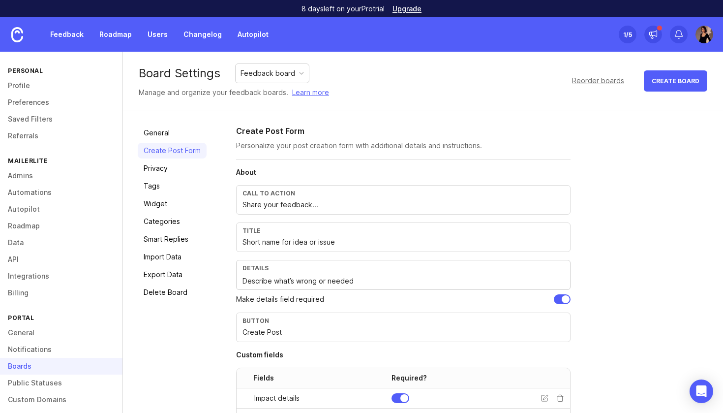
scroll to position [0, 0]
click at [174, 167] on link "Privacy" at bounding box center [172, 168] width 69 height 16
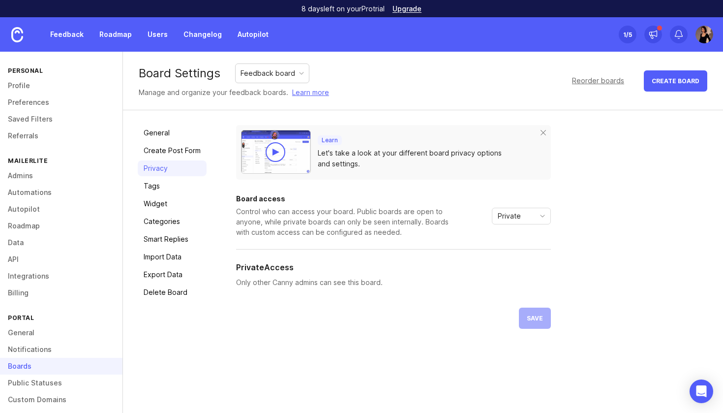
click at [175, 129] on link "General" at bounding box center [172, 133] width 69 height 16
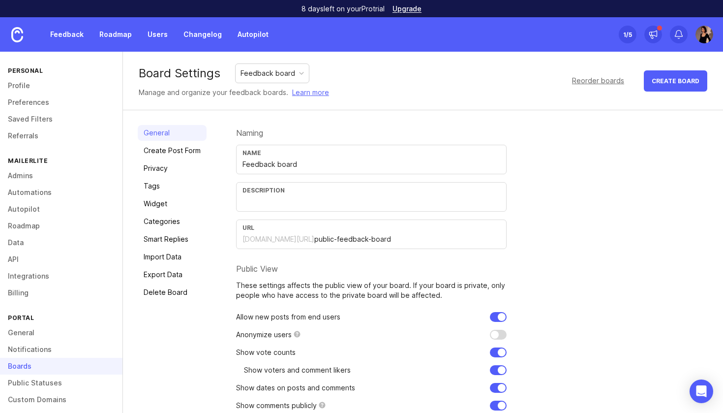
click at [175, 196] on link "Widget" at bounding box center [172, 204] width 69 height 16
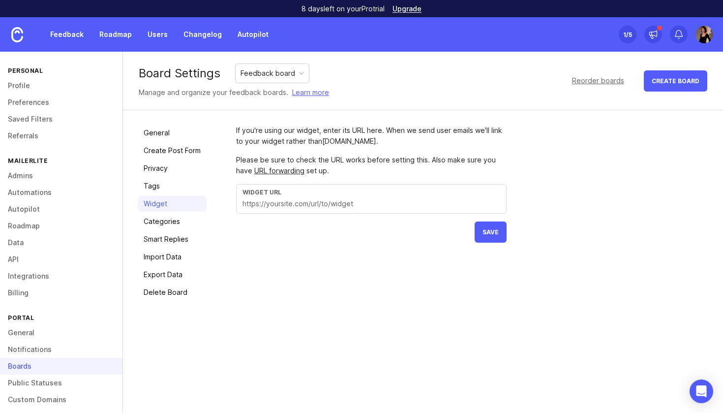
click at [163, 228] on link "Categories" at bounding box center [172, 222] width 69 height 16
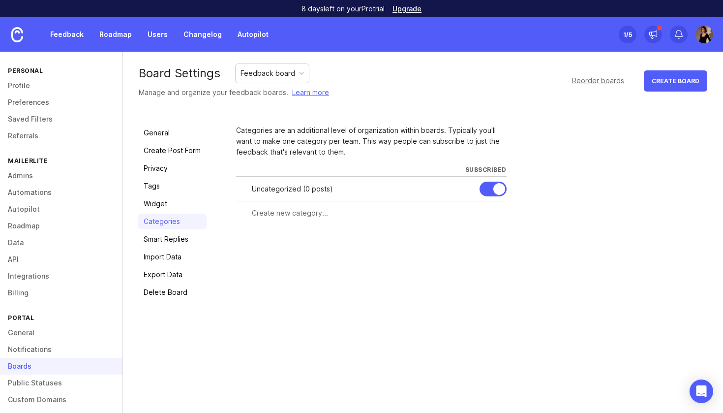
click at [163, 186] on link "Tags" at bounding box center [172, 186] width 69 height 16
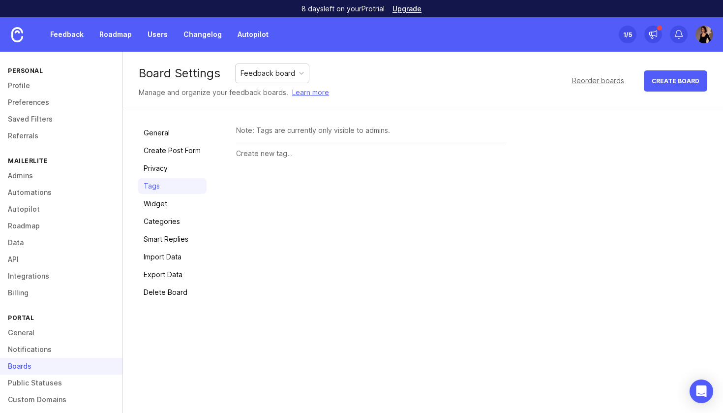
click at [171, 241] on link "Smart Replies" at bounding box center [172, 239] width 69 height 16
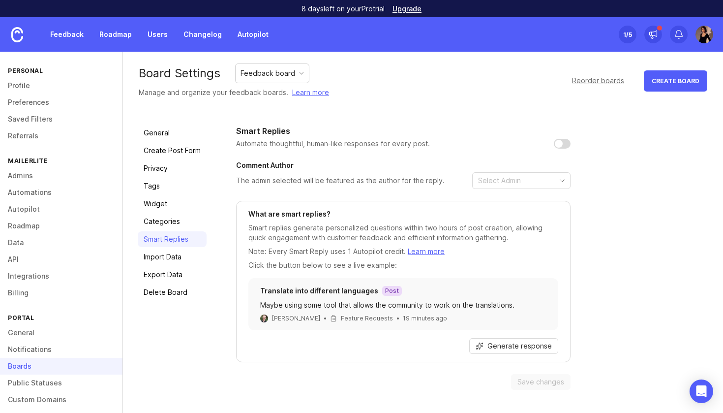
click at [173, 262] on link "Import Data" at bounding box center [172, 257] width 69 height 16
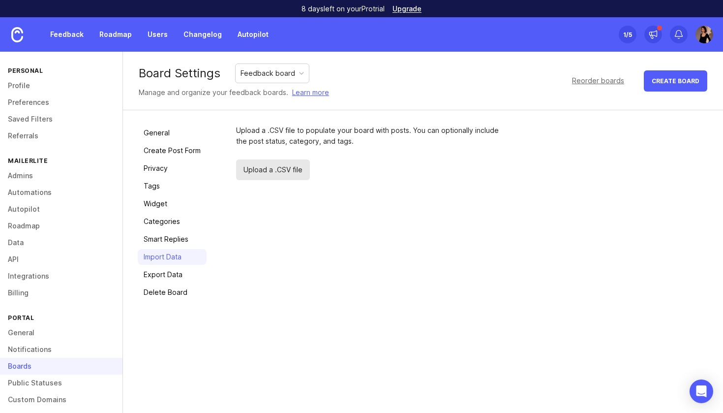
click at [176, 274] on link "Export Data" at bounding box center [172, 275] width 69 height 16
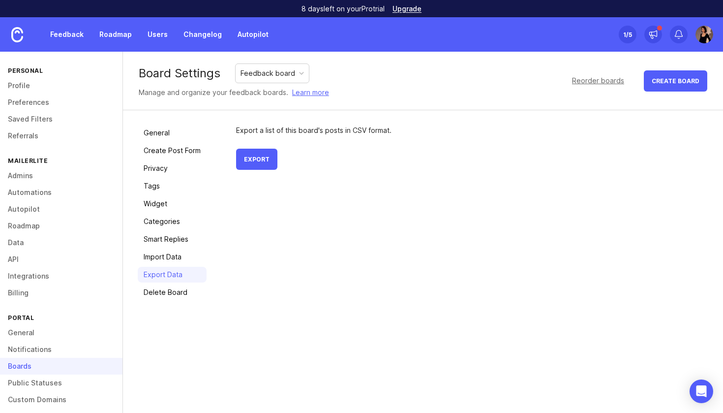
click at [178, 288] on link "Delete Board" at bounding box center [172, 292] width 69 height 16
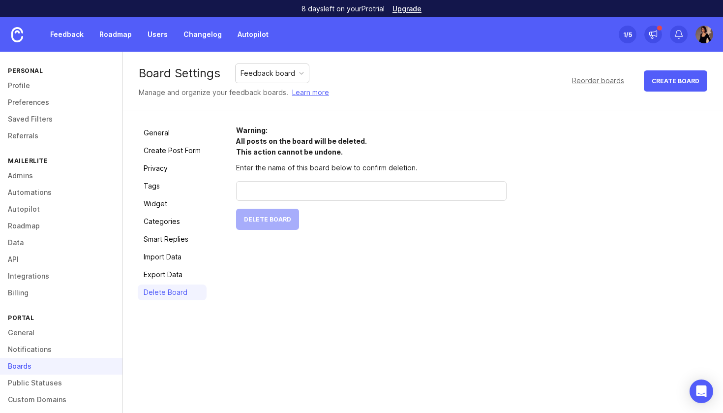
click at [45, 80] on link "Profile" at bounding box center [61, 85] width 123 height 17
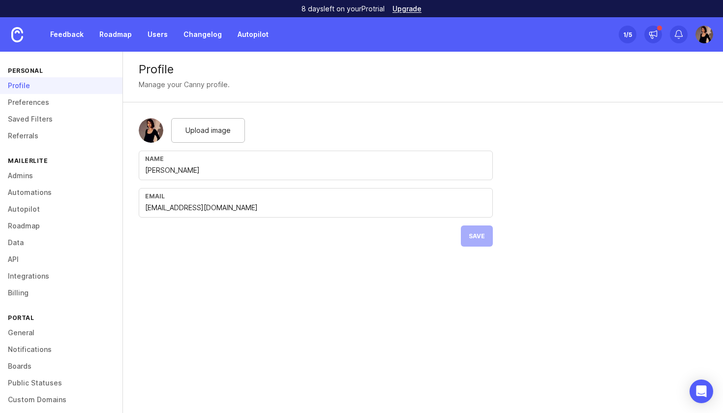
click at [46, 102] on link "Preferences" at bounding box center [61, 102] width 123 height 17
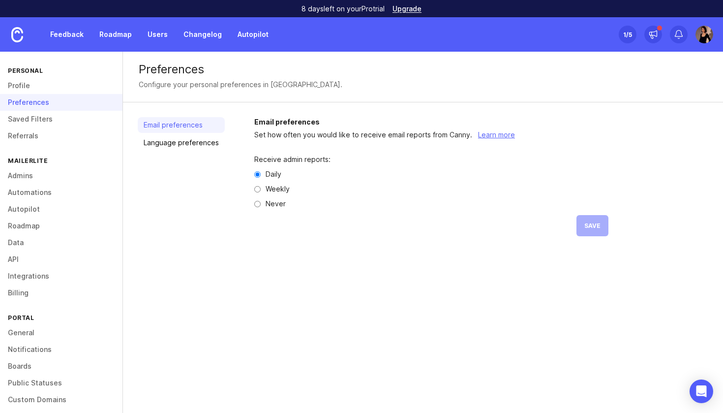
click at [218, 155] on div "Email preferences Language preferences" at bounding box center [181, 184] width 87 height 135
click at [213, 147] on link "Language preferences" at bounding box center [181, 143] width 87 height 16
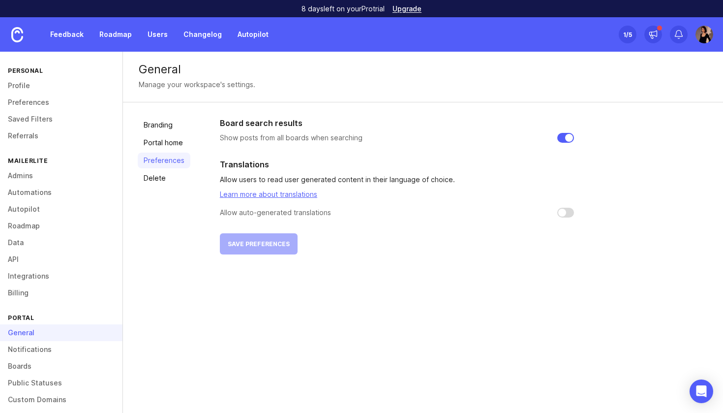
click at [568, 214] on input "checkbox" at bounding box center [566, 213] width 17 height 10
checkbox input "true"
click at [293, 245] on button "Save preferences" at bounding box center [259, 243] width 78 height 21
click at [179, 146] on link "Portal home" at bounding box center [164, 143] width 53 height 16
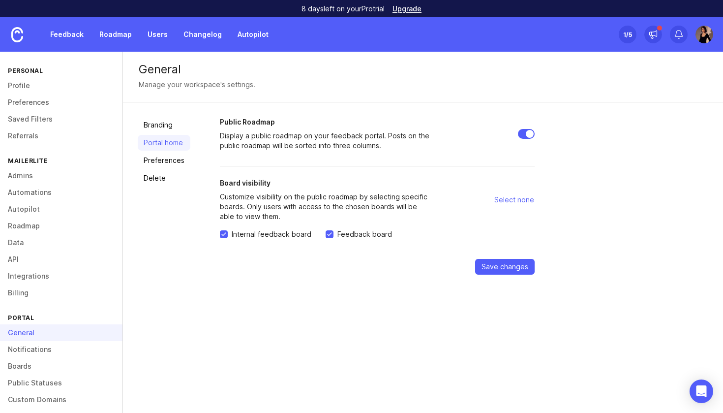
click at [528, 130] on input "Public Roadmap" at bounding box center [526, 134] width 17 height 10
checkbox input "false"
click at [519, 269] on span "Save changes" at bounding box center [505, 267] width 47 height 10
click at [177, 158] on link "Preferences" at bounding box center [164, 161] width 53 height 16
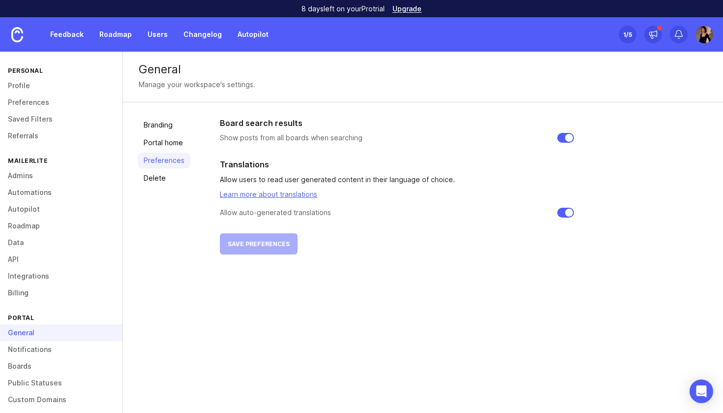
click at [171, 130] on link "Branding" at bounding box center [164, 125] width 53 height 16
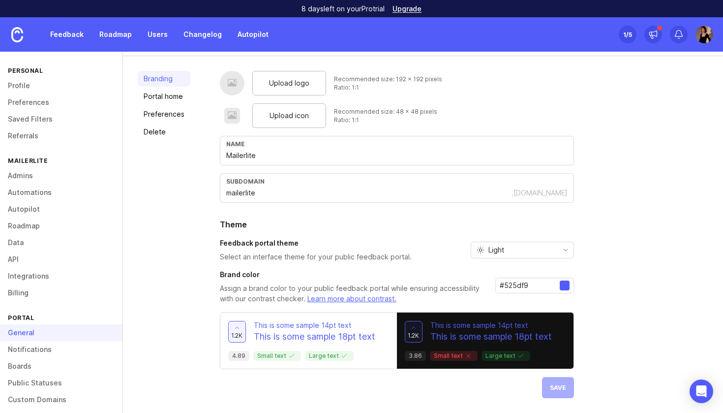
scroll to position [46, 0]
click at [563, 288] on div at bounding box center [565, 285] width 10 height 10
click at [565, 287] on div at bounding box center [565, 285] width 10 height 10
click at [549, 287] on input "#525df9" at bounding box center [530, 285] width 60 height 11
click at [537, 286] on input "#525df9" at bounding box center [530, 285] width 60 height 11
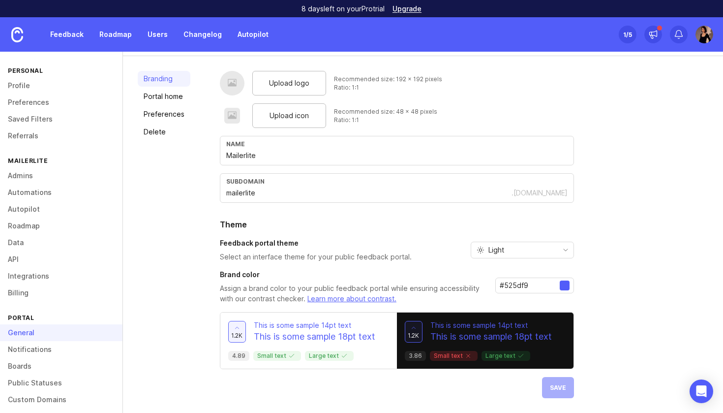
click at [420, 275] on h3 "Brand color" at bounding box center [354, 275] width 268 height 10
click at [595, 133] on div "Upload logo Recommended size: 192 x 192 pixels Ratio: 1:1 Upload icon Recommend…" at bounding box center [464, 234] width 489 height 327
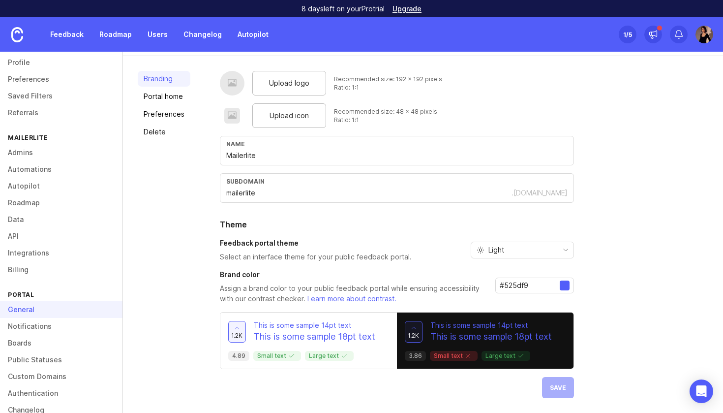
scroll to position [37, 0]
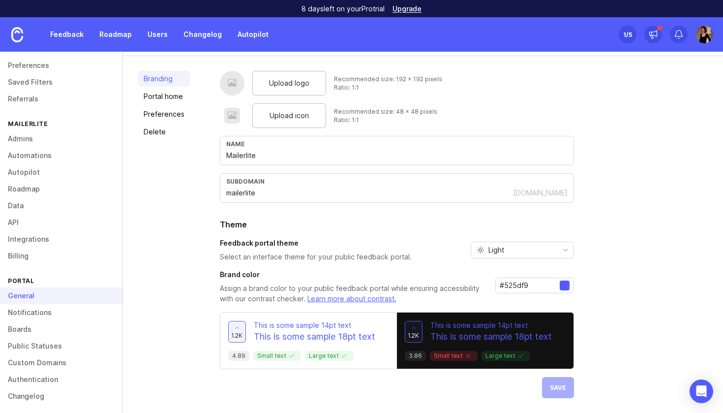
click at [68, 302] on div "General" at bounding box center [61, 295] width 123 height 17
click at [67, 341] on link "Public Statuses" at bounding box center [61, 346] width 123 height 17
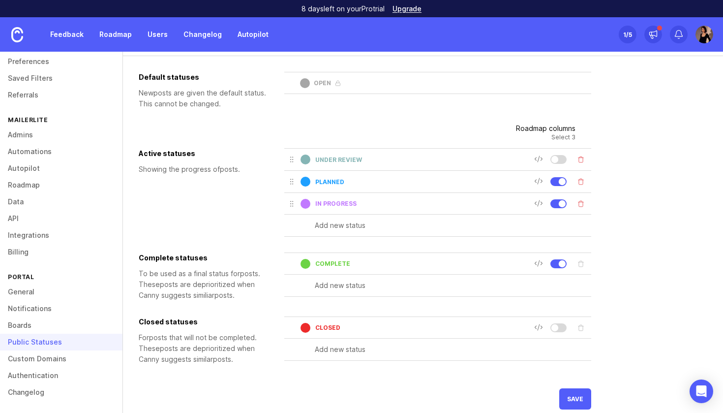
scroll to position [41, 0]
click at [64, 357] on link "Custom Domains" at bounding box center [61, 358] width 123 height 17
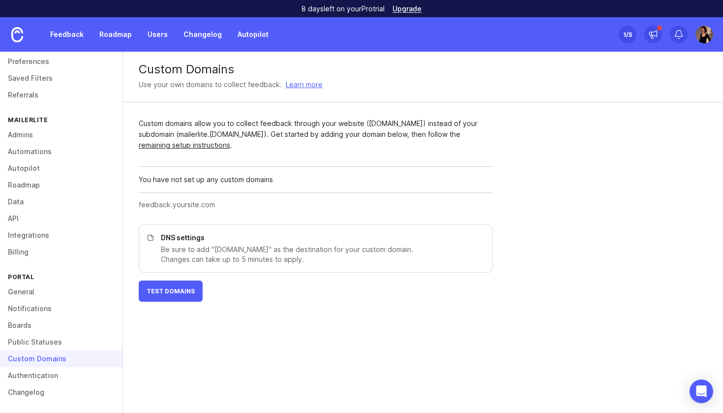
click at [61, 371] on link "Authentication" at bounding box center [61, 375] width 123 height 17
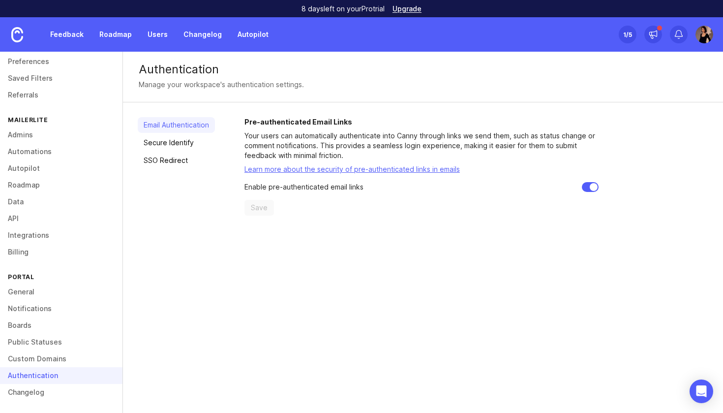
click at [62, 385] on link "Changelog" at bounding box center [61, 392] width 123 height 17
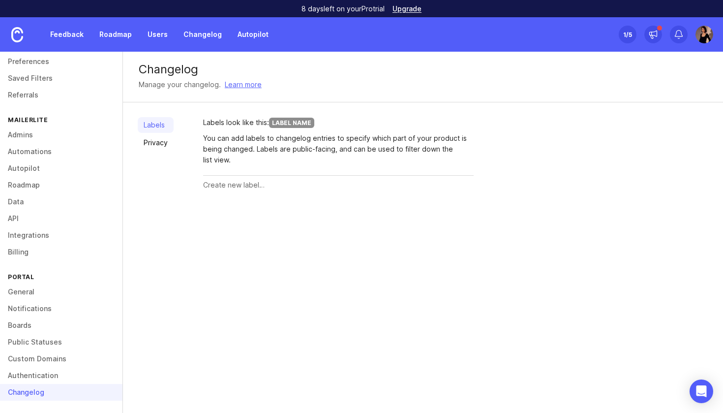
click at [62, 378] on link "Authentication" at bounding box center [61, 375] width 123 height 17
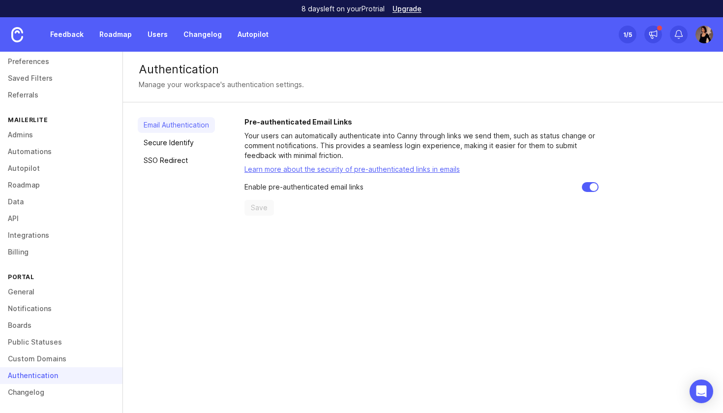
click at [182, 143] on link "Secure Identify" at bounding box center [176, 143] width 77 height 16
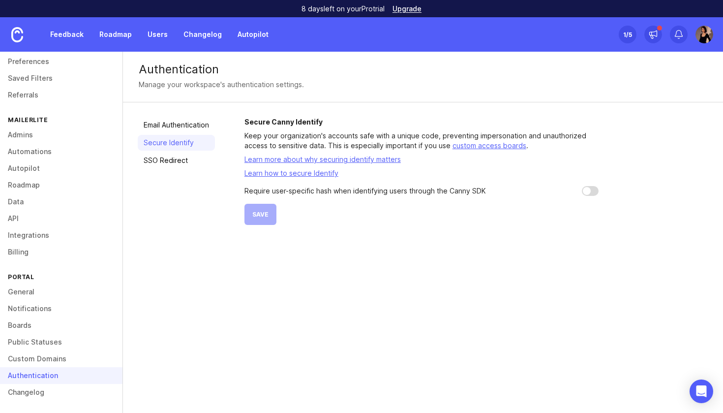
click at [185, 157] on link "SSO Redirect" at bounding box center [176, 161] width 77 height 16
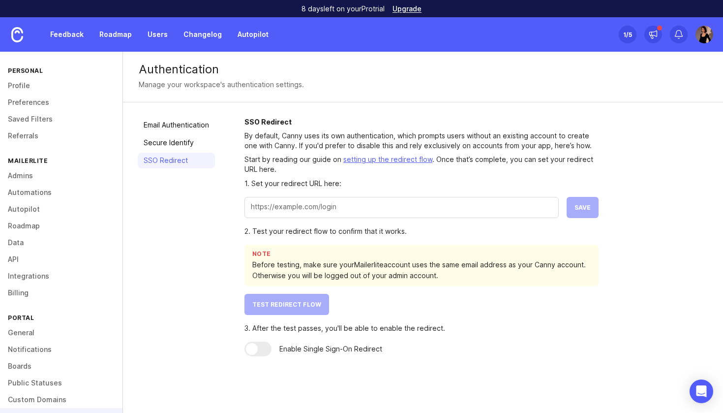
click at [62, 39] on link "Feedback" at bounding box center [66, 35] width 45 height 18
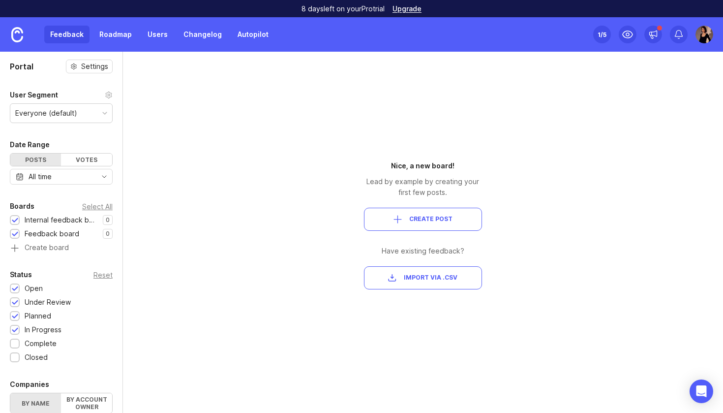
click at [60, 236] on div "Feedback board" at bounding box center [52, 233] width 55 height 11
click at [435, 214] on button "Create Post" at bounding box center [423, 219] width 118 height 23
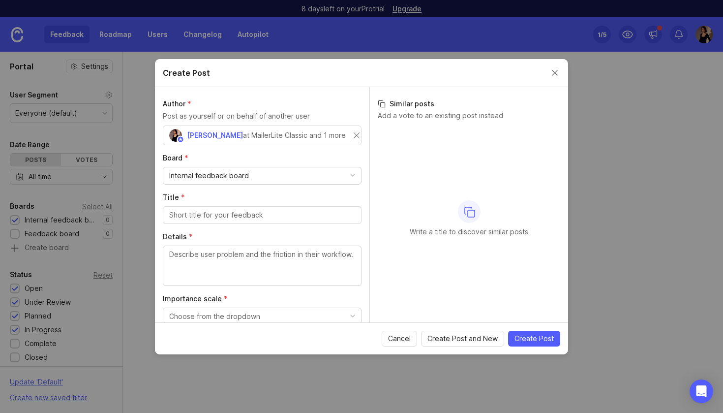
click at [317, 170] on div "Internal feedback board" at bounding box center [262, 175] width 198 height 17
click at [320, 160] on label "Board *" at bounding box center [262, 158] width 199 height 10
click at [552, 80] on div "Create Post" at bounding box center [361, 73] width 413 height 28
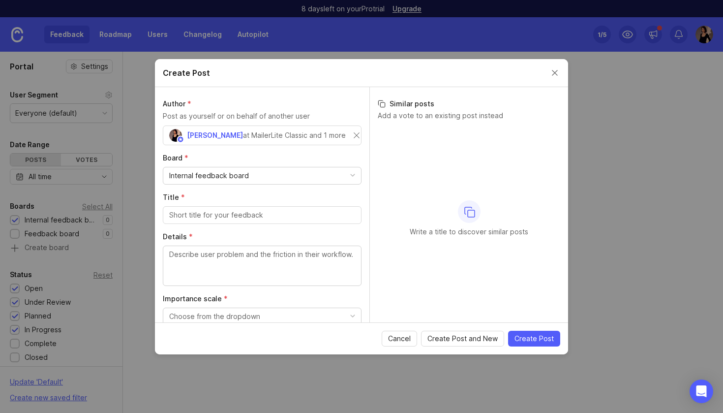
click at [555, 74] on button "Close create post modal" at bounding box center [555, 72] width 11 height 11
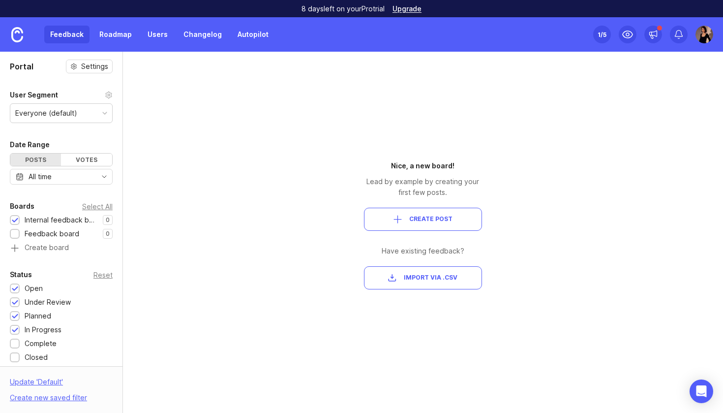
click at [80, 216] on div "Internal feedback board" at bounding box center [61, 220] width 73 height 11
click at [60, 221] on div "Internal feedback board" at bounding box center [61, 220] width 73 height 11
click at [419, 214] on button "Create Post" at bounding box center [423, 219] width 118 height 23
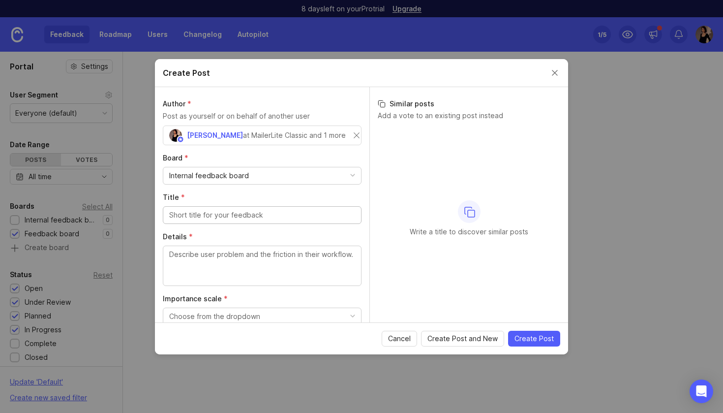
click at [292, 171] on div "Internal feedback board" at bounding box center [262, 175] width 198 height 17
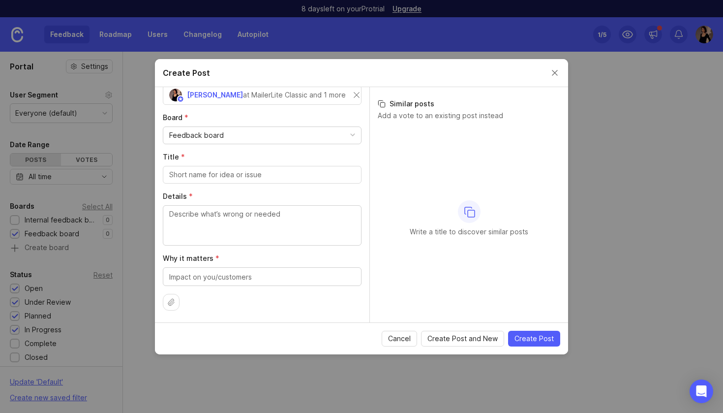
scroll to position [40, 0]
click at [170, 306] on icon at bounding box center [171, 302] width 8 height 8
click at [553, 68] on button "Close create post modal" at bounding box center [555, 72] width 11 height 11
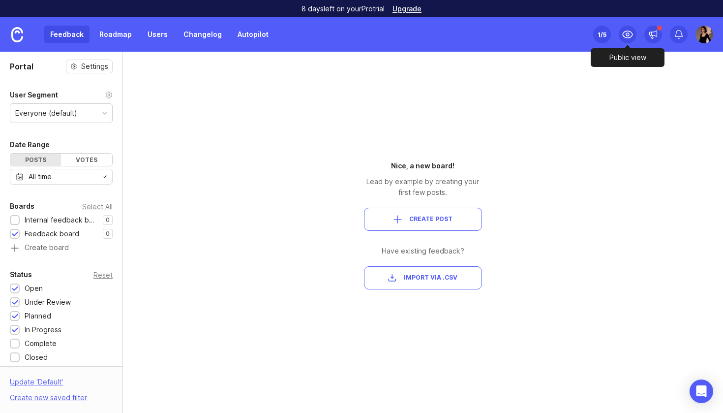
click at [632, 34] on icon at bounding box center [628, 35] width 12 height 12
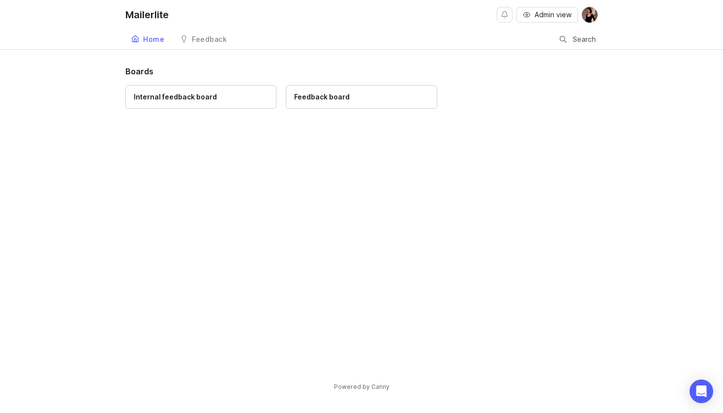
click at [333, 100] on div "Feedback board" at bounding box center [322, 97] width 56 height 11
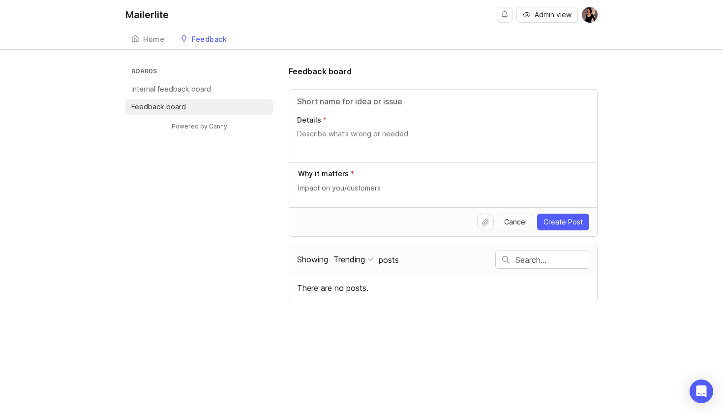
click at [264, 157] on div "Boards Internal feedback board Feedback board Powered by Canny Feedback board D…" at bounding box center [361, 183] width 472 height 237
click at [141, 34] on link "Home" at bounding box center [147, 40] width 45 height 20
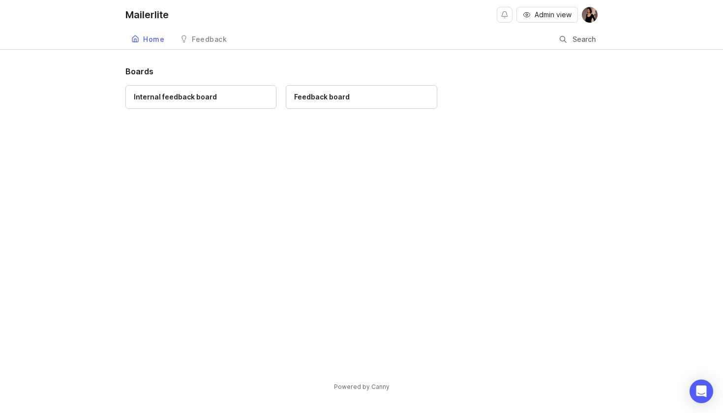
click at [200, 94] on div "Internal feedback board" at bounding box center [175, 97] width 83 height 11
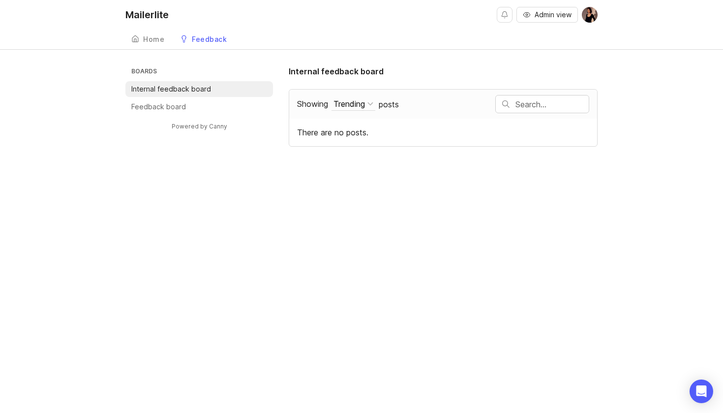
click at [229, 87] on li "Internal feedback board" at bounding box center [199, 89] width 148 height 16
click at [145, 46] on link "Home" at bounding box center [147, 40] width 45 height 20
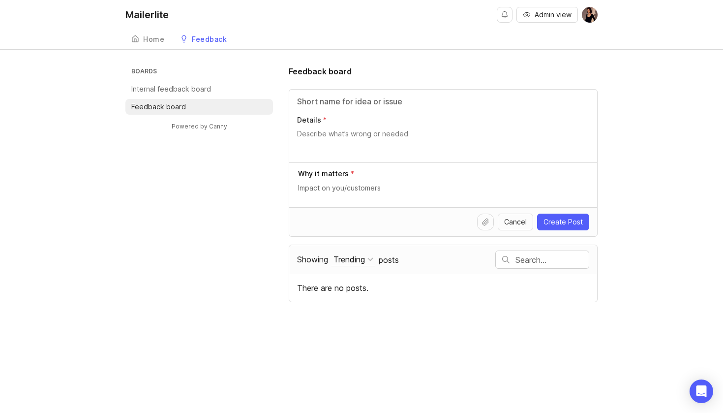
click at [155, 34] on link "Home" at bounding box center [147, 40] width 45 height 20
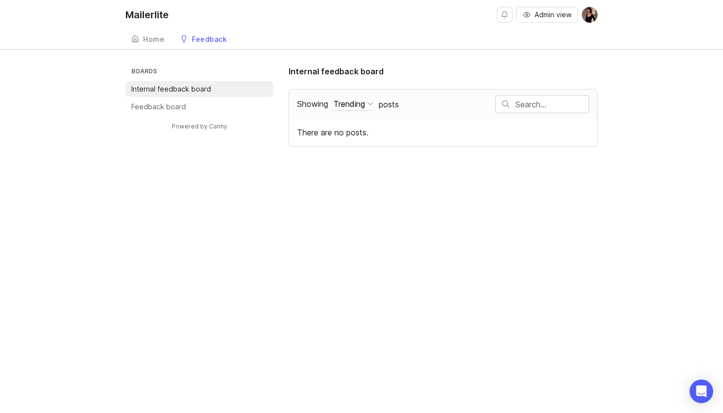
click at [418, 168] on div "Mailerlite Admin view Home Feedback Internal feedback board 0 Boards Internal f…" at bounding box center [361, 206] width 723 height 413
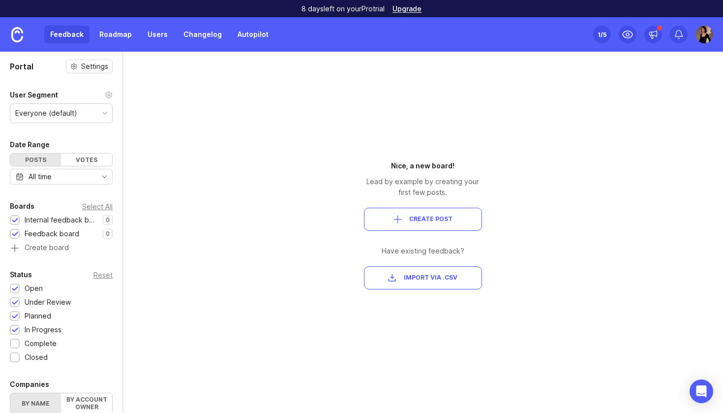
click at [711, 35] on img at bounding box center [705, 35] width 18 height 18
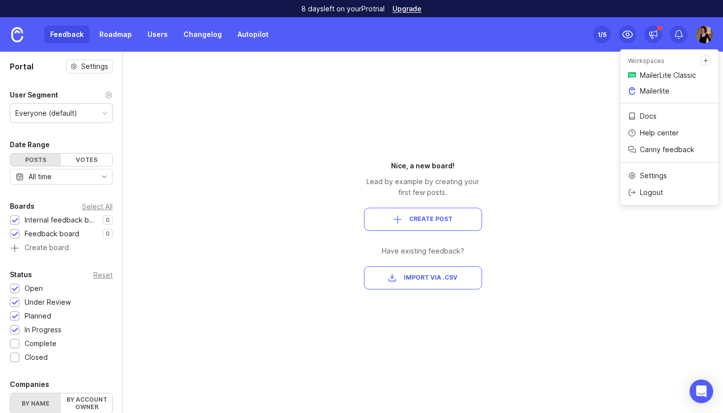
click at [678, 90] on link "Mailerlite" at bounding box center [669, 91] width 98 height 16
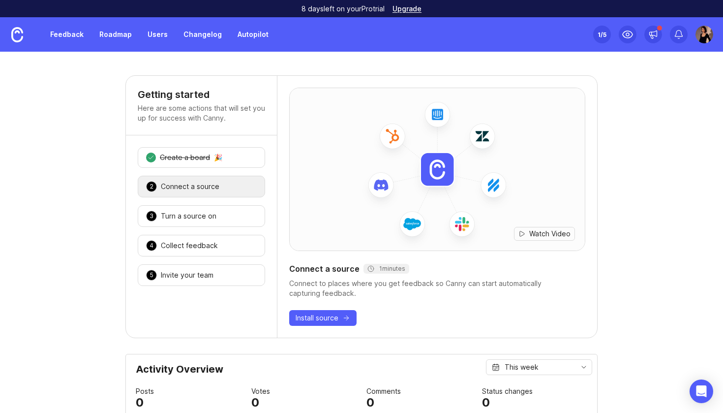
click at [700, 42] on img at bounding box center [705, 35] width 18 height 18
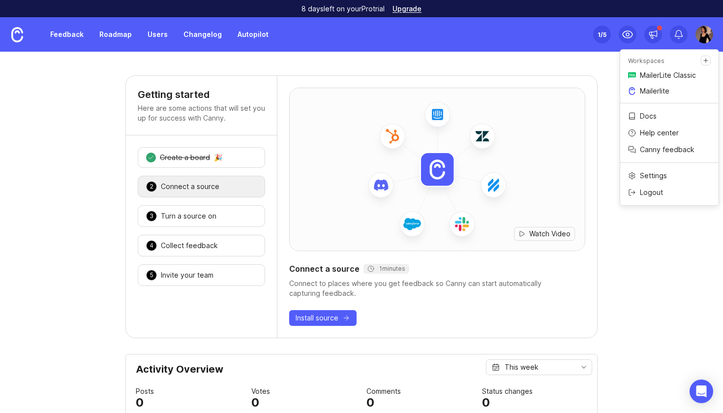
click at [678, 75] on p "MailerLite Classic" at bounding box center [668, 75] width 56 height 10
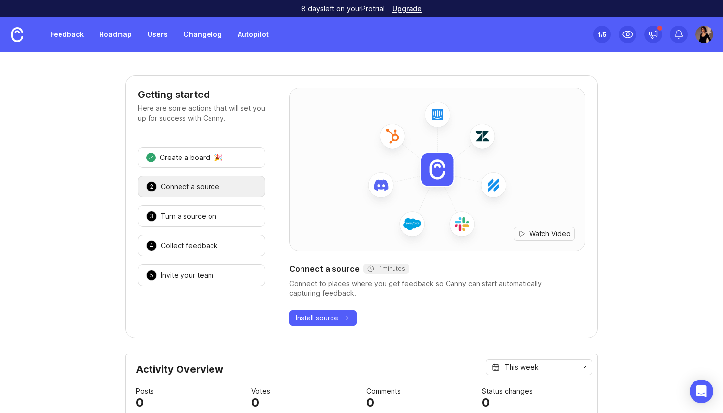
click at [16, 32] on img at bounding box center [17, 34] width 12 height 15
click at [58, 35] on link "Feedback" at bounding box center [66, 35] width 45 height 18
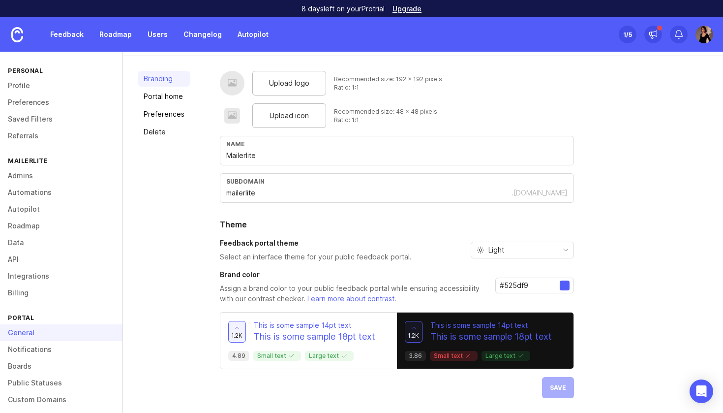
scroll to position [46, 0]
click at [538, 287] on input "#525df9" at bounding box center [530, 285] width 60 height 11
paste input "09c26"
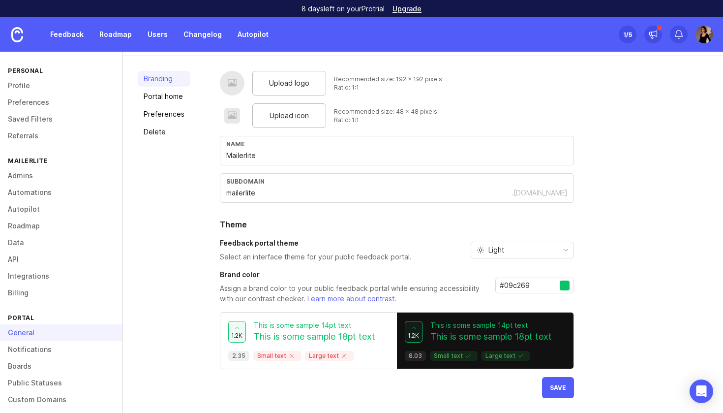
type input "#09c269"
click at [567, 386] on button "Save" at bounding box center [558, 387] width 32 height 21
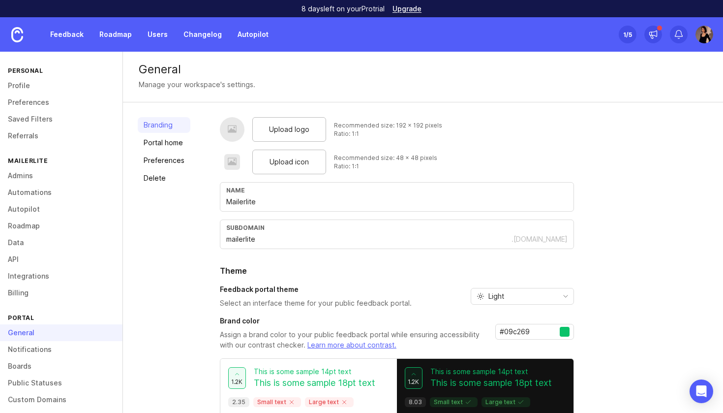
scroll to position [0, 0]
click at [161, 39] on link "Users" at bounding box center [158, 35] width 32 height 18
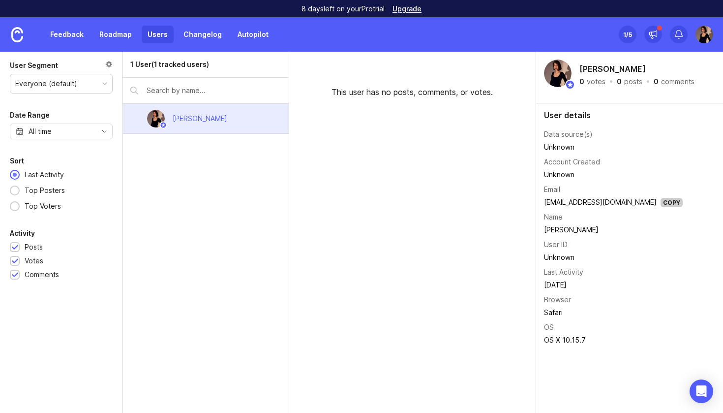
click at [185, 35] on link "Changelog" at bounding box center [203, 35] width 50 height 18
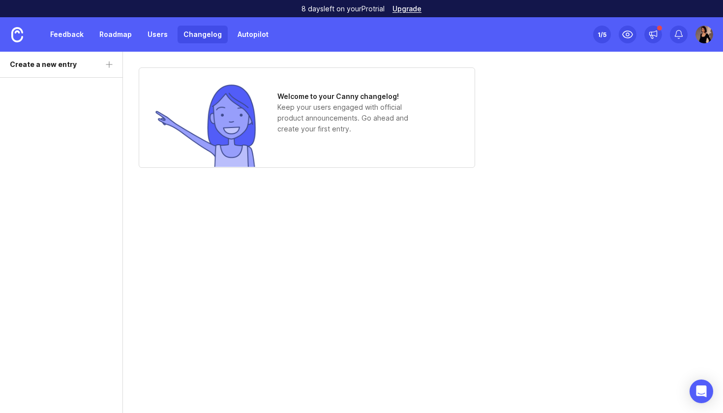
click at [116, 28] on link "Roadmap" at bounding box center [115, 35] width 44 height 18
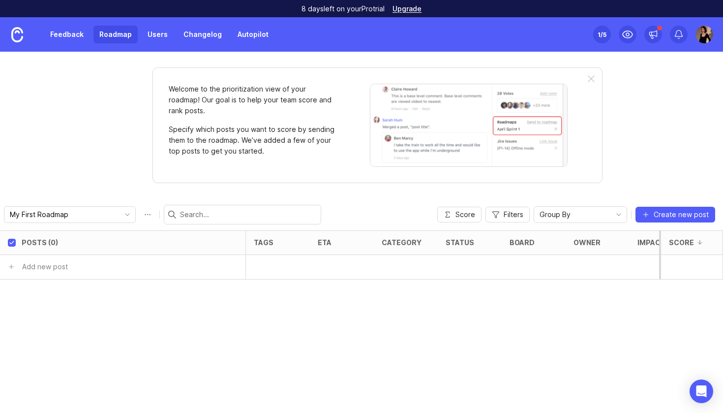
click at [243, 36] on link "Autopilot" at bounding box center [253, 35] width 43 height 18
